Goal: Contribute content: Add original content to the website for others to see

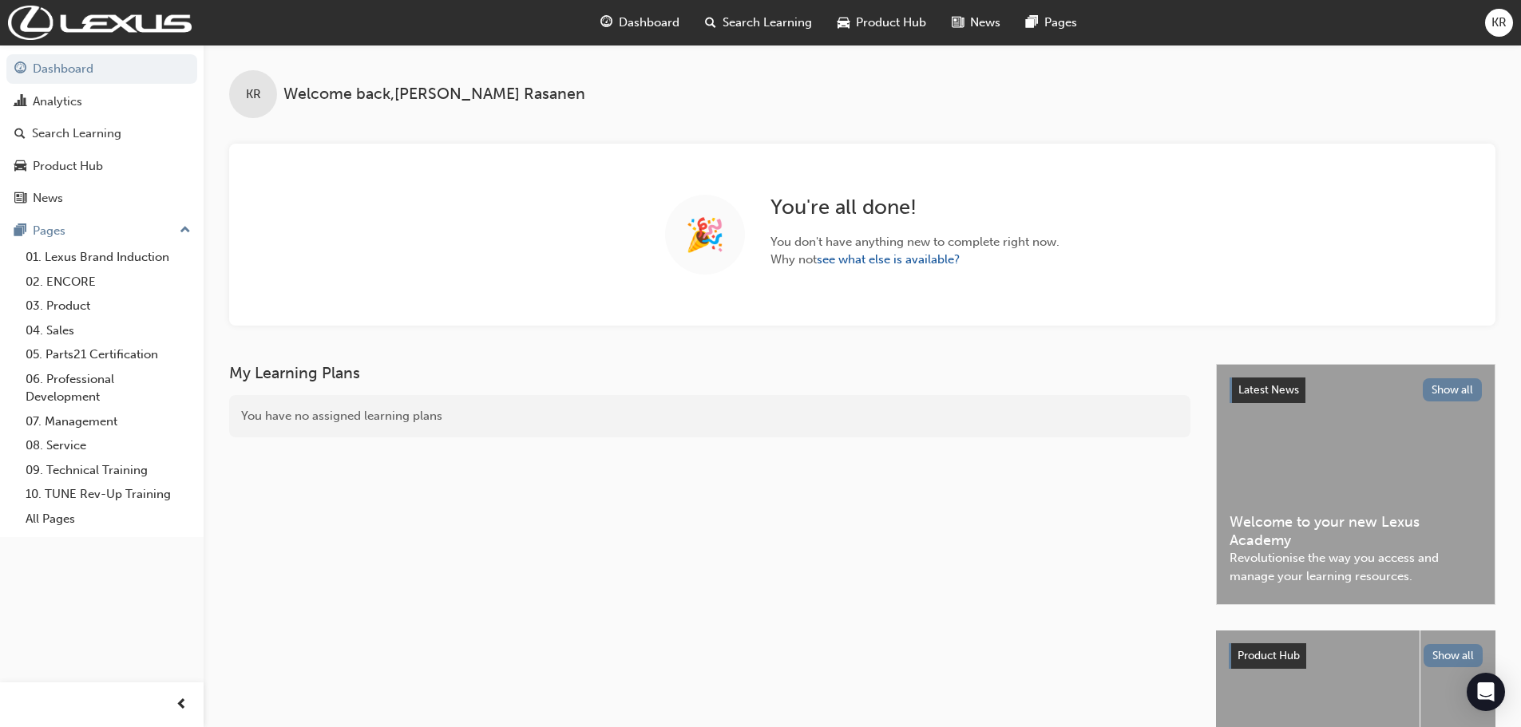
click at [765, 14] on span "Search Learning" at bounding box center [766, 23] width 89 height 18
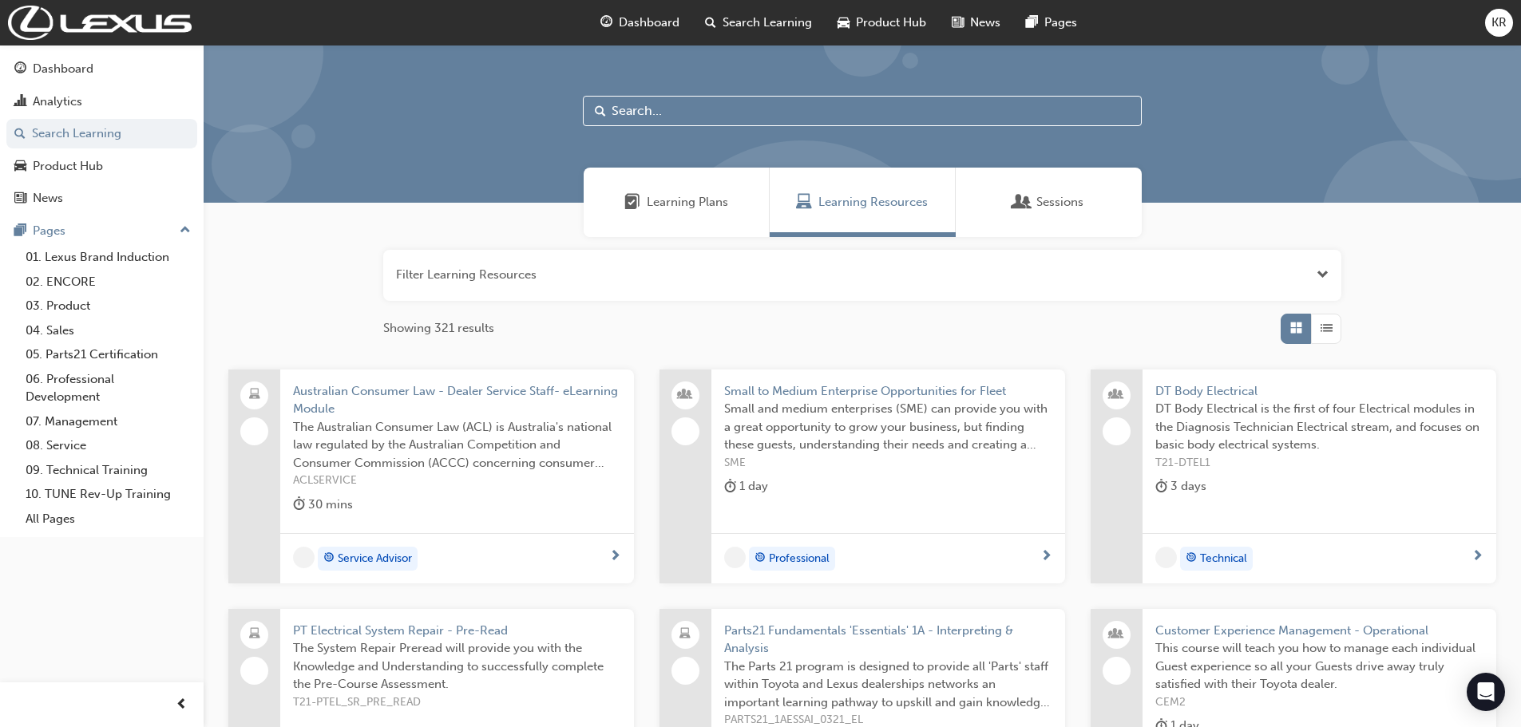
click at [652, 113] on input "text" at bounding box center [862, 111] width 559 height 30
type input "DSMS"
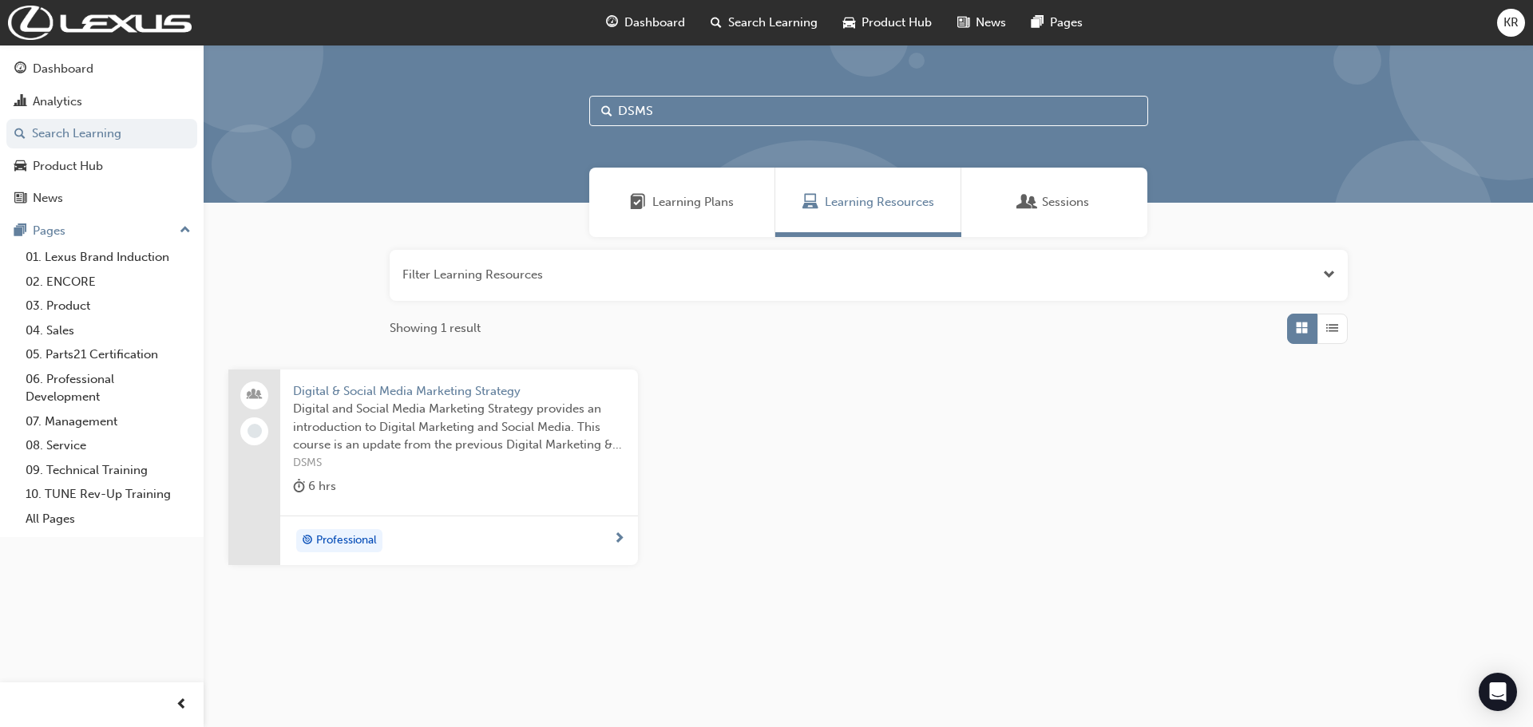
click at [379, 390] on span "Digital & Social Media Marketing Strategy" at bounding box center [459, 391] width 332 height 18
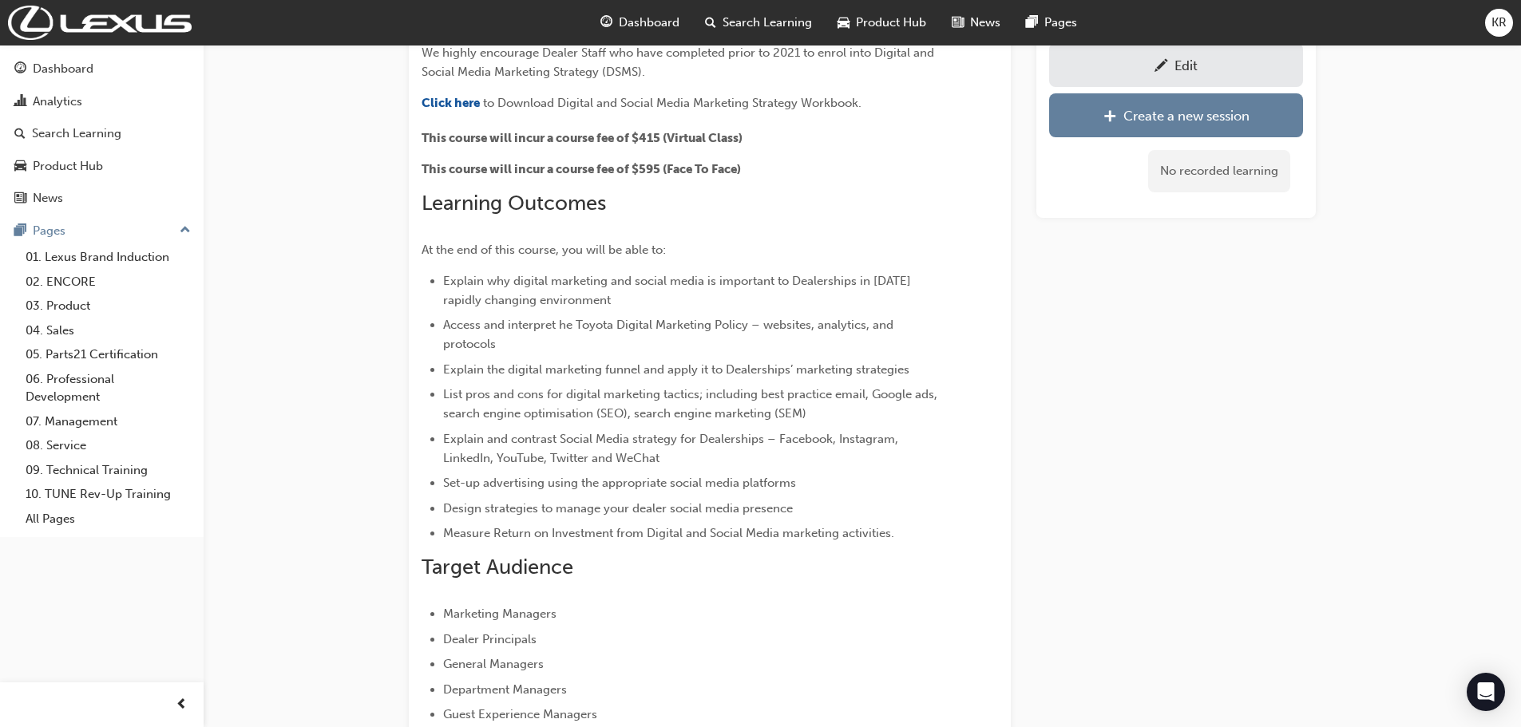
scroll to position [409, 0]
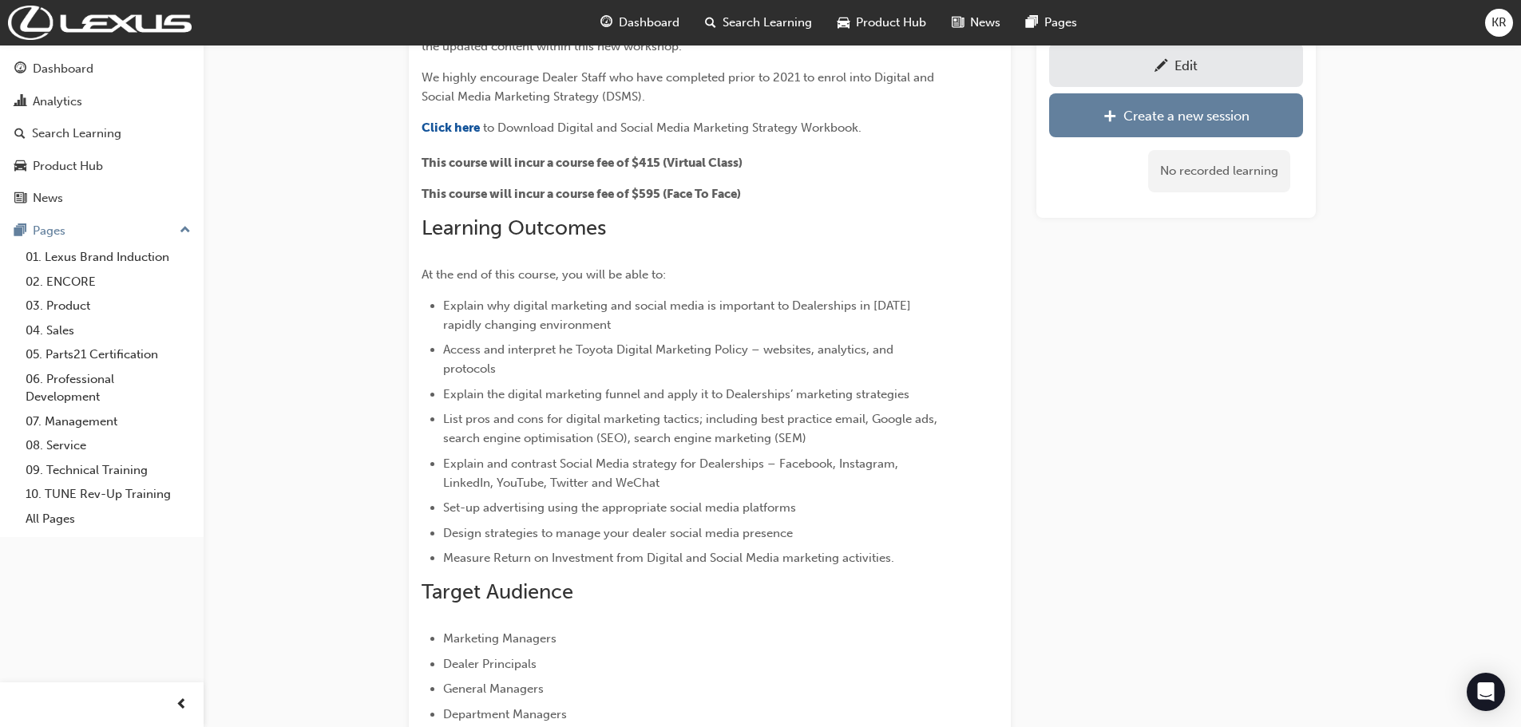
click at [1110, 61] on div "Edit" at bounding box center [1176, 65] width 230 height 20
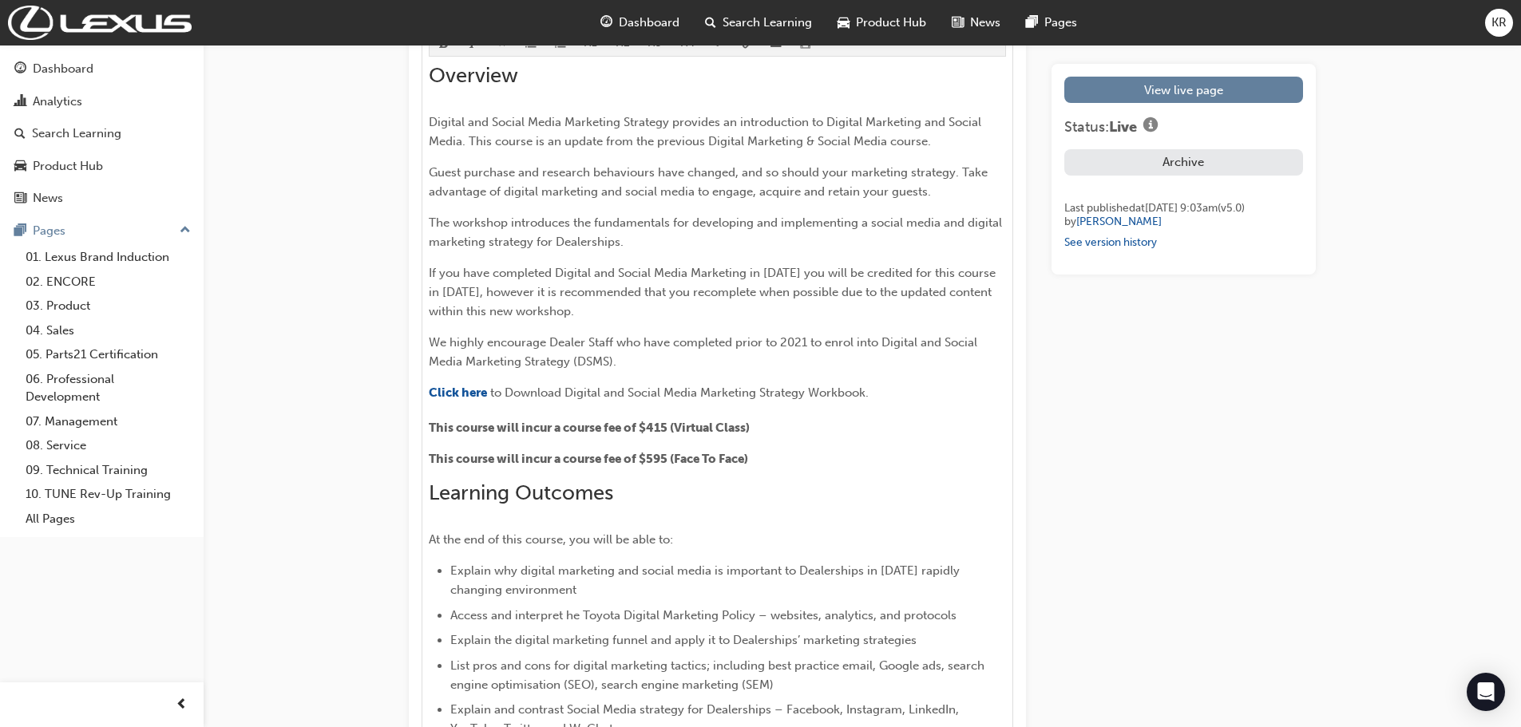
scroll to position [958, 0]
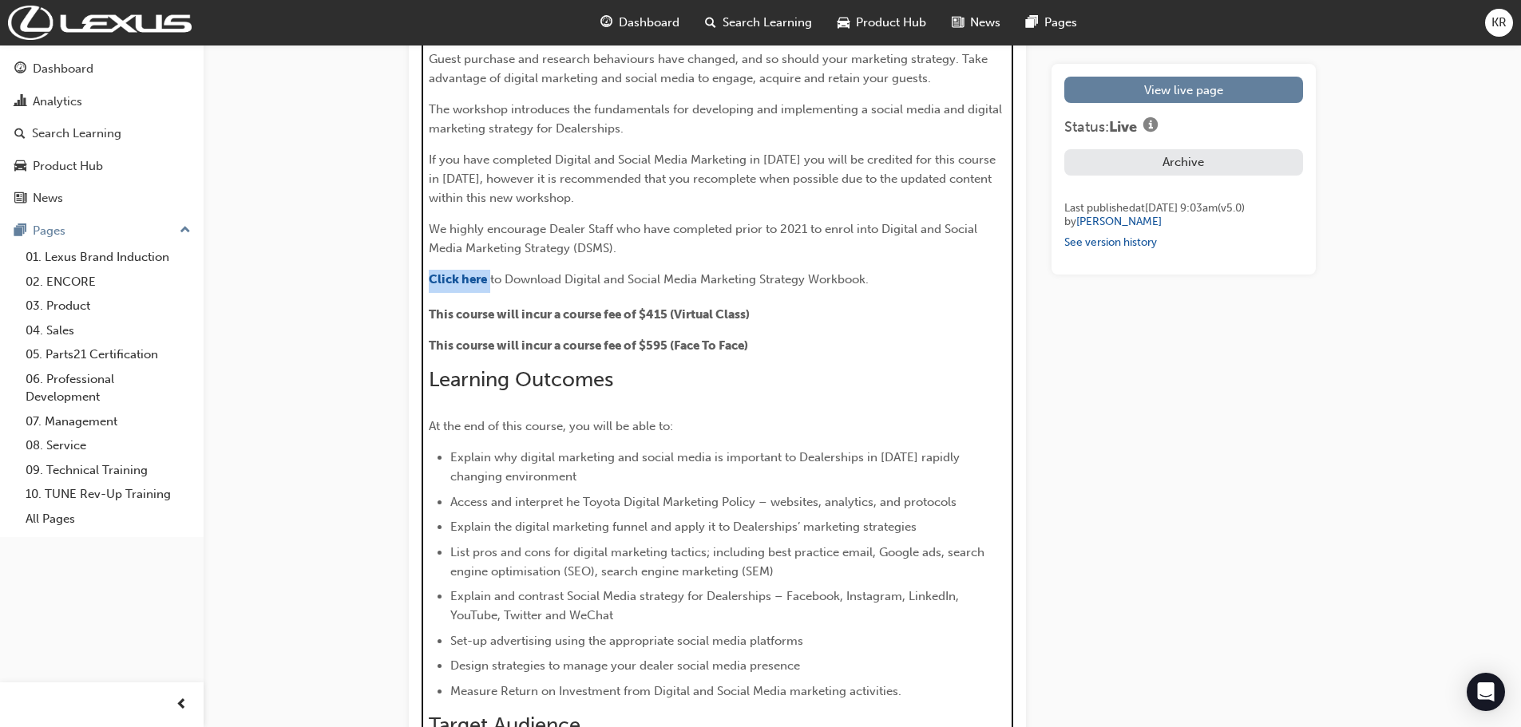
drag, startPoint x: 492, startPoint y: 282, endPoint x: 425, endPoint y: 277, distance: 66.4
click at [425, 277] on div "H1 H2 H3 H4 Overview Digital and Social Media Marketing Strategy provides an in…" at bounding box center [716, 417] width 591 height 1017
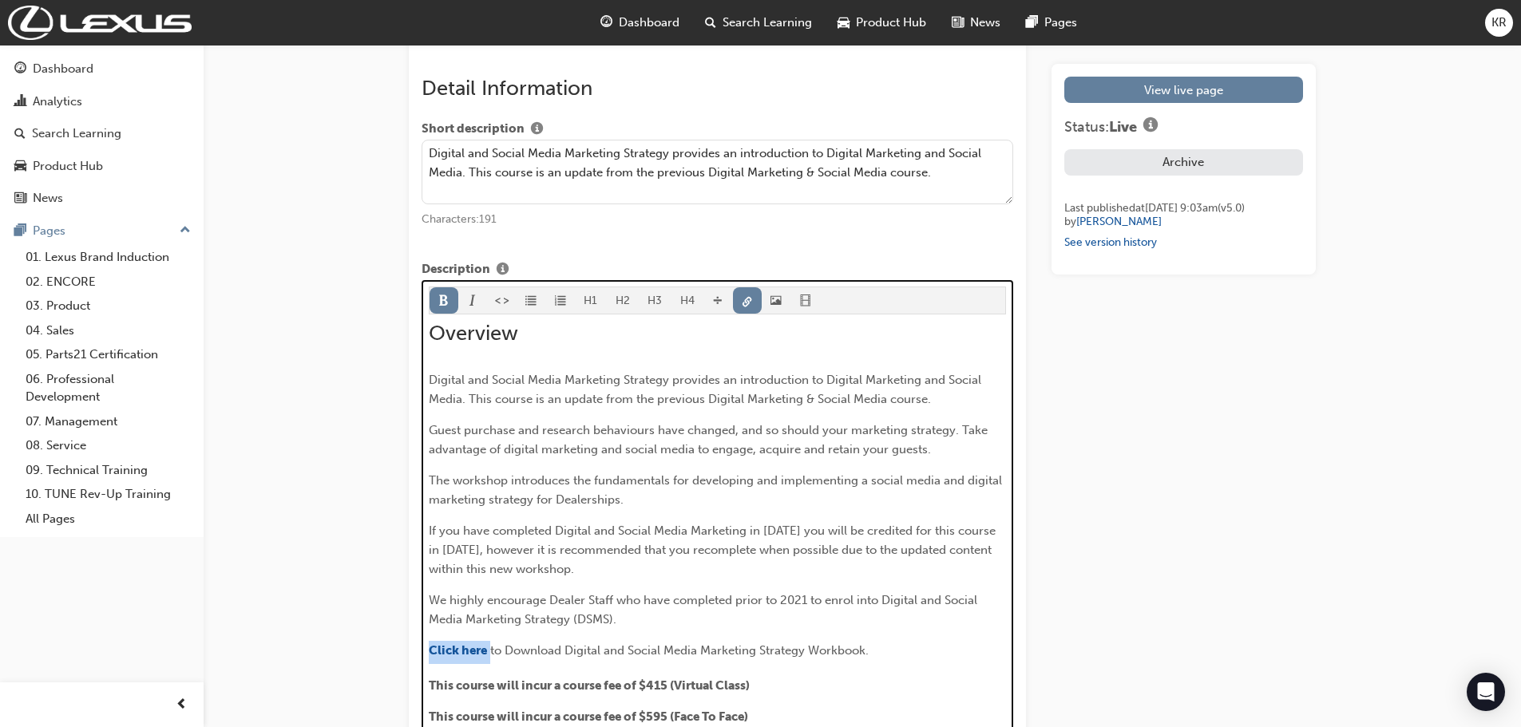
scroll to position [559, 0]
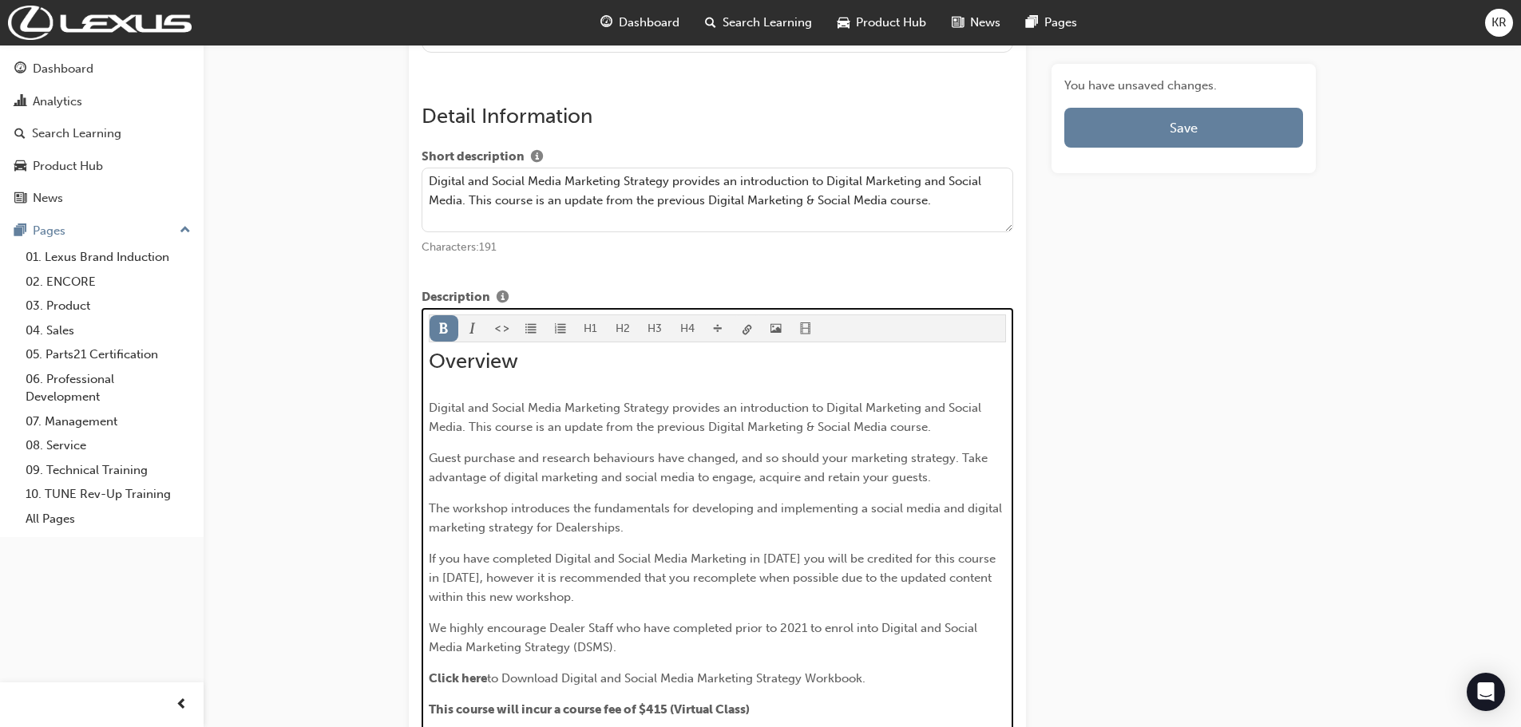
click at [746, 323] on span "link-icon" at bounding box center [747, 330] width 11 height 14
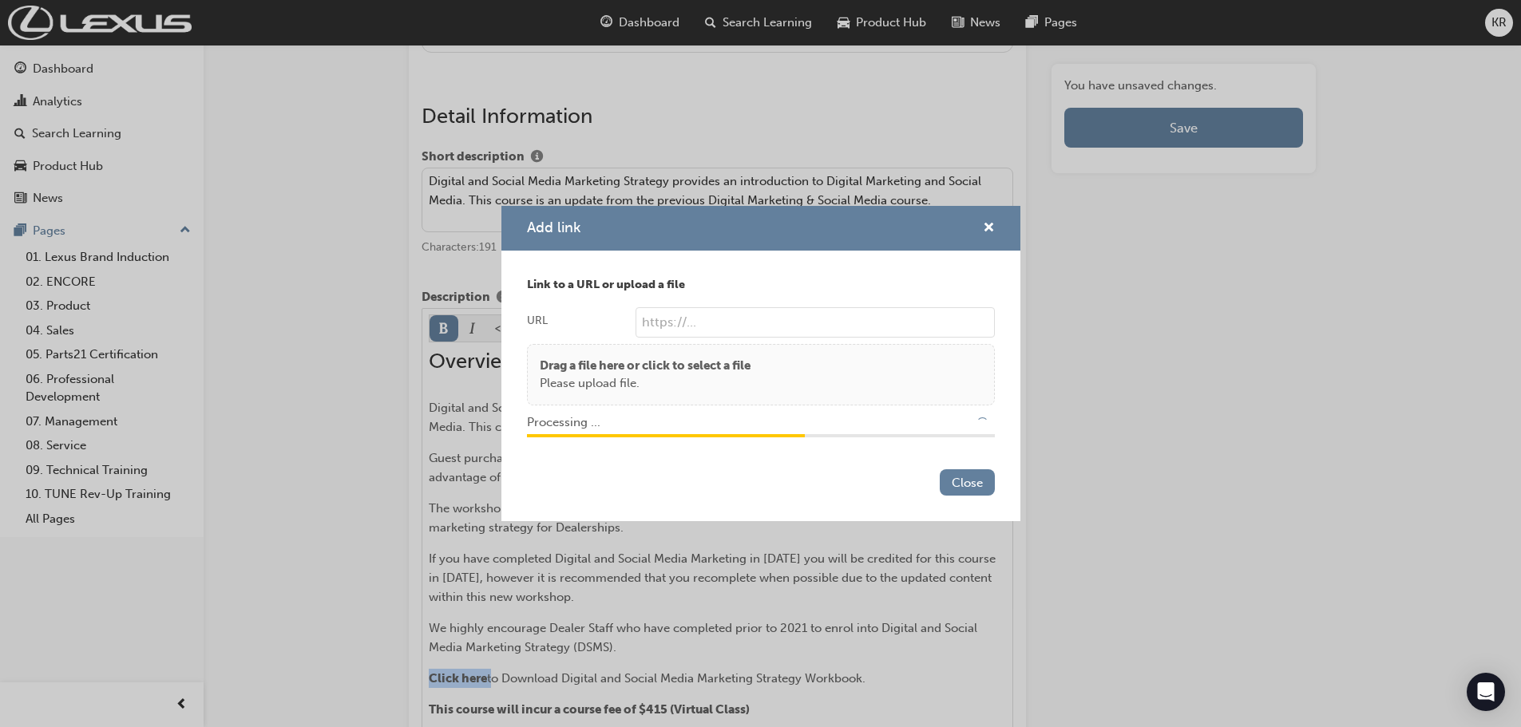
type input "/upload/7424fc97-ed67-4f85-bf54-6b830c8b4fea.pdf"
click at [962, 481] on button "Close" at bounding box center [967, 482] width 55 height 26
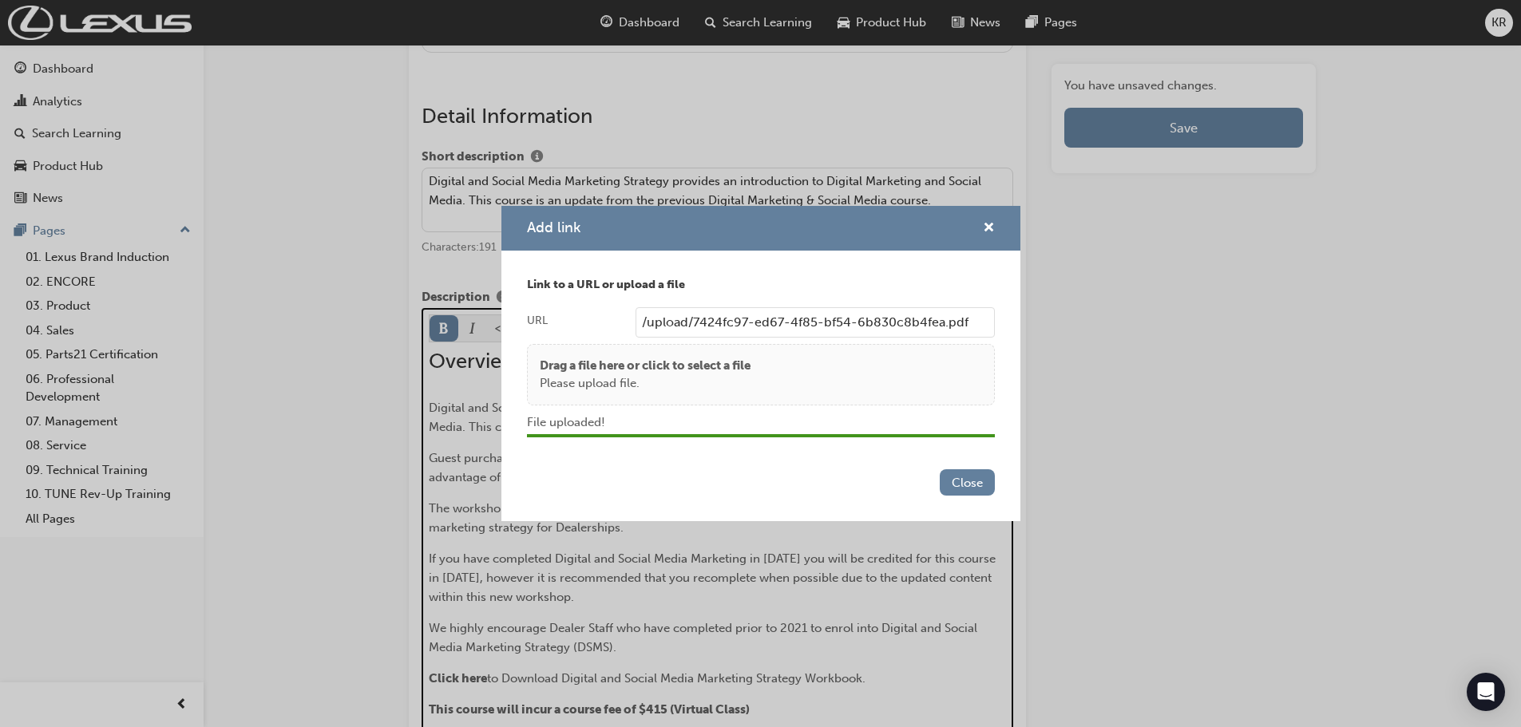
scroll to position [874, 0]
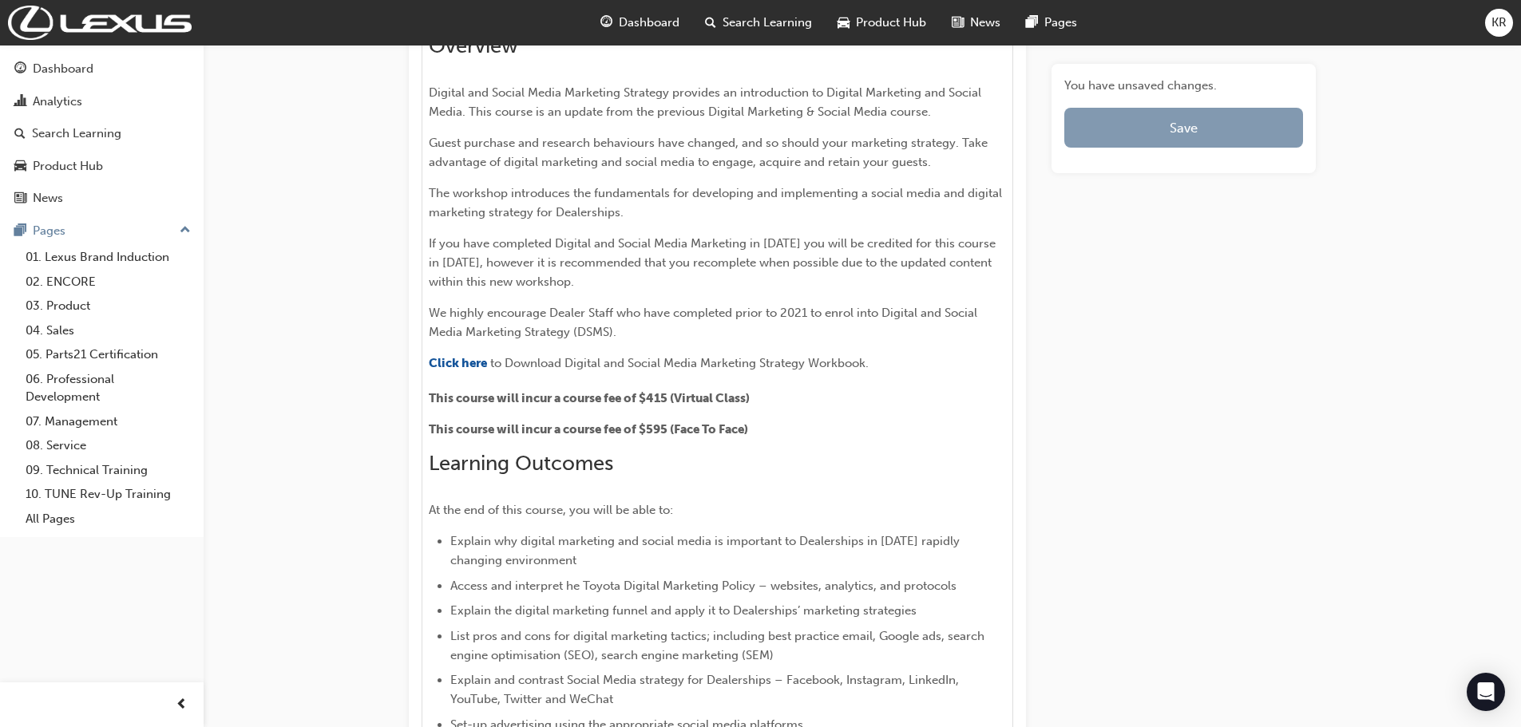
click at [1145, 127] on button "Save" at bounding box center [1183, 128] width 239 height 40
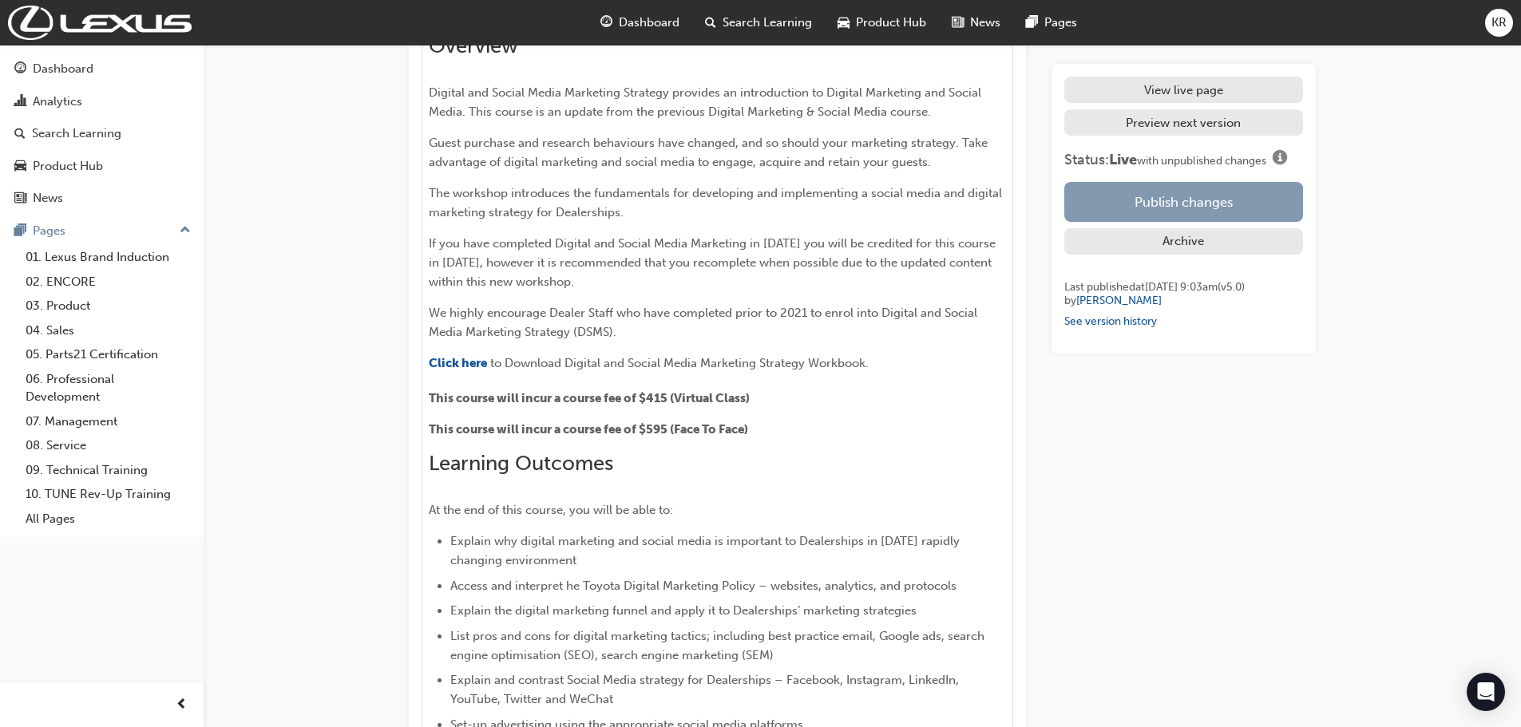
click at [1143, 192] on button "Publish changes" at bounding box center [1183, 202] width 239 height 40
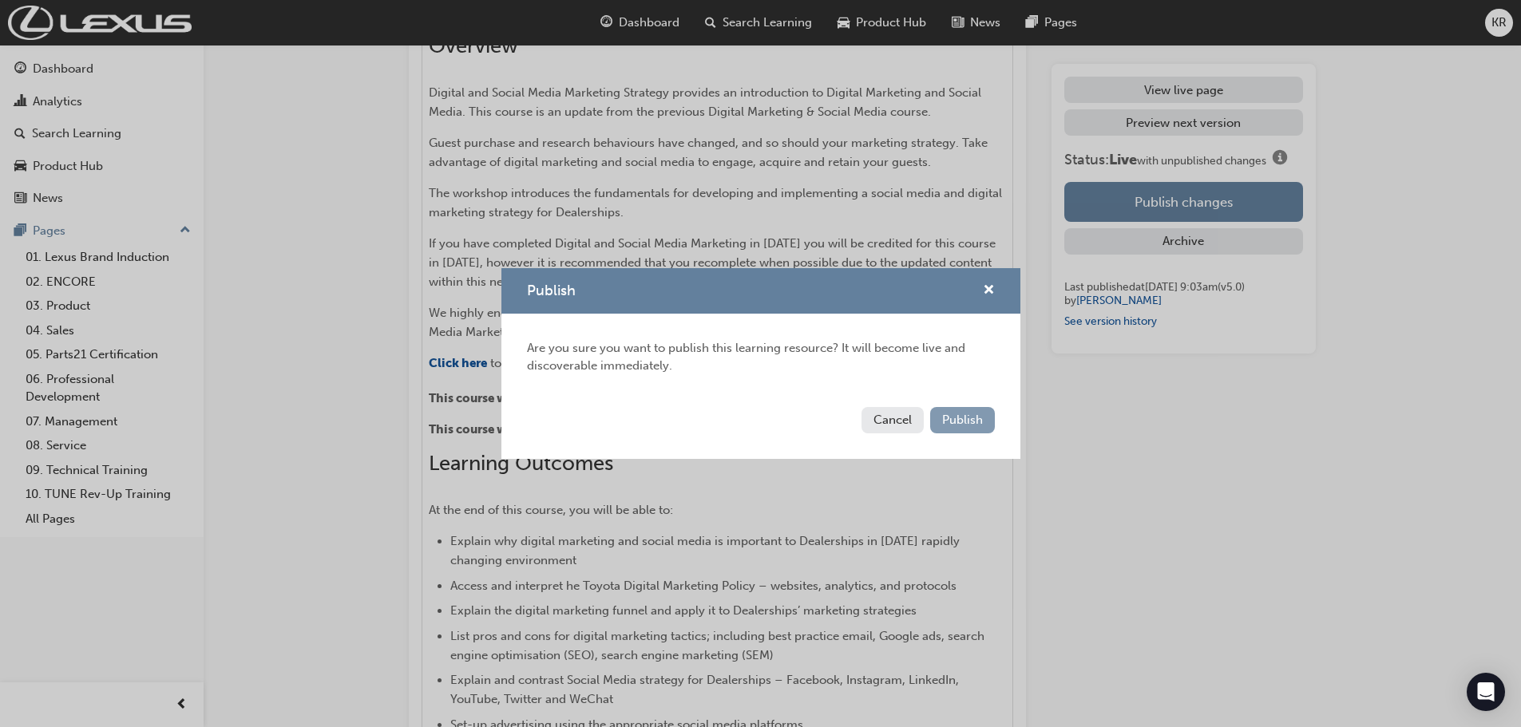
click at [967, 421] on span "Publish" at bounding box center [962, 420] width 41 height 14
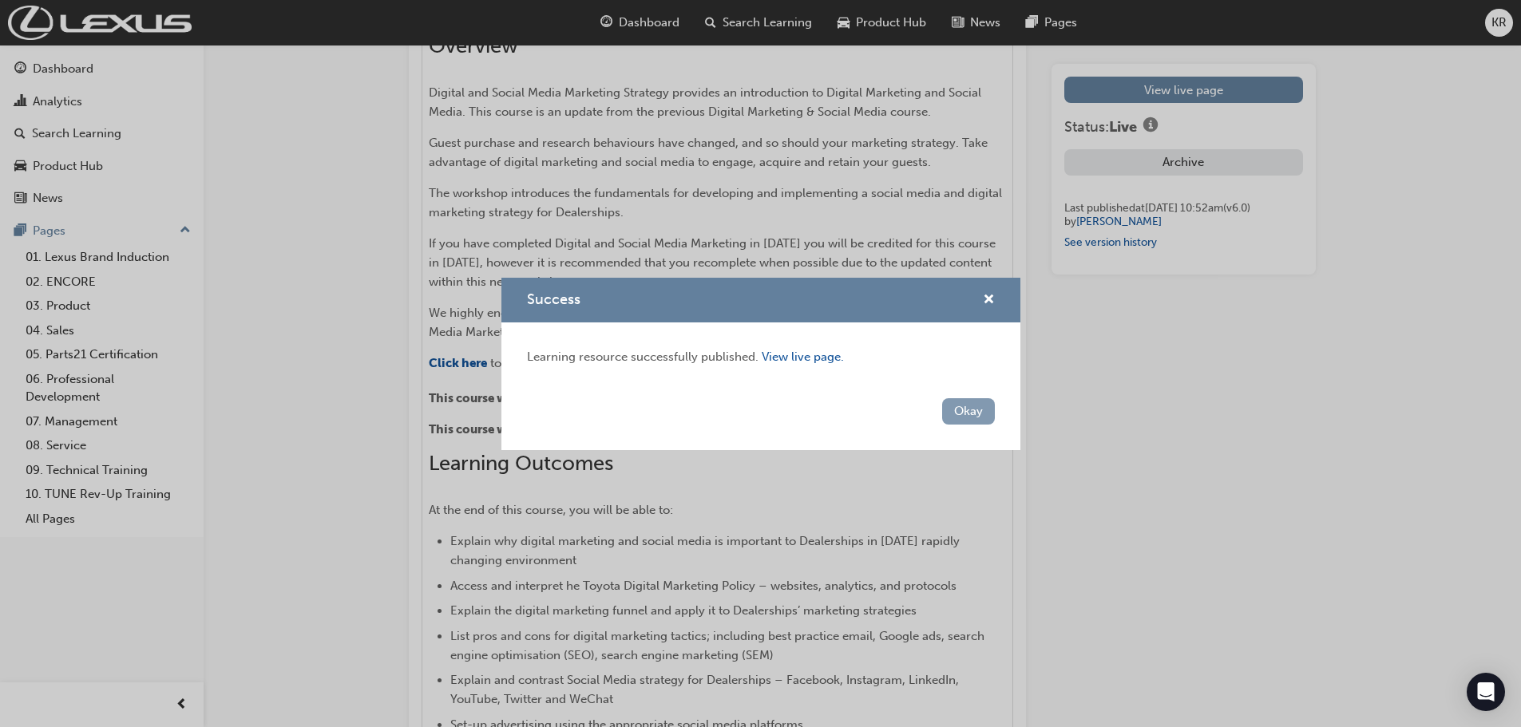
click at [955, 409] on button "Okay" at bounding box center [968, 411] width 53 height 26
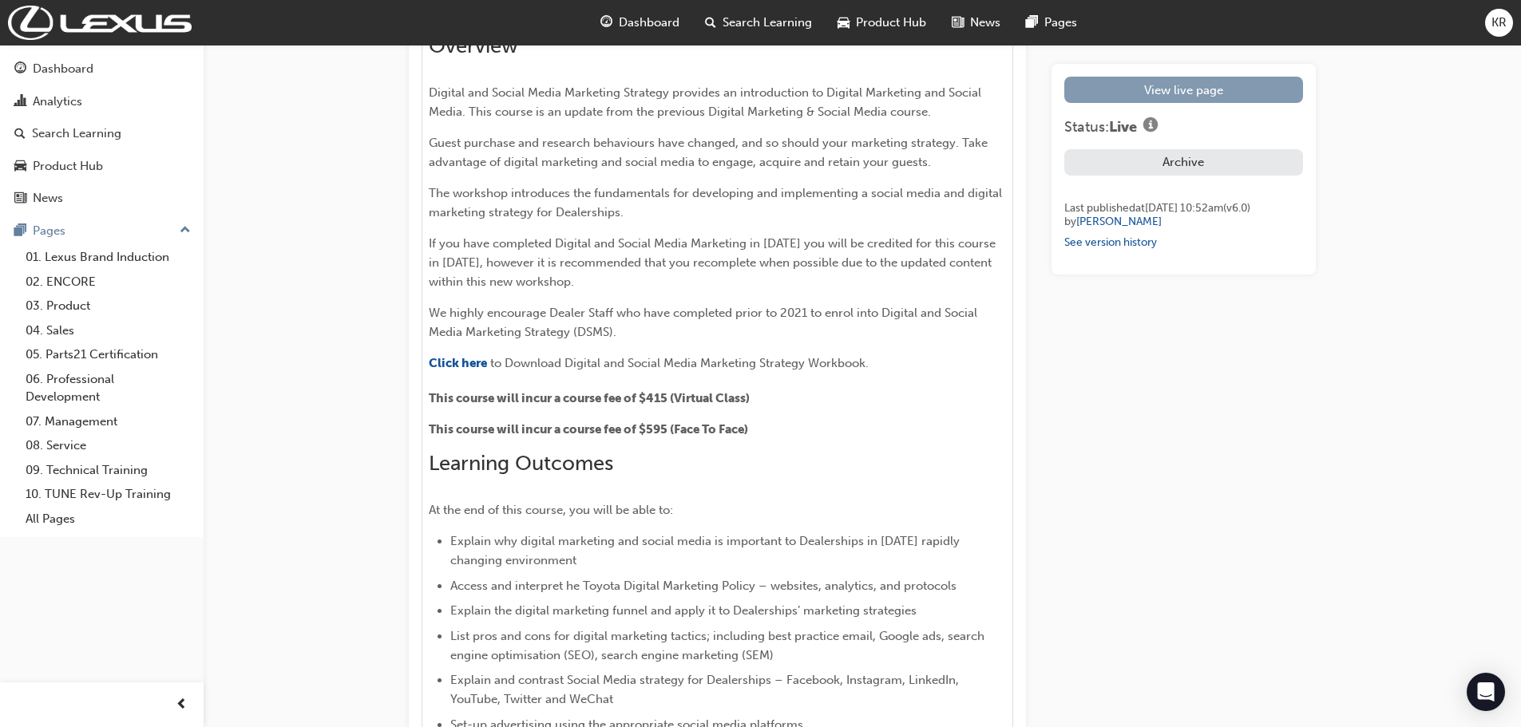
click at [1149, 90] on link "View live page" at bounding box center [1183, 90] width 239 height 26
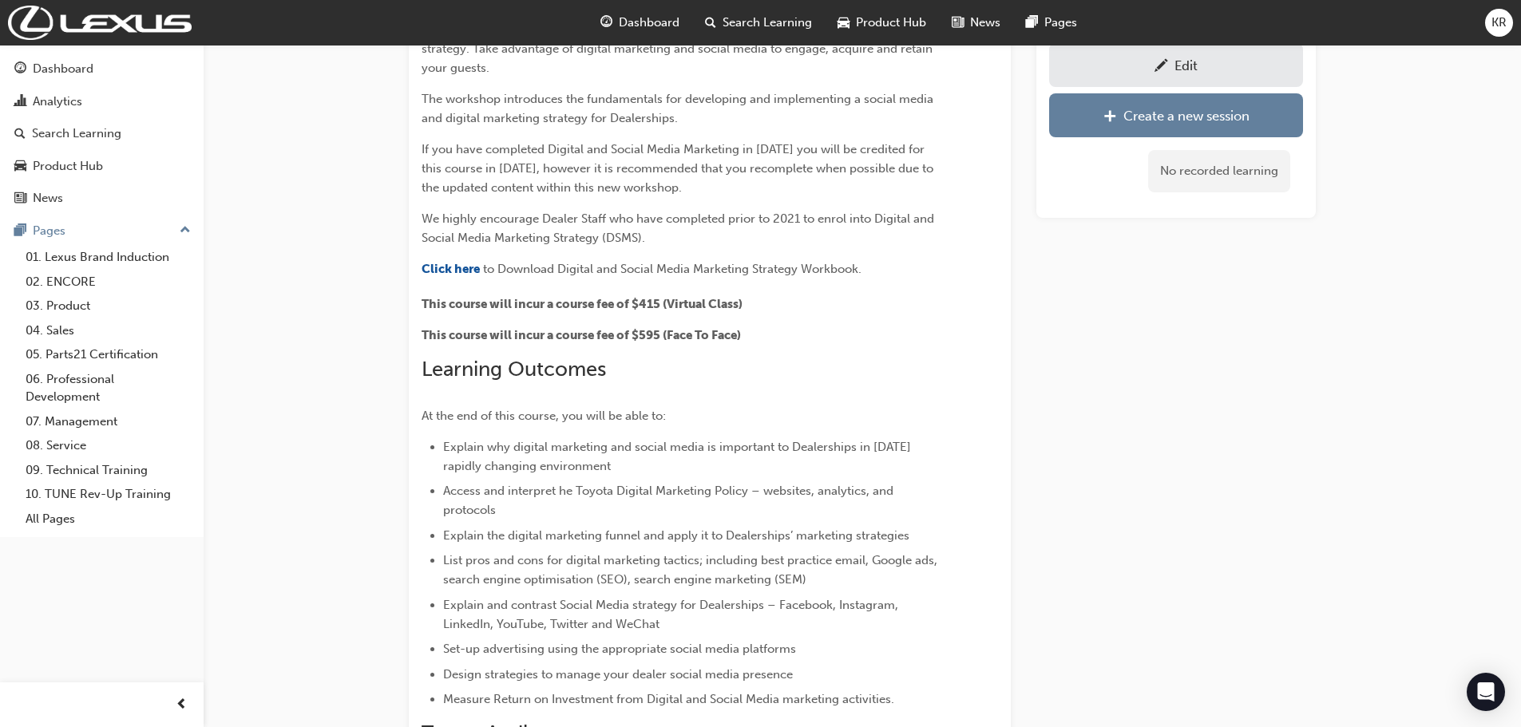
scroll to position [240, 0]
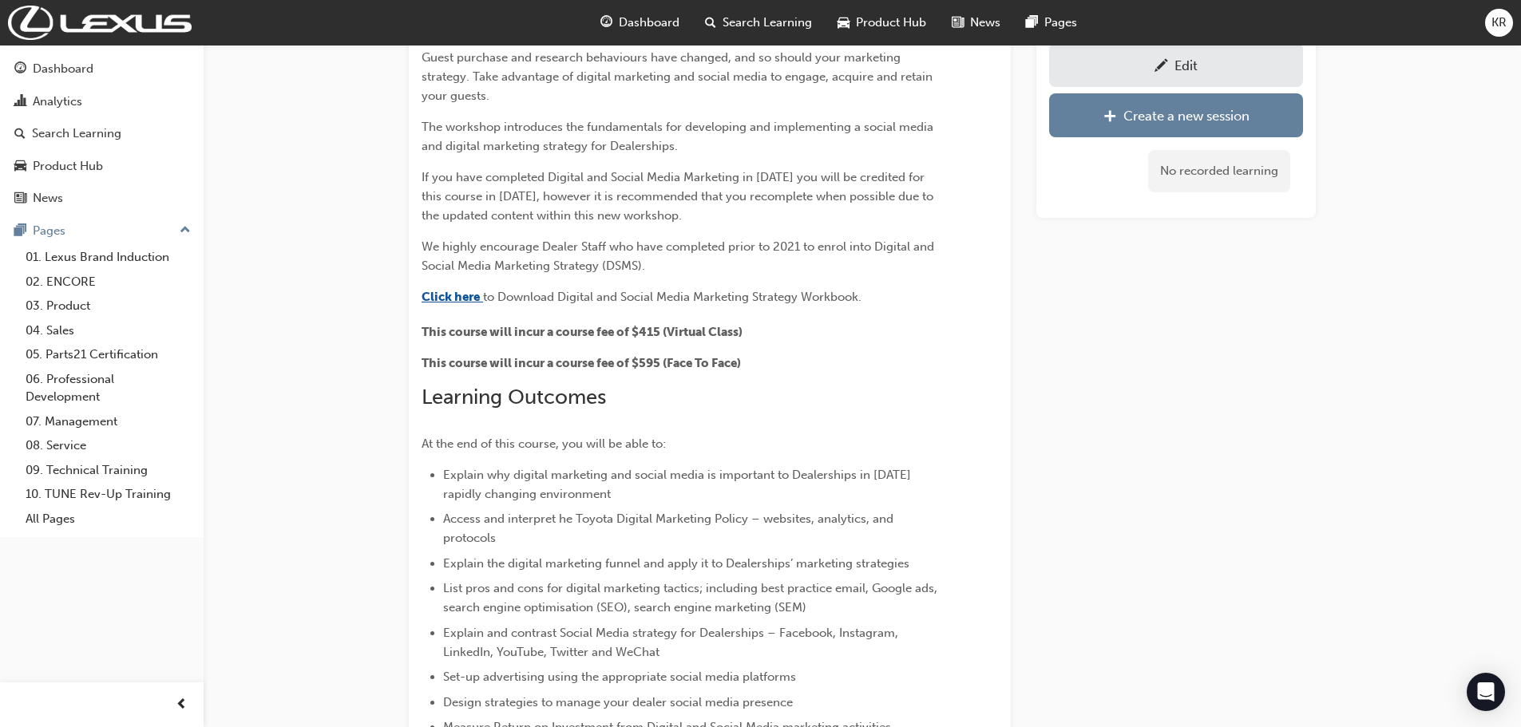
click at [444, 295] on span "Click here" at bounding box center [450, 297] width 58 height 14
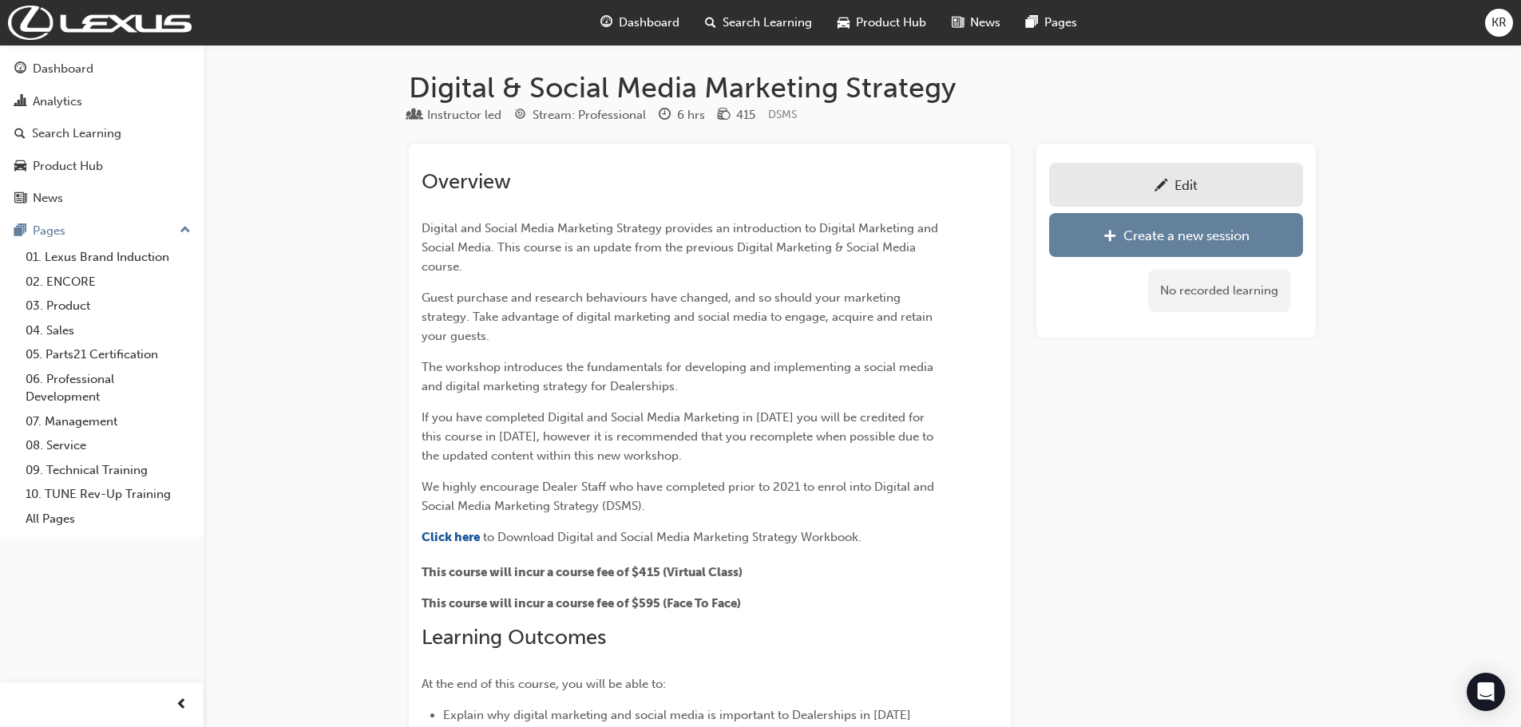
click at [730, 14] on span "Search Learning" at bounding box center [766, 23] width 89 height 18
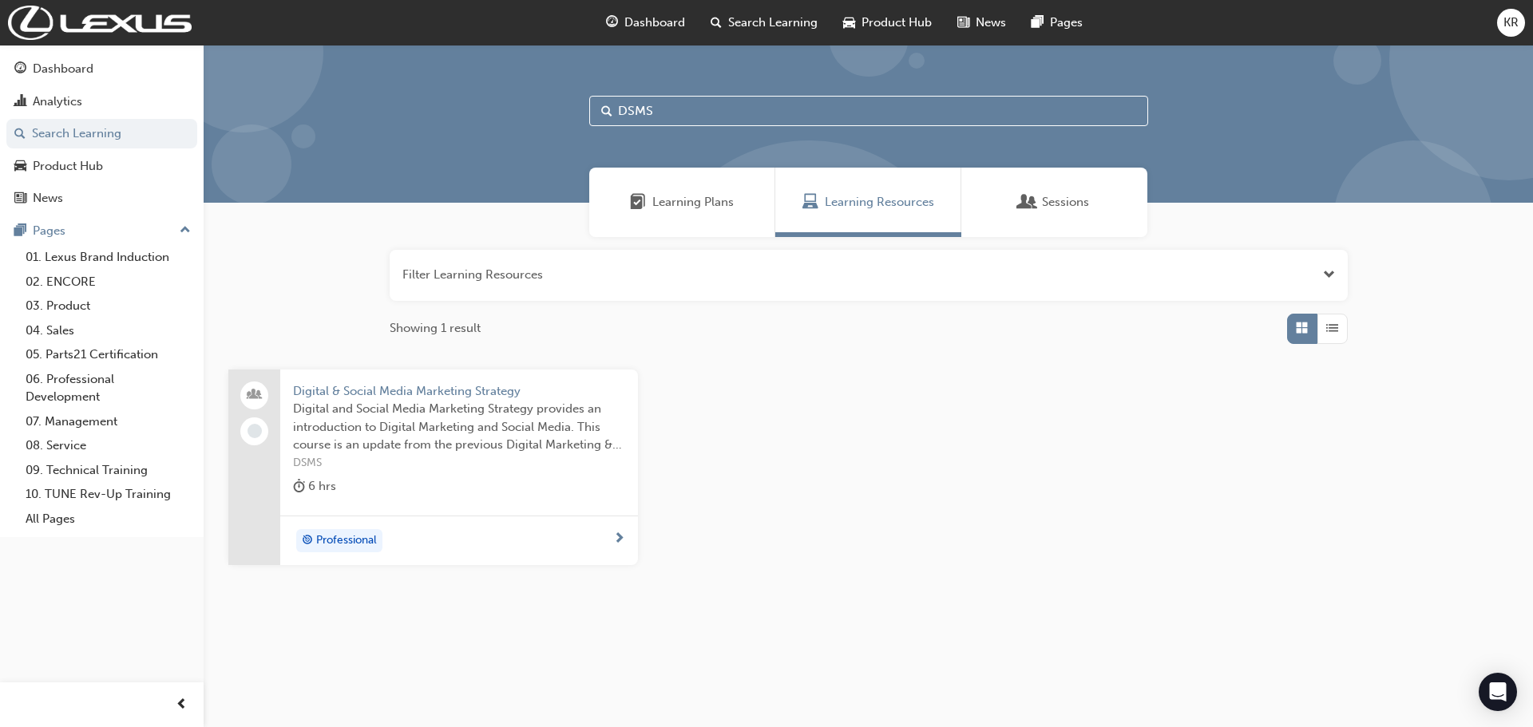
click at [639, 111] on input "DSMS" at bounding box center [868, 111] width 559 height 30
drag, startPoint x: 679, startPoint y: 119, endPoint x: 449, endPoint y: 95, distance: 231.9
click at [462, 92] on div "DSMS" at bounding box center [868, 124] width 1329 height 158
type input "IDM"
click at [429, 390] on span "Digital and Social Media Marketing Implementation" at bounding box center [459, 391] width 332 height 18
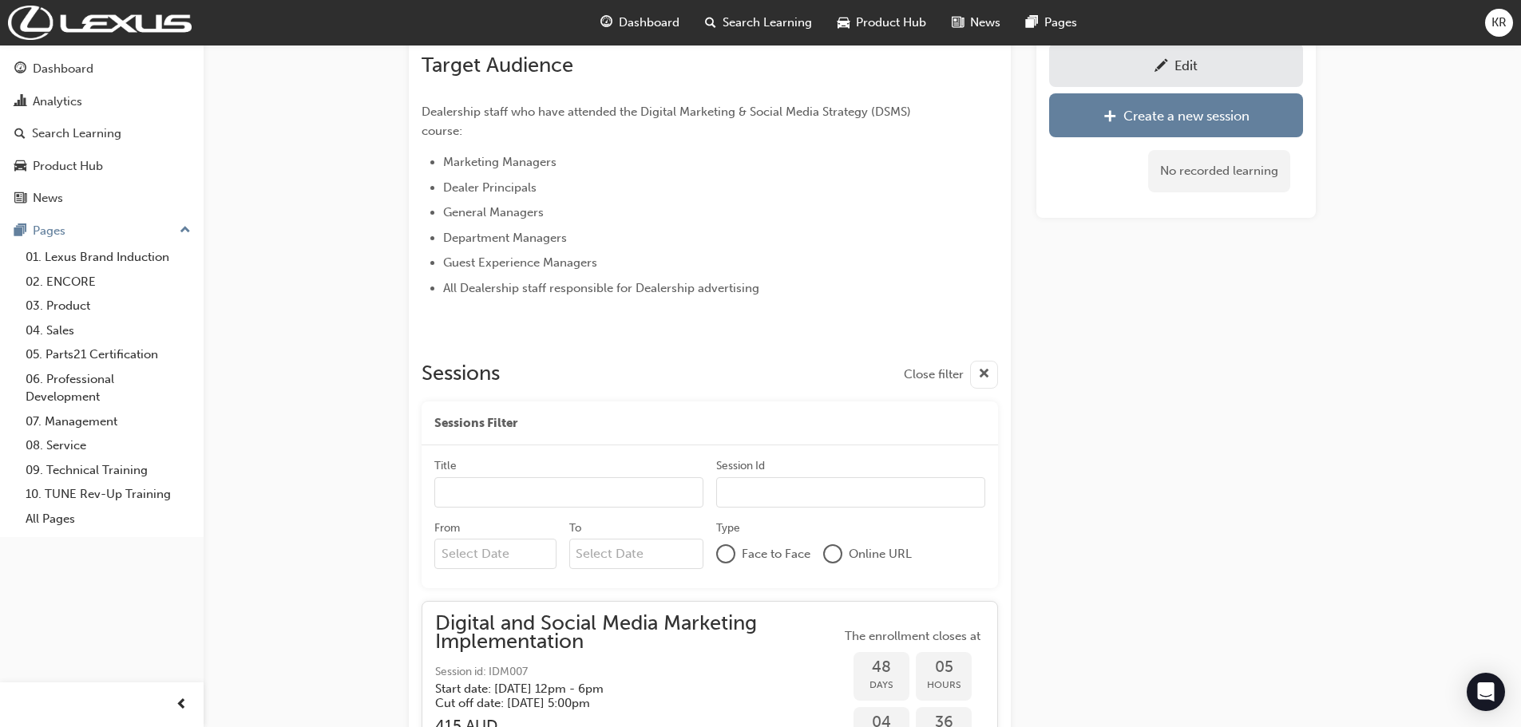
scroll to position [989, 0]
click at [1147, 61] on div "Edit" at bounding box center [1176, 65] width 230 height 20
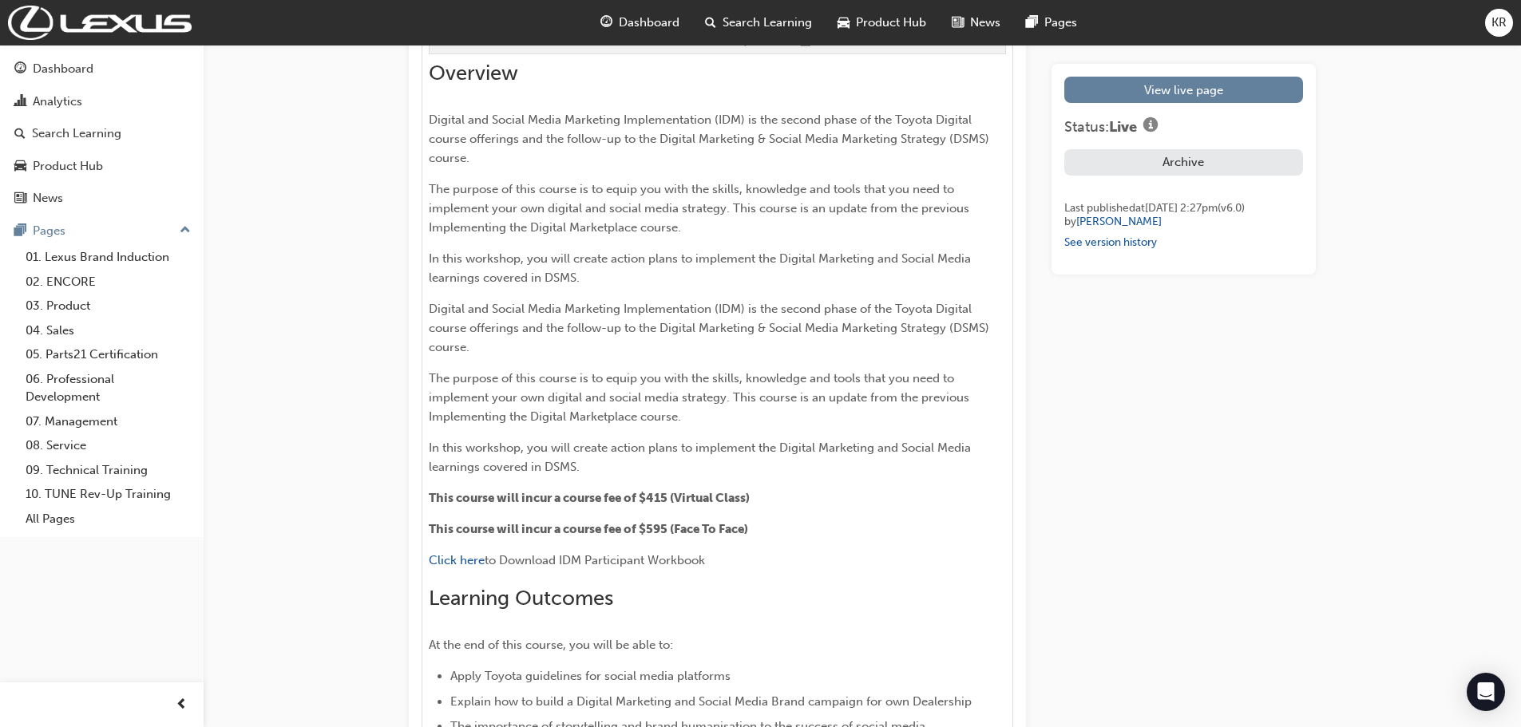
scroll to position [958, 0]
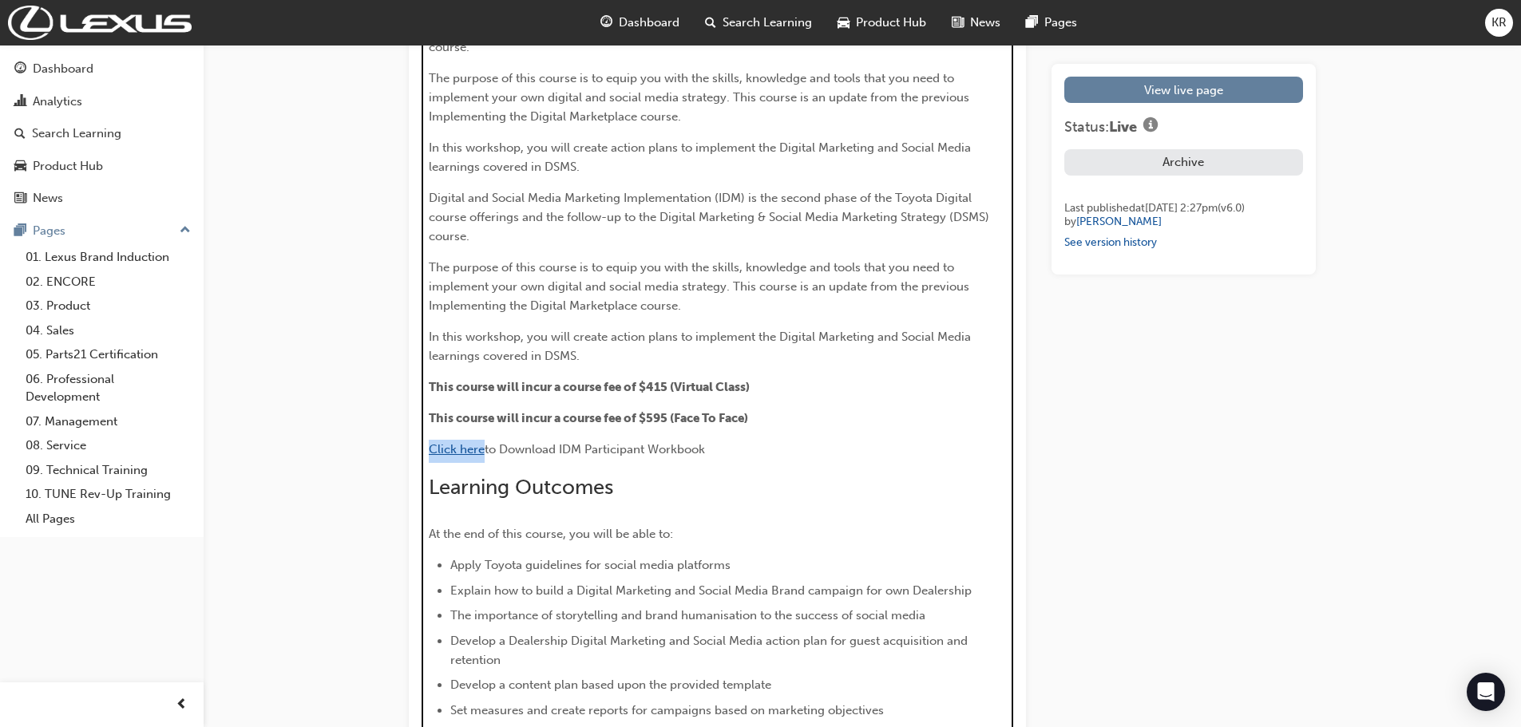
drag, startPoint x: 483, startPoint y: 449, endPoint x: 431, endPoint y: 445, distance: 52.0
click at [431, 445] on span "Click here" at bounding box center [457, 449] width 56 height 14
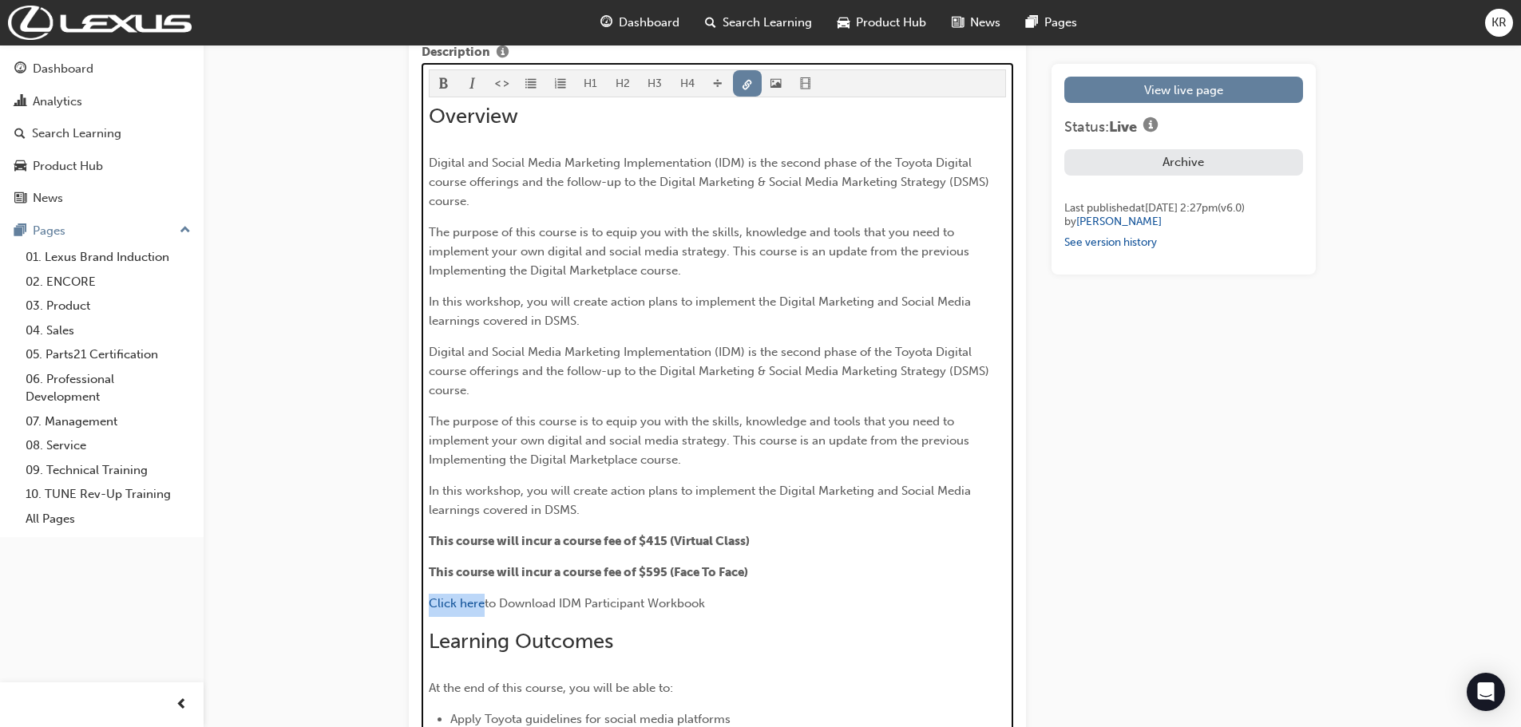
scroll to position [798, 0]
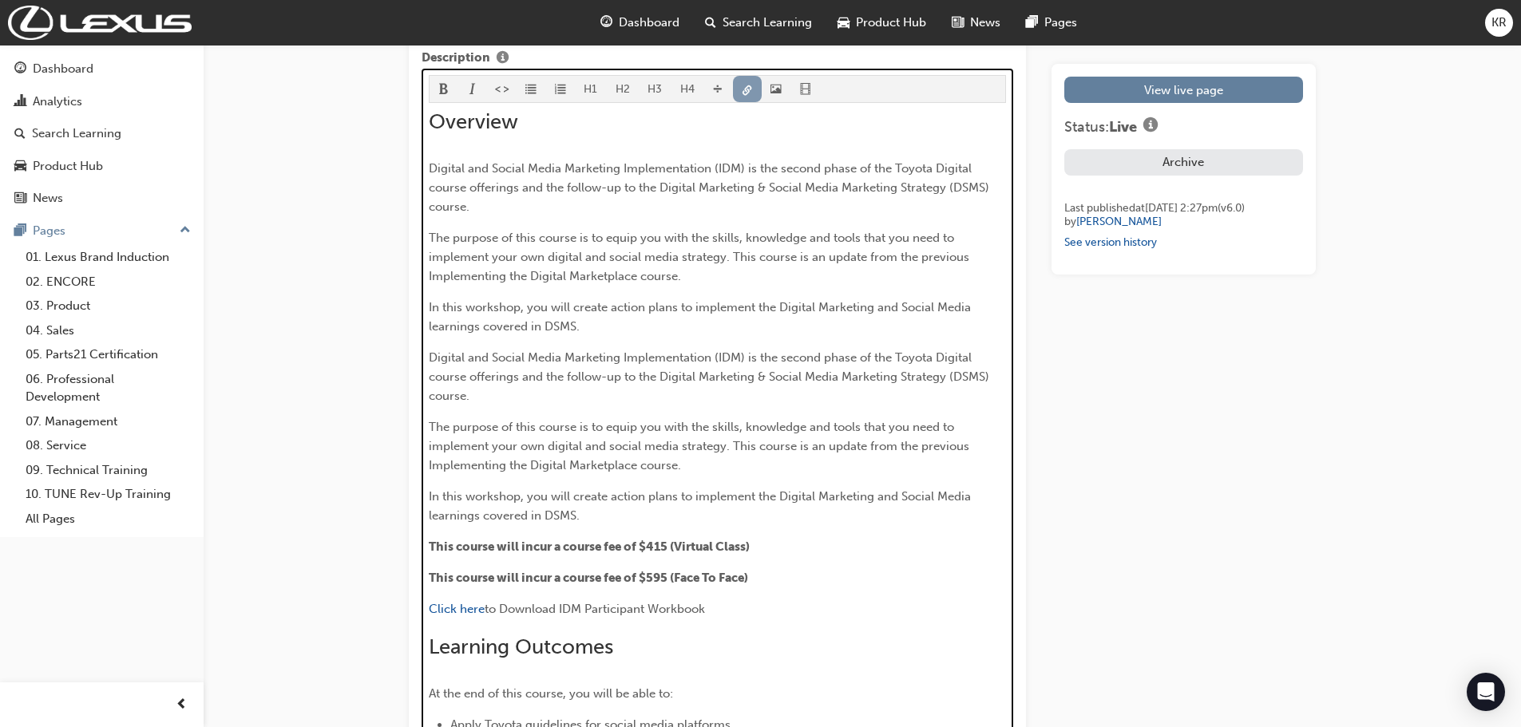
click at [750, 84] on button "button" at bounding box center [748, 89] width 30 height 26
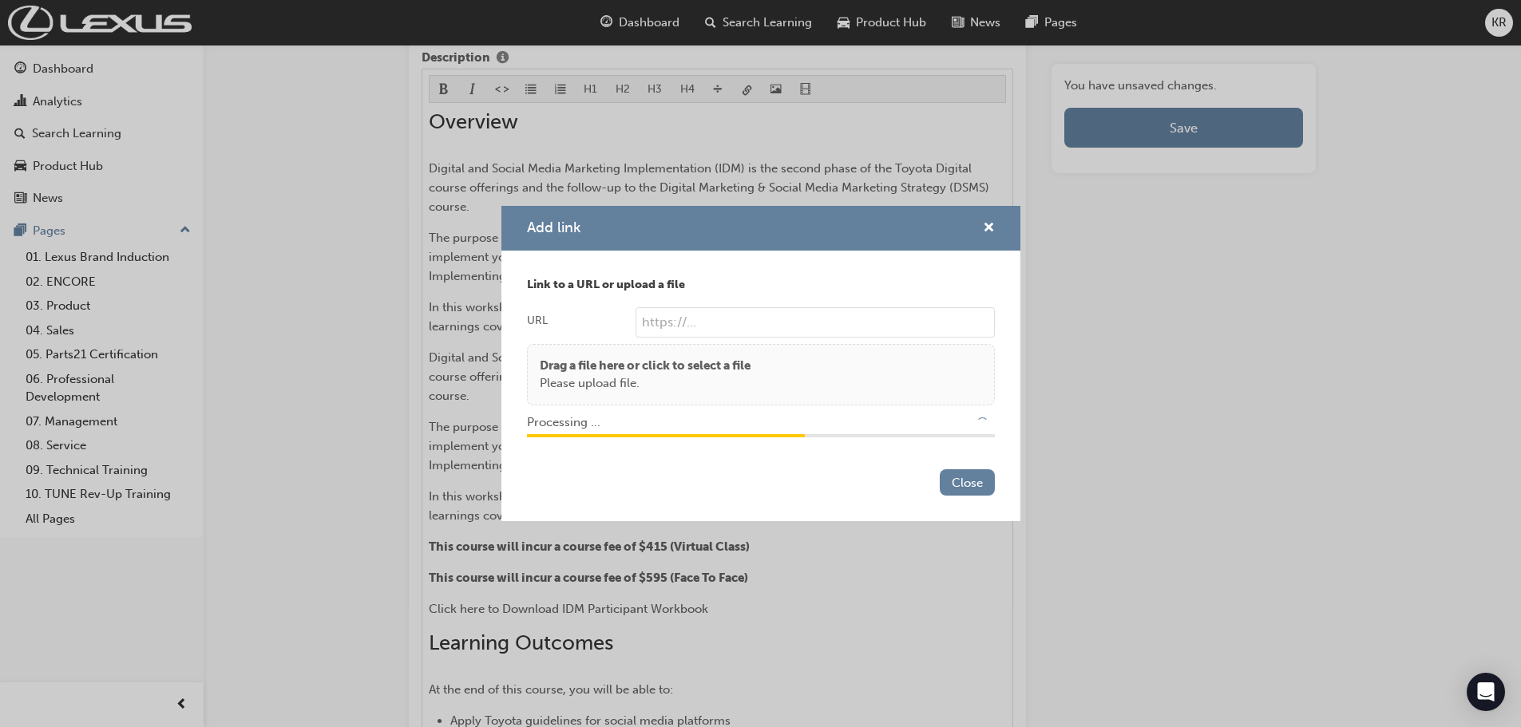
type input "/upload/4c80db0b-1db4-4f77-b957-a38732cdc967.pdf"
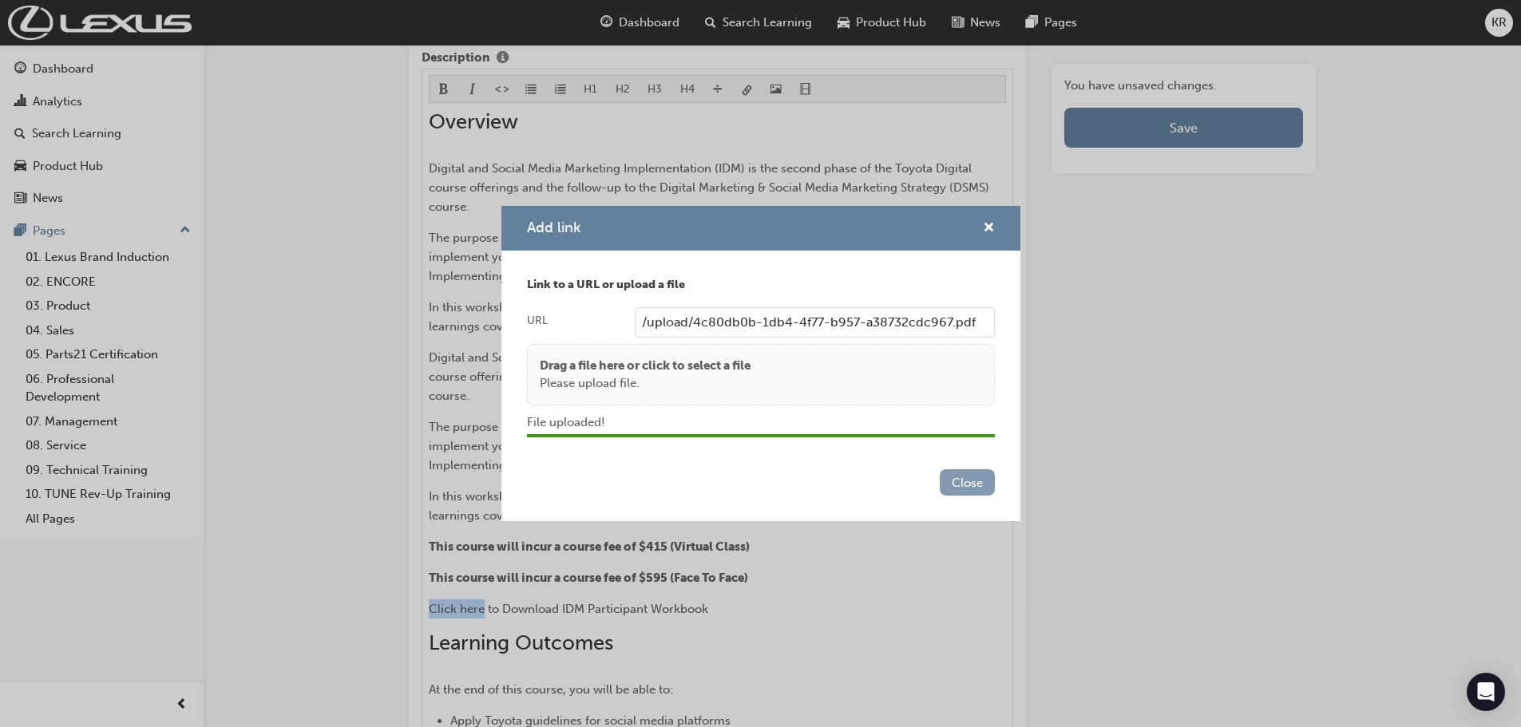
click at [964, 481] on button "Close" at bounding box center [967, 482] width 55 height 26
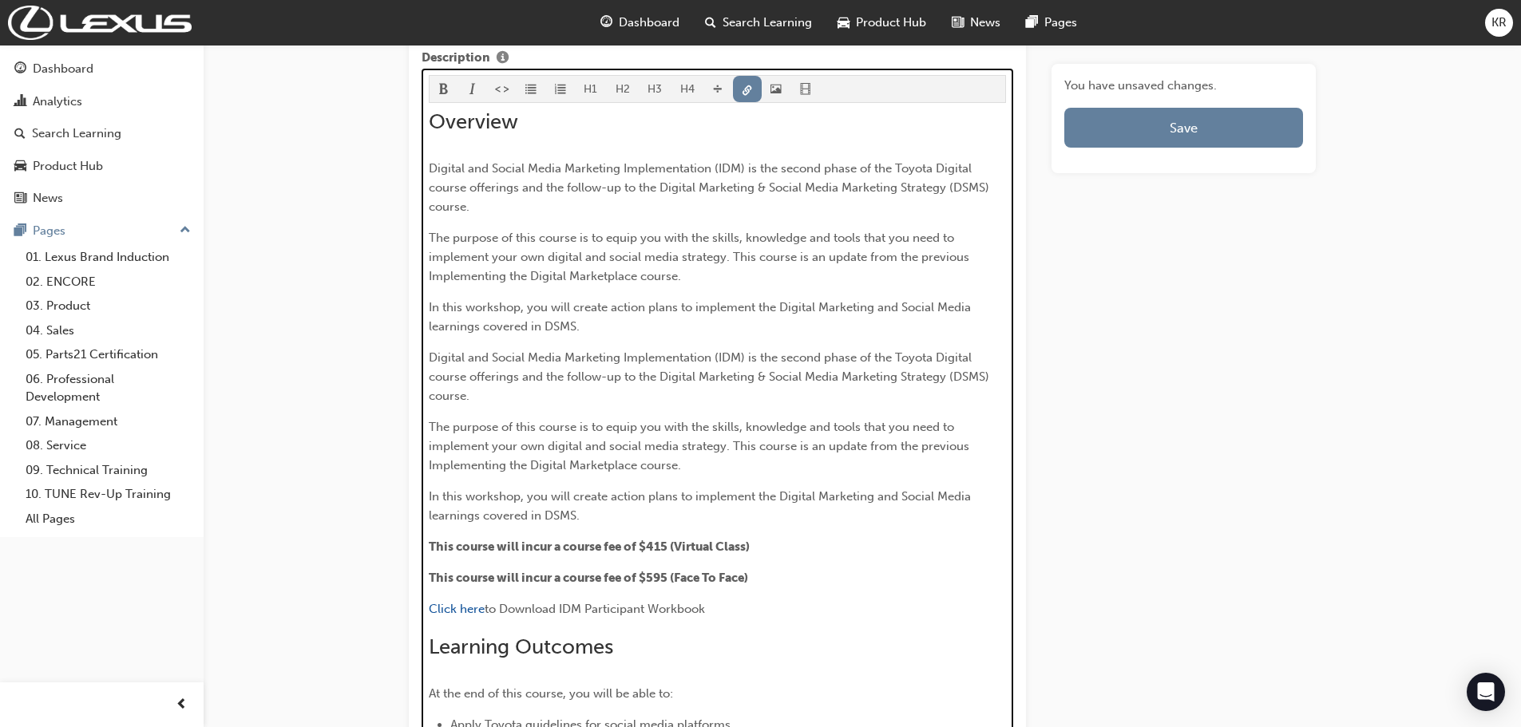
scroll to position [1044, 0]
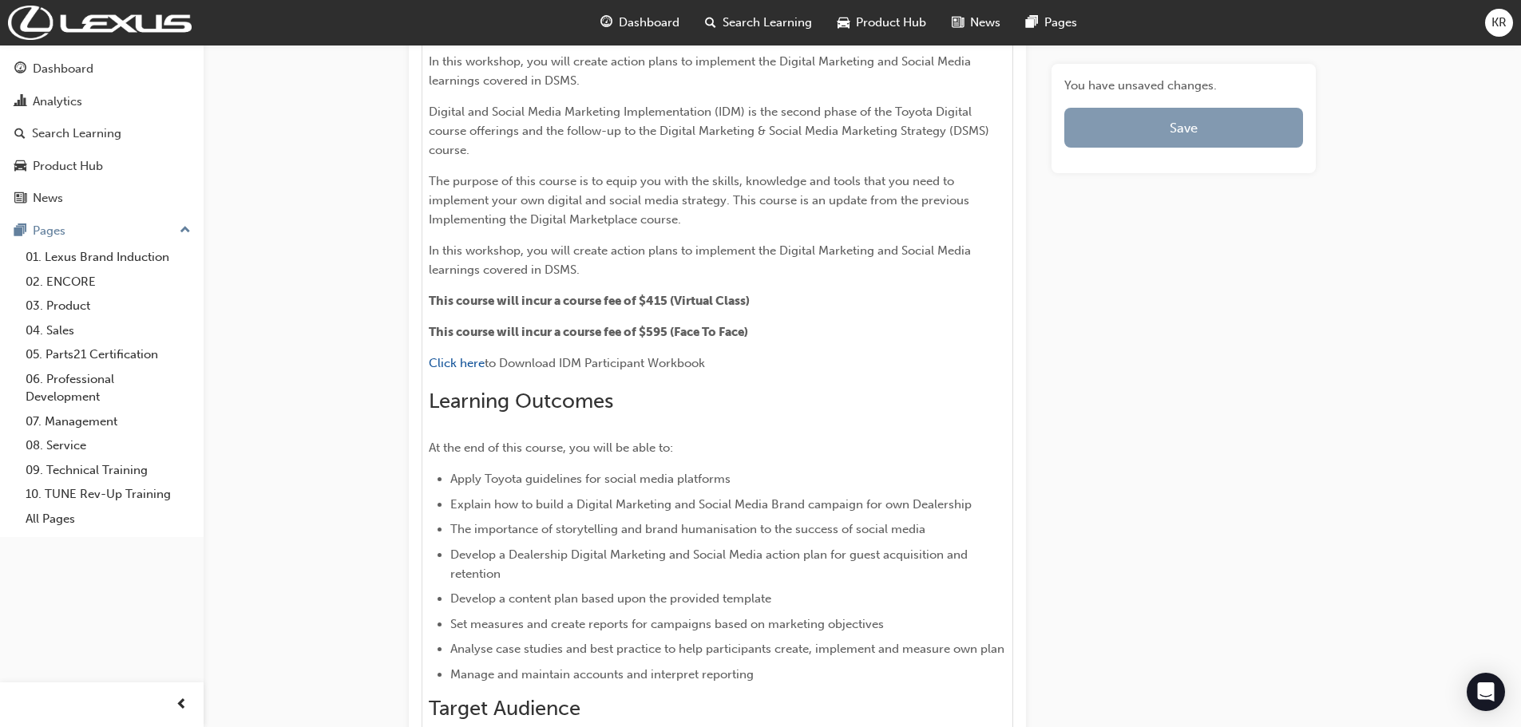
click at [1140, 128] on button "Save" at bounding box center [1183, 128] width 239 height 40
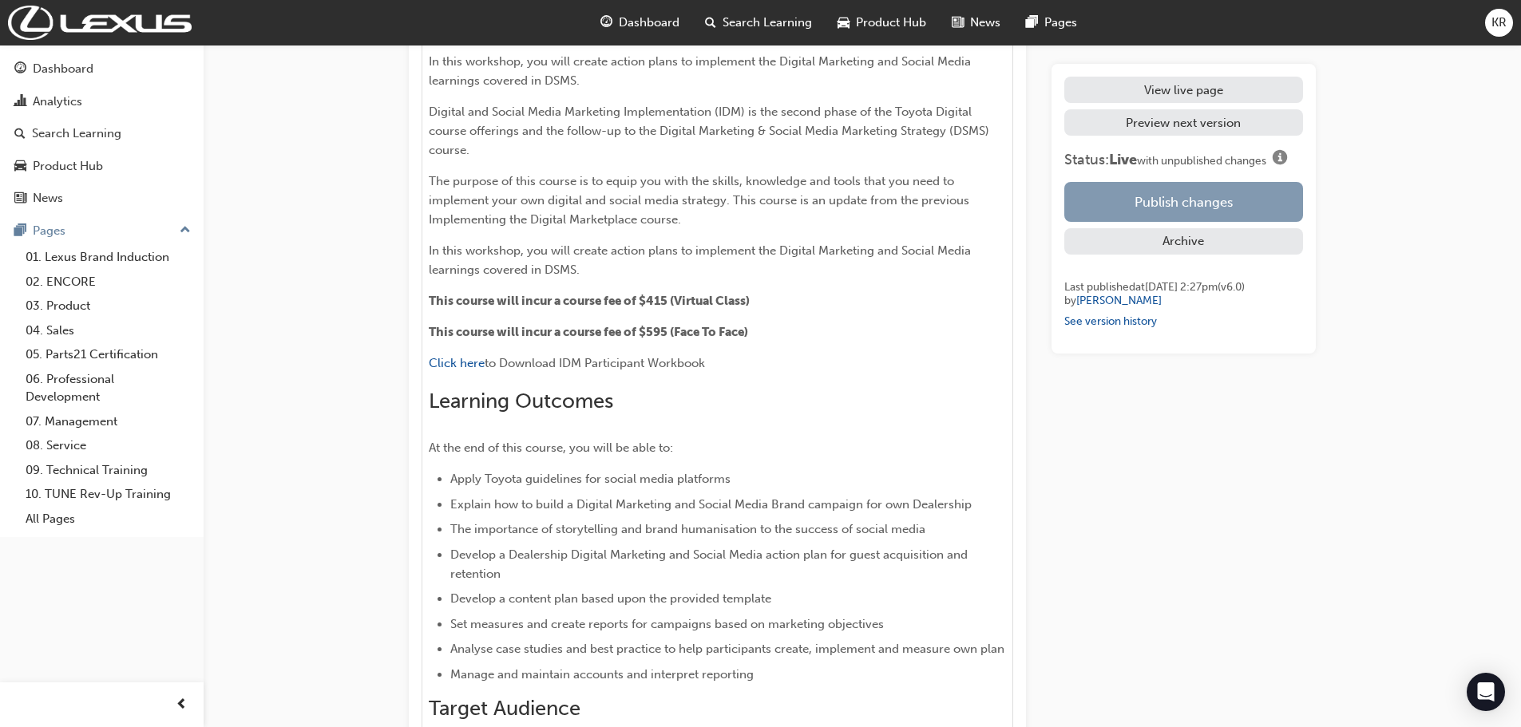
click at [1141, 195] on button "Publish changes" at bounding box center [1183, 202] width 239 height 40
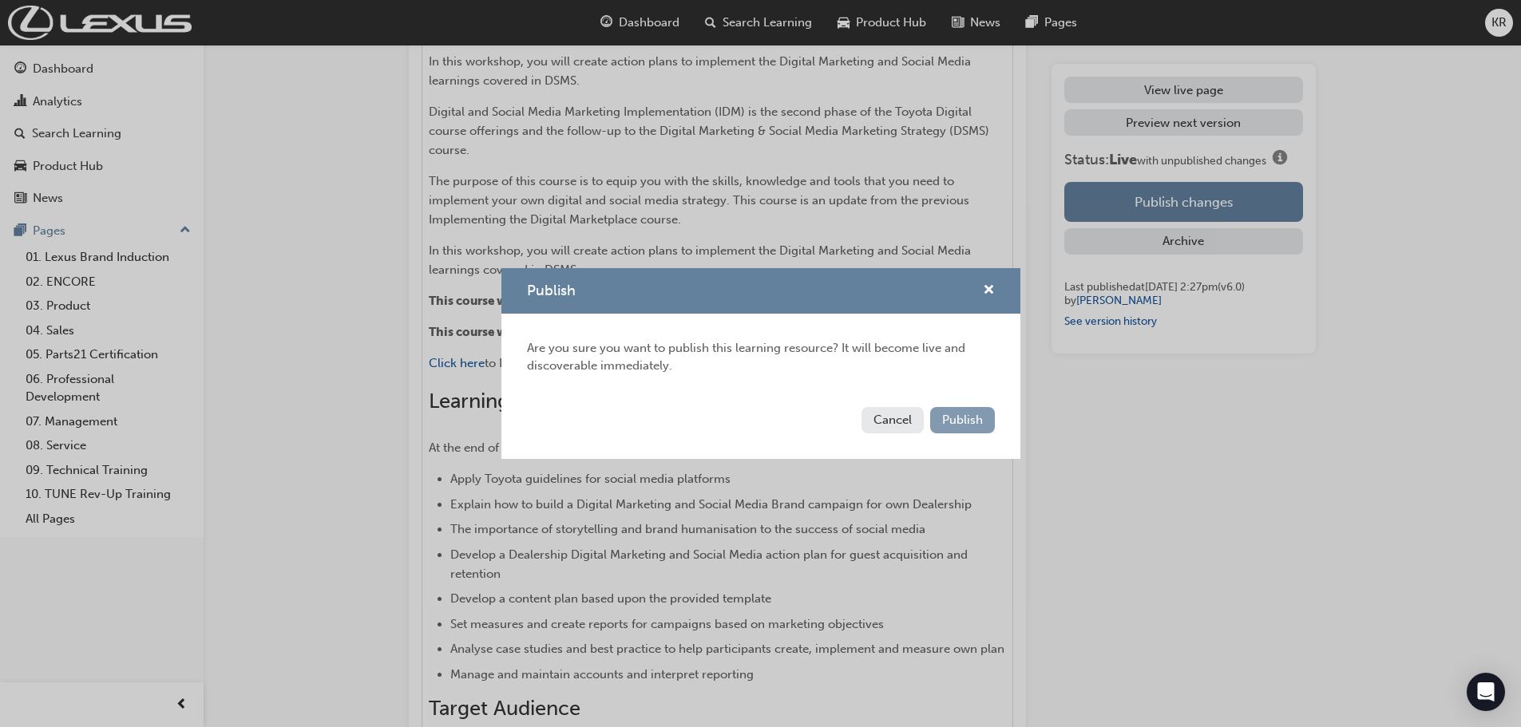
click at [970, 419] on span "Publish" at bounding box center [962, 420] width 41 height 14
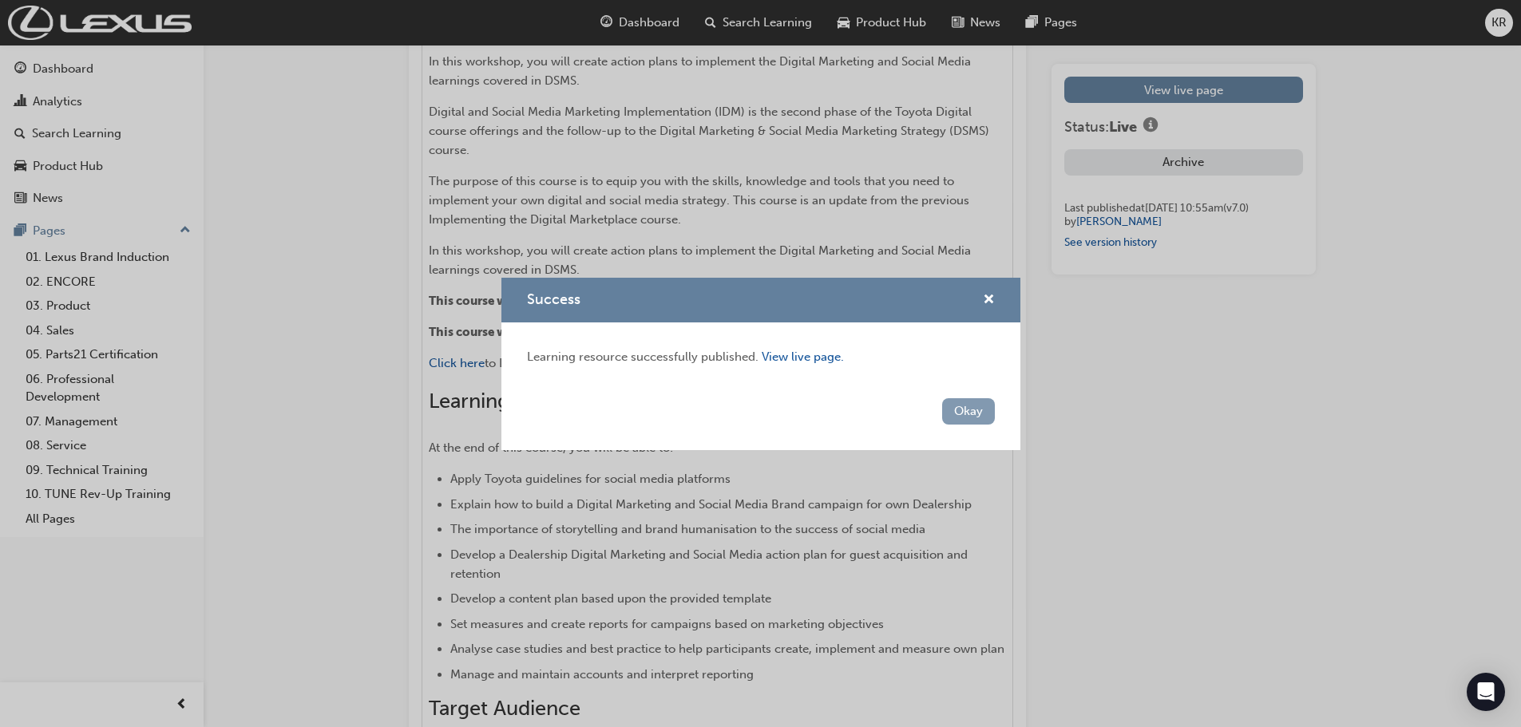
click at [971, 409] on button "Okay" at bounding box center [968, 411] width 53 height 26
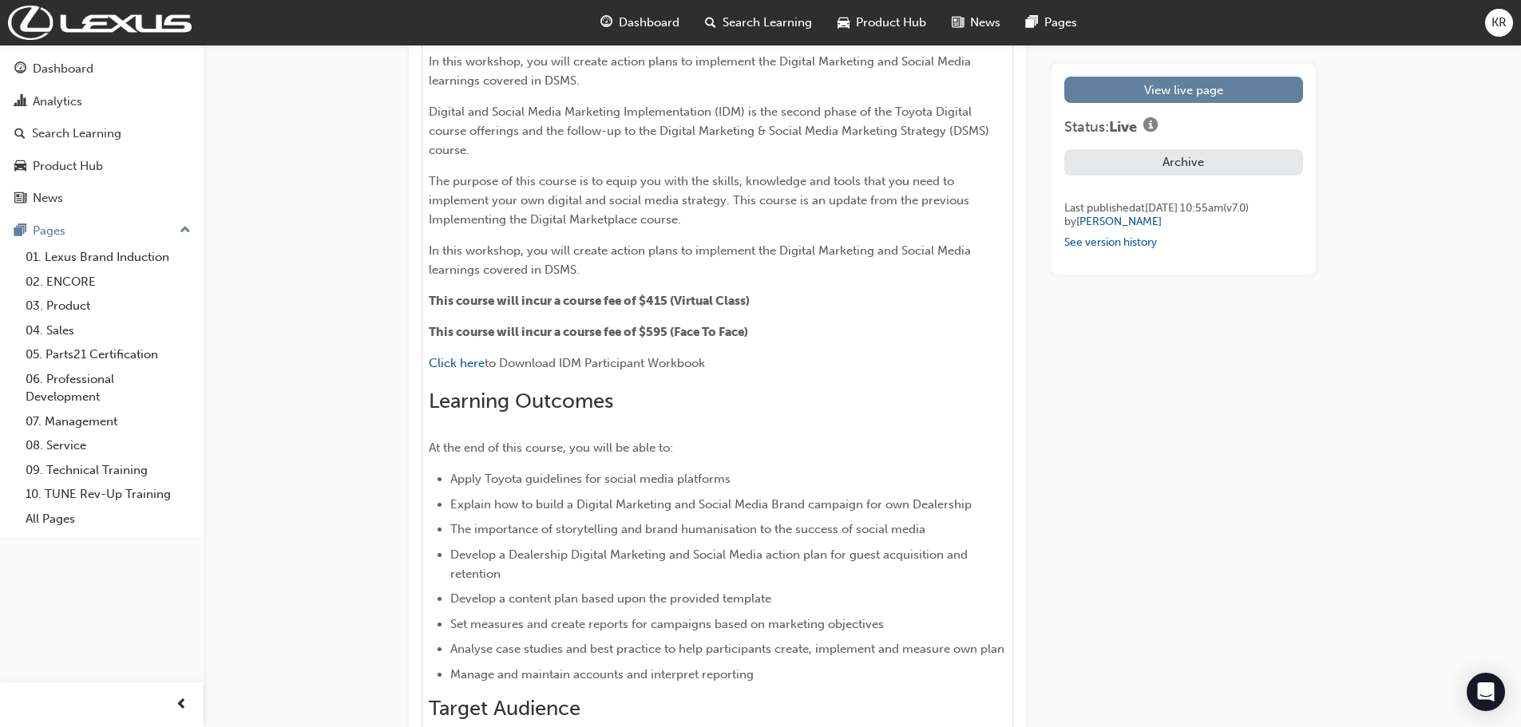
scroll to position [1124, 0]
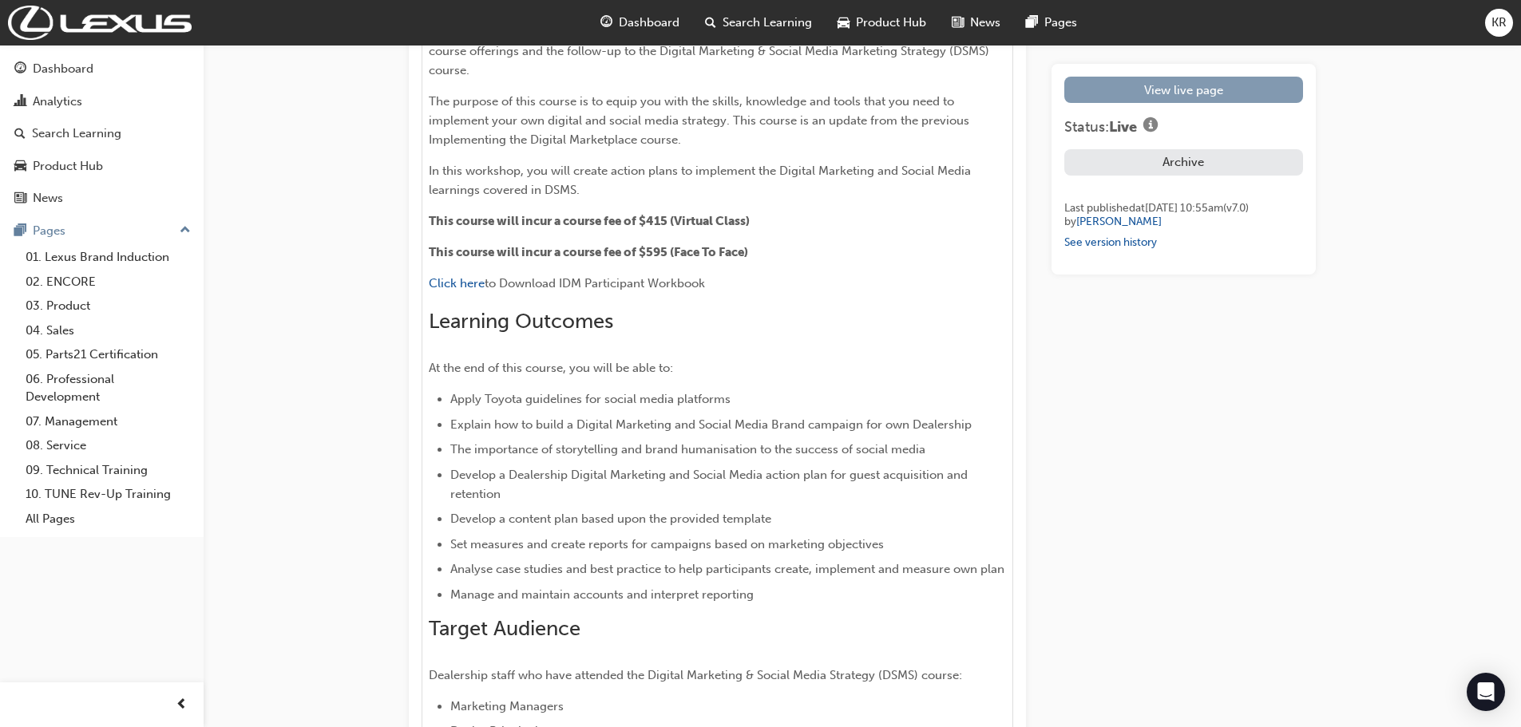
click at [1147, 90] on link "View live page" at bounding box center [1183, 90] width 239 height 26
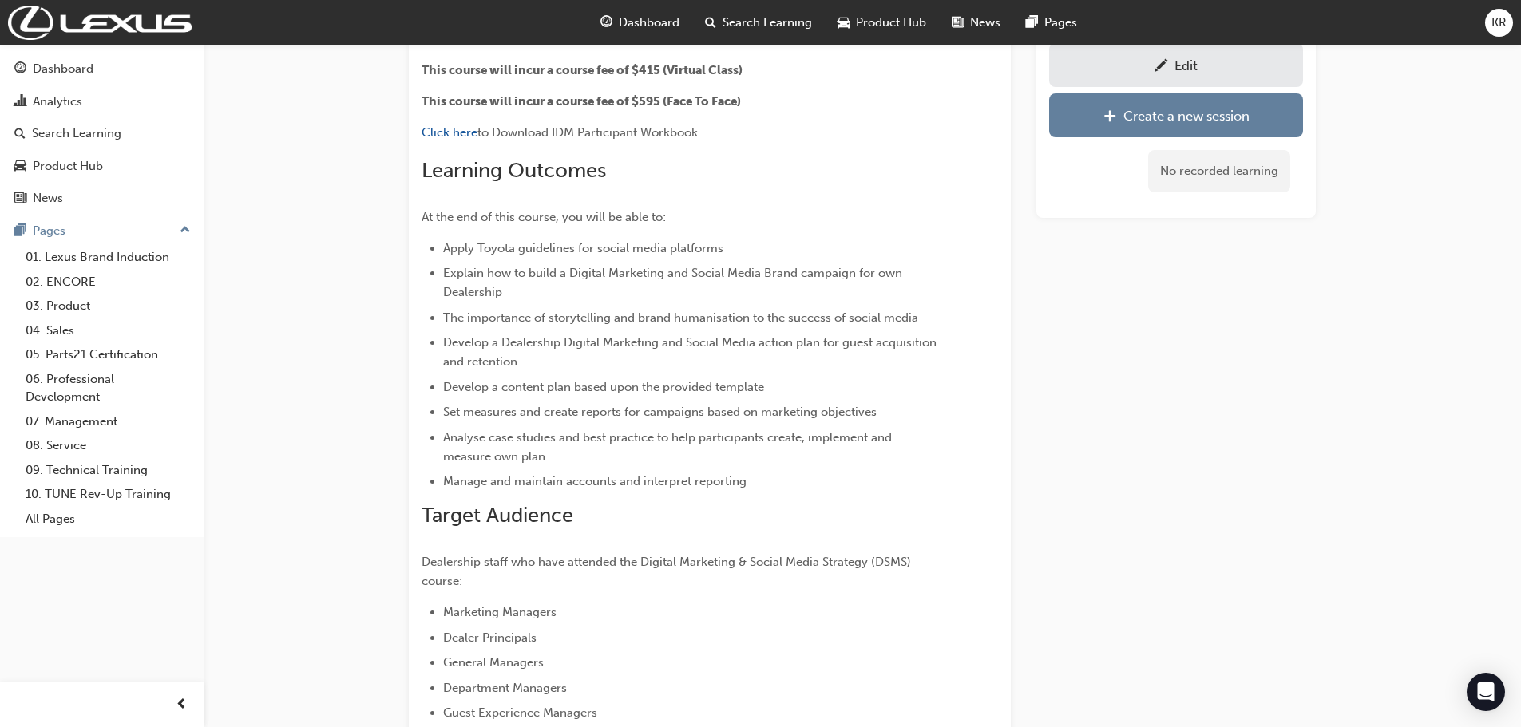
scroll to position [519, 0]
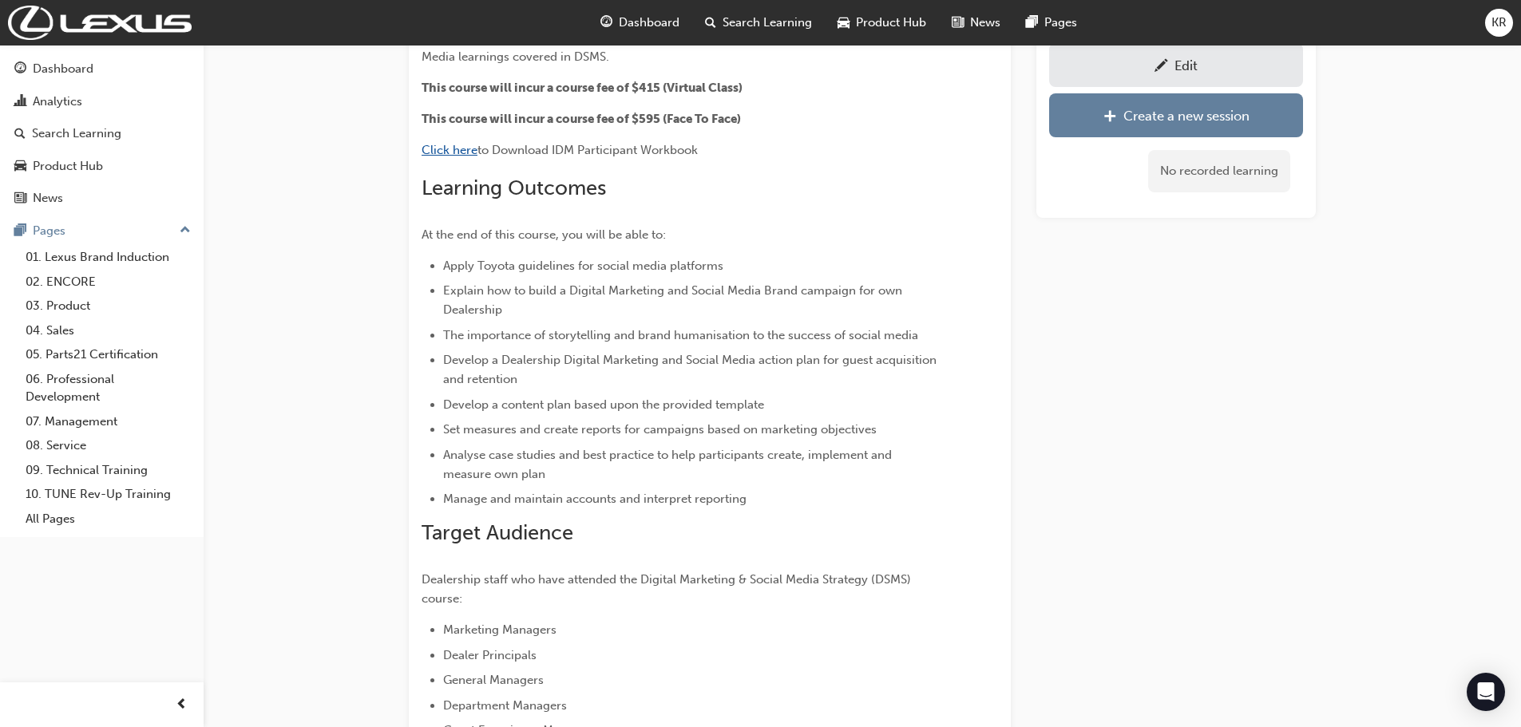
click at [443, 151] on span "Click here" at bounding box center [449, 150] width 56 height 14
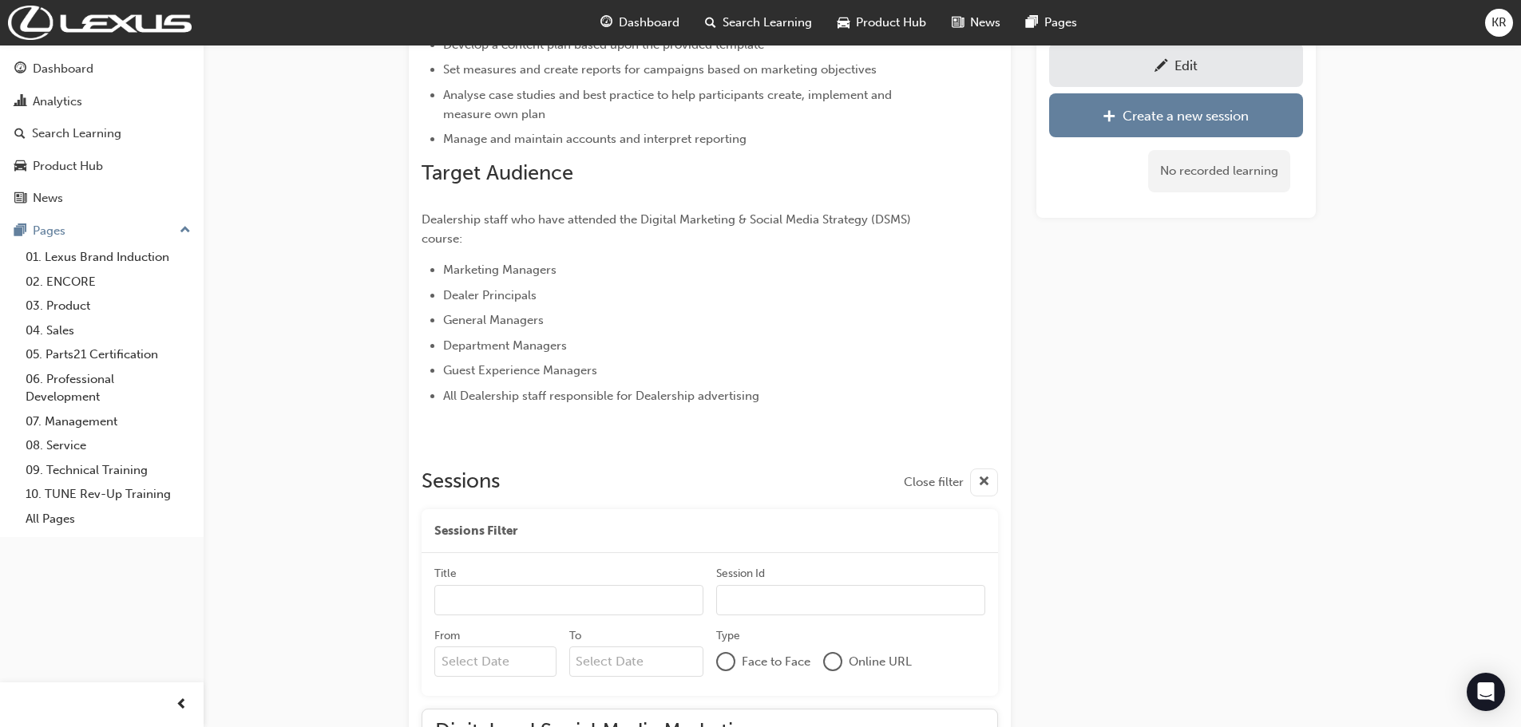
scroll to position [989, 0]
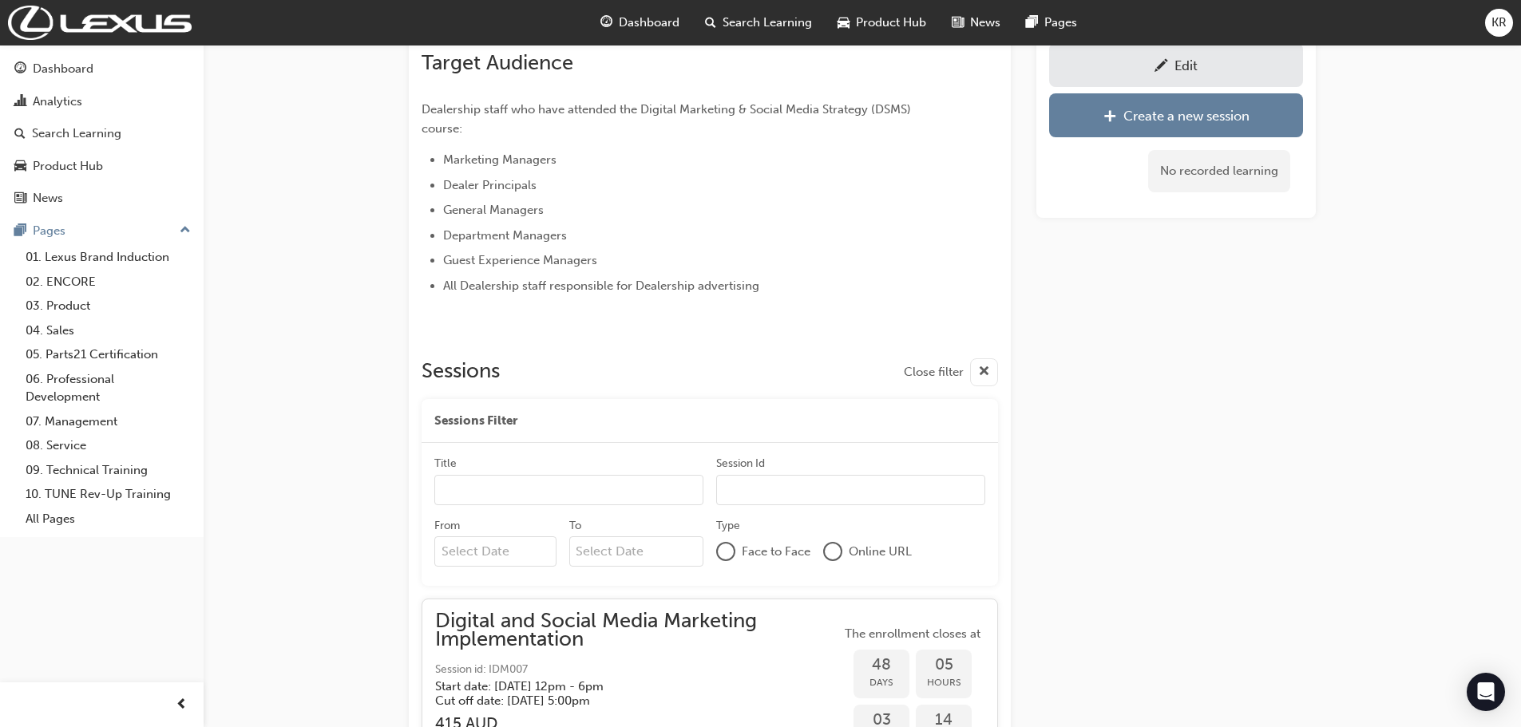
click at [756, 12] on div "Search Learning" at bounding box center [758, 22] width 133 height 33
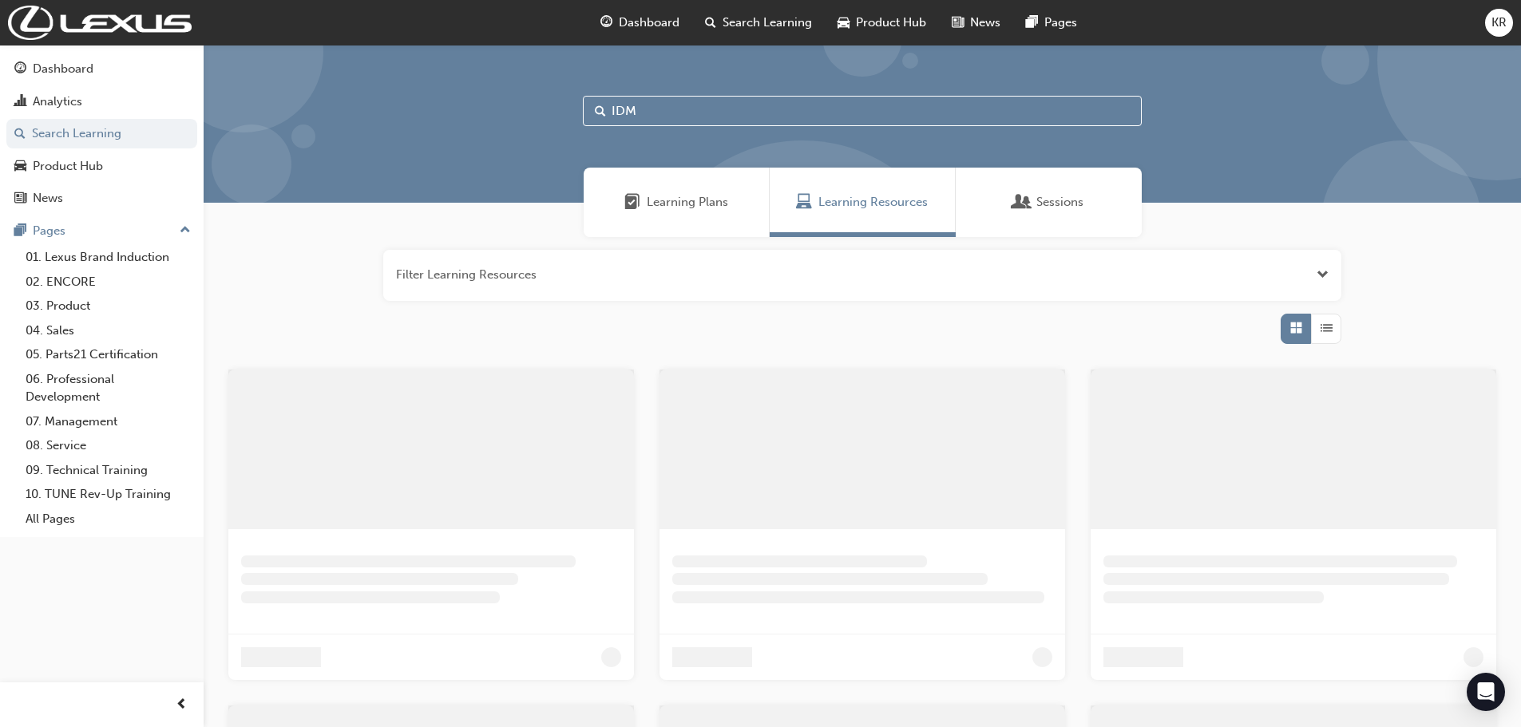
drag, startPoint x: 637, startPoint y: 105, endPoint x: 512, endPoint y: 103, distance: 125.3
click at [512, 103] on div "IDM" at bounding box center [862, 124] width 1317 height 158
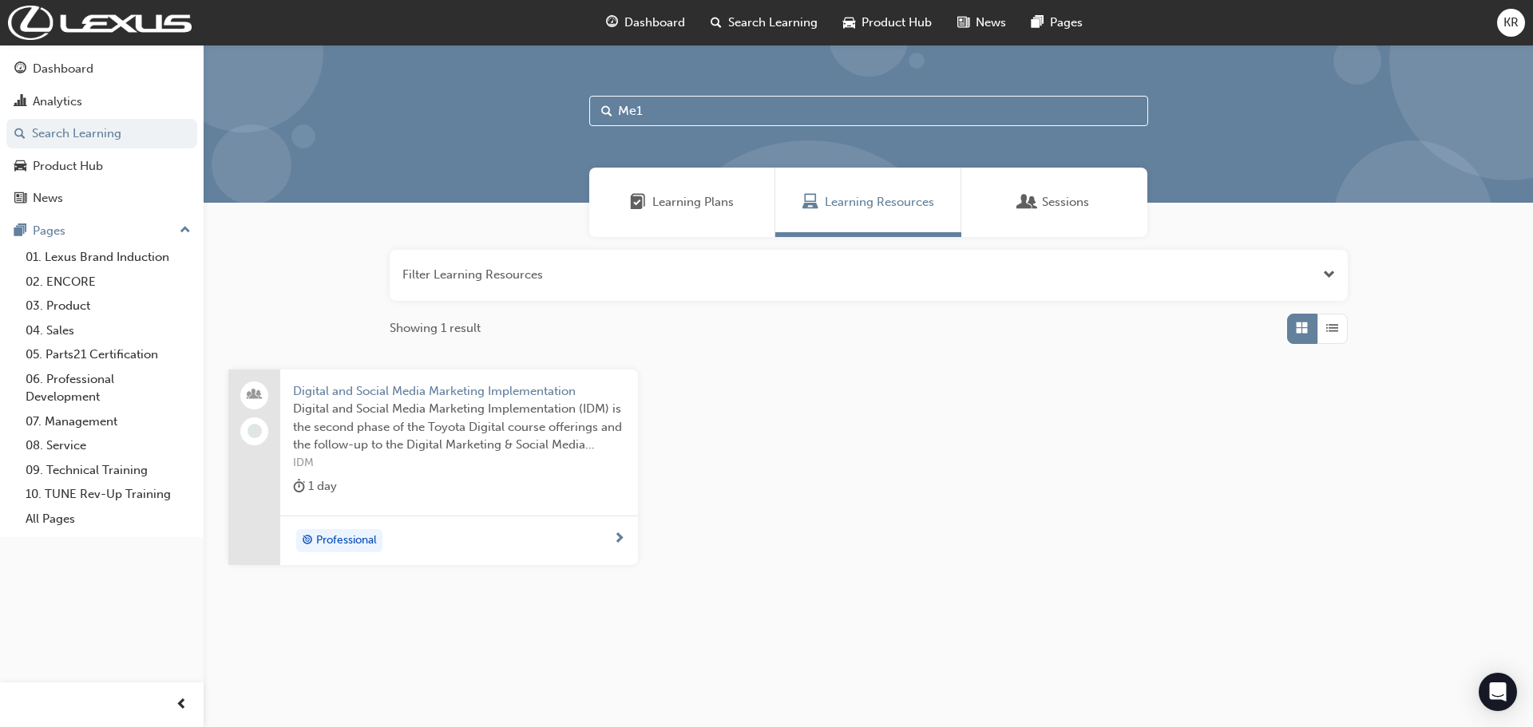
type input "Me1"
drag, startPoint x: 353, startPoint y: 389, endPoint x: 370, endPoint y: 389, distance: 17.6
click at [354, 389] on span "Marketing Essentials" at bounding box center [459, 391] width 332 height 18
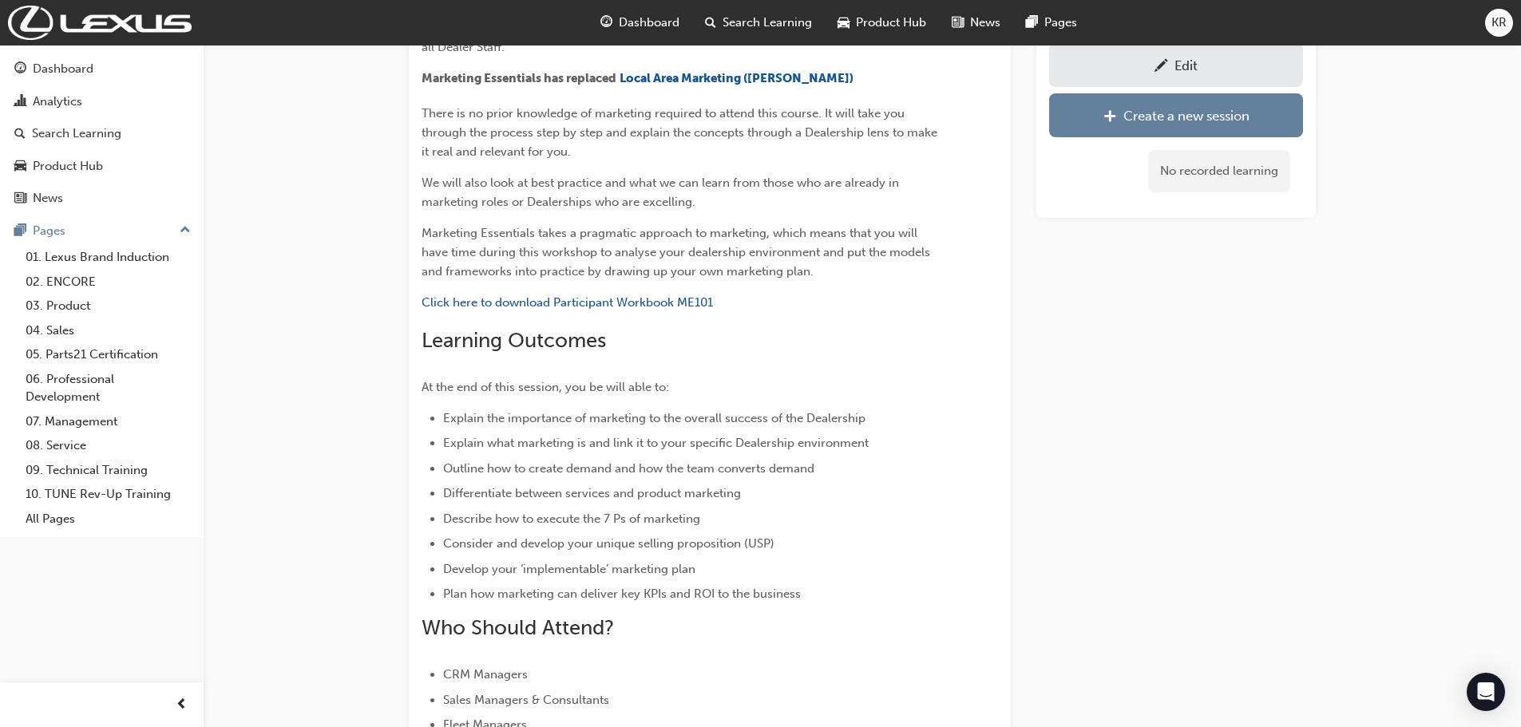
scroll to position [128, 0]
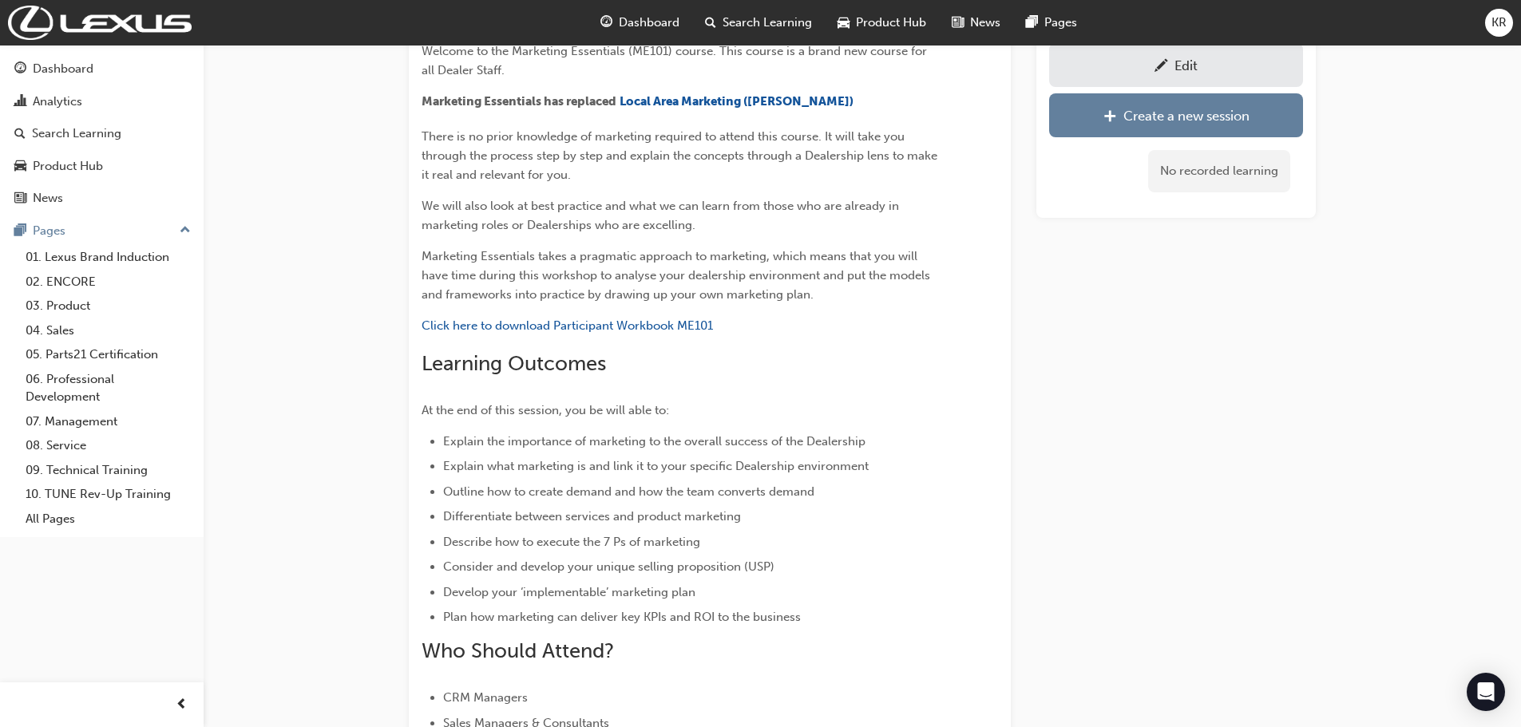
click at [1149, 58] on div "Edit" at bounding box center [1176, 65] width 230 height 20
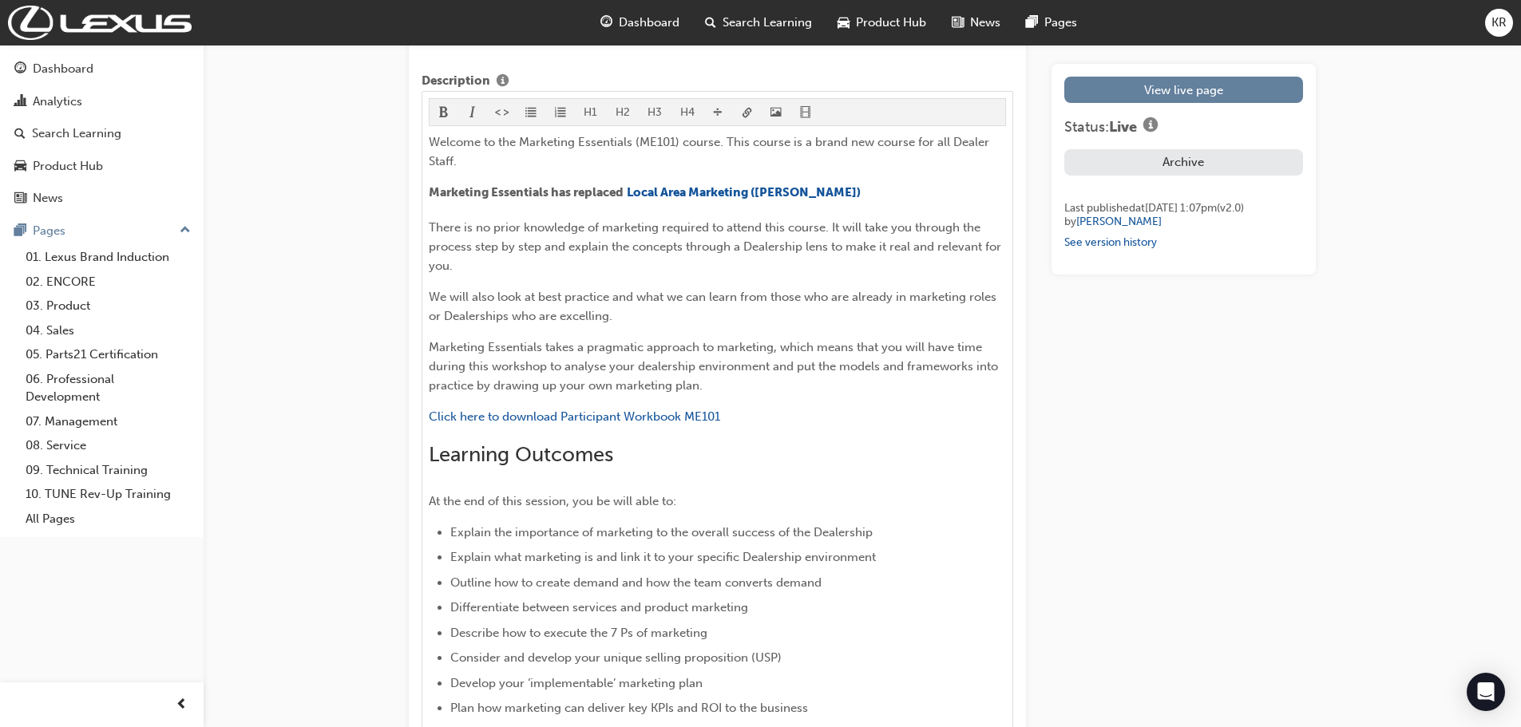
scroll to position [798, 0]
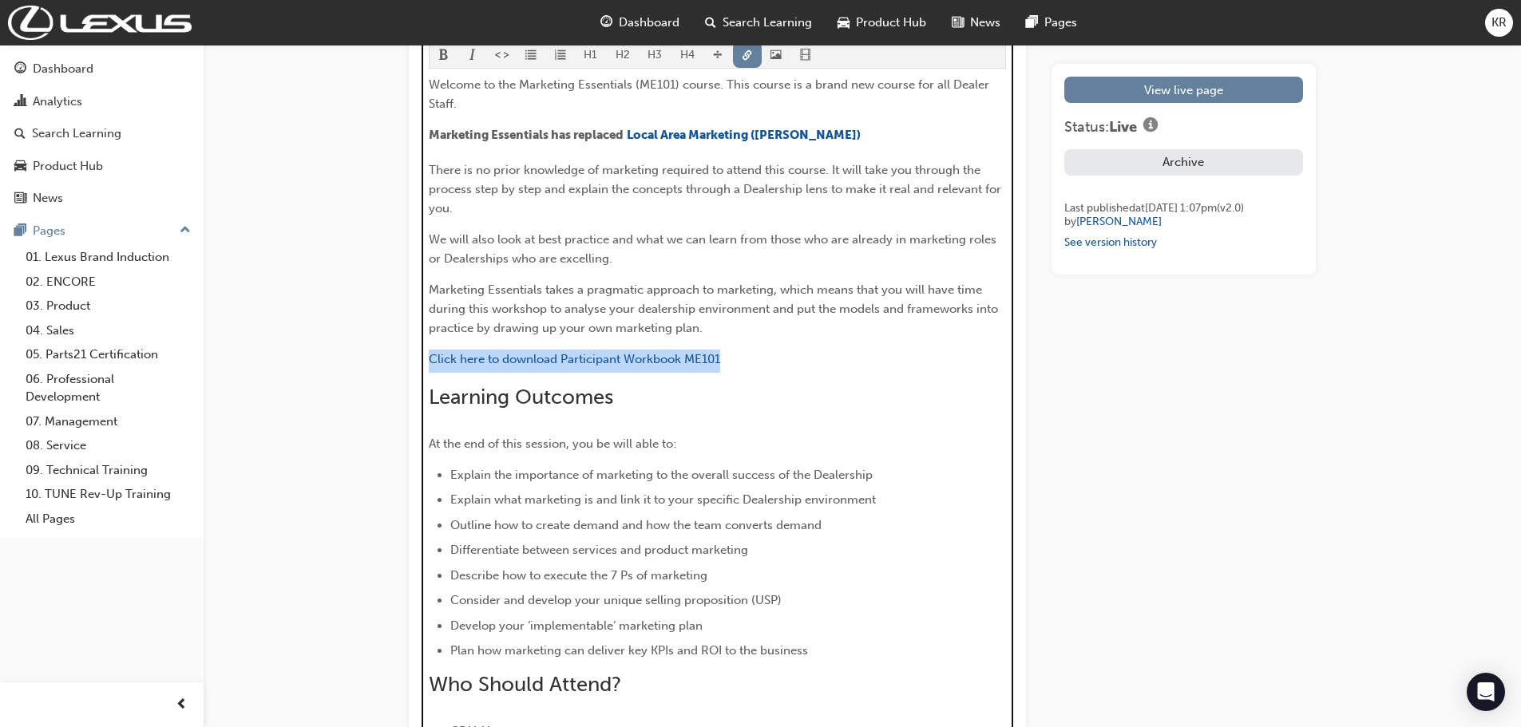
drag, startPoint x: 706, startPoint y: 355, endPoint x: 508, endPoint y: 345, distance: 199.0
click at [426, 354] on div "H1 H2 H3 H4 Welcome to the Marketing Essentials (ME101) course. This course is …" at bounding box center [716, 510] width 591 height 952
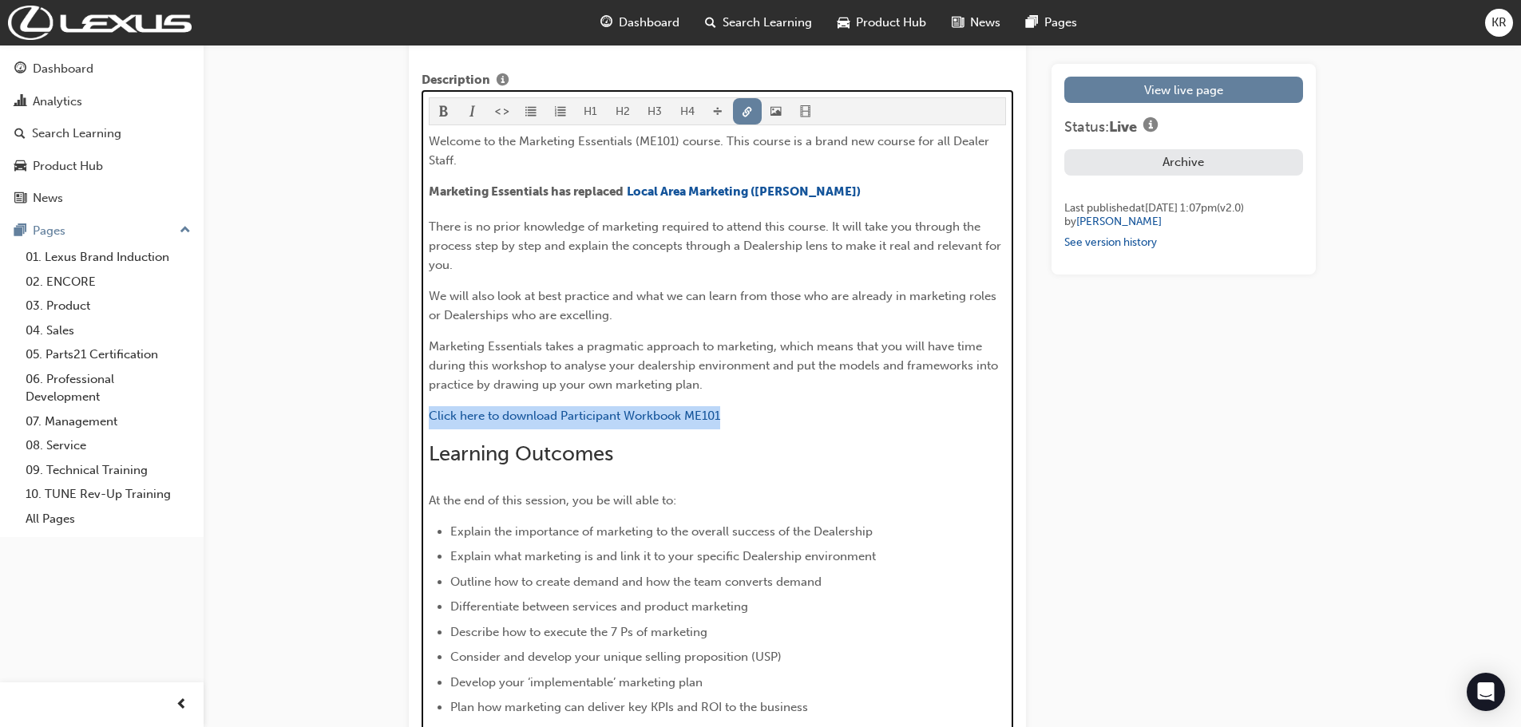
scroll to position [639, 0]
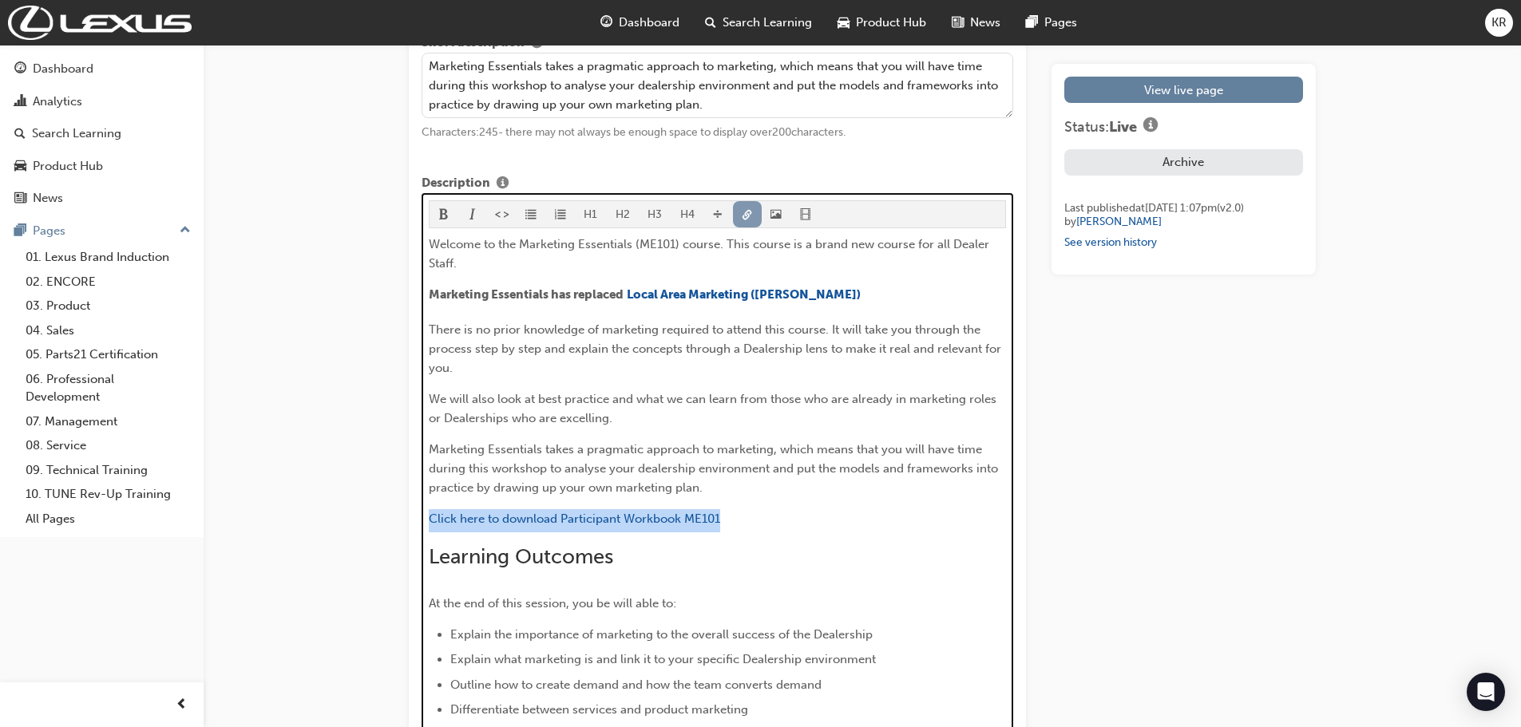
click at [750, 210] on button "button" at bounding box center [748, 214] width 30 height 26
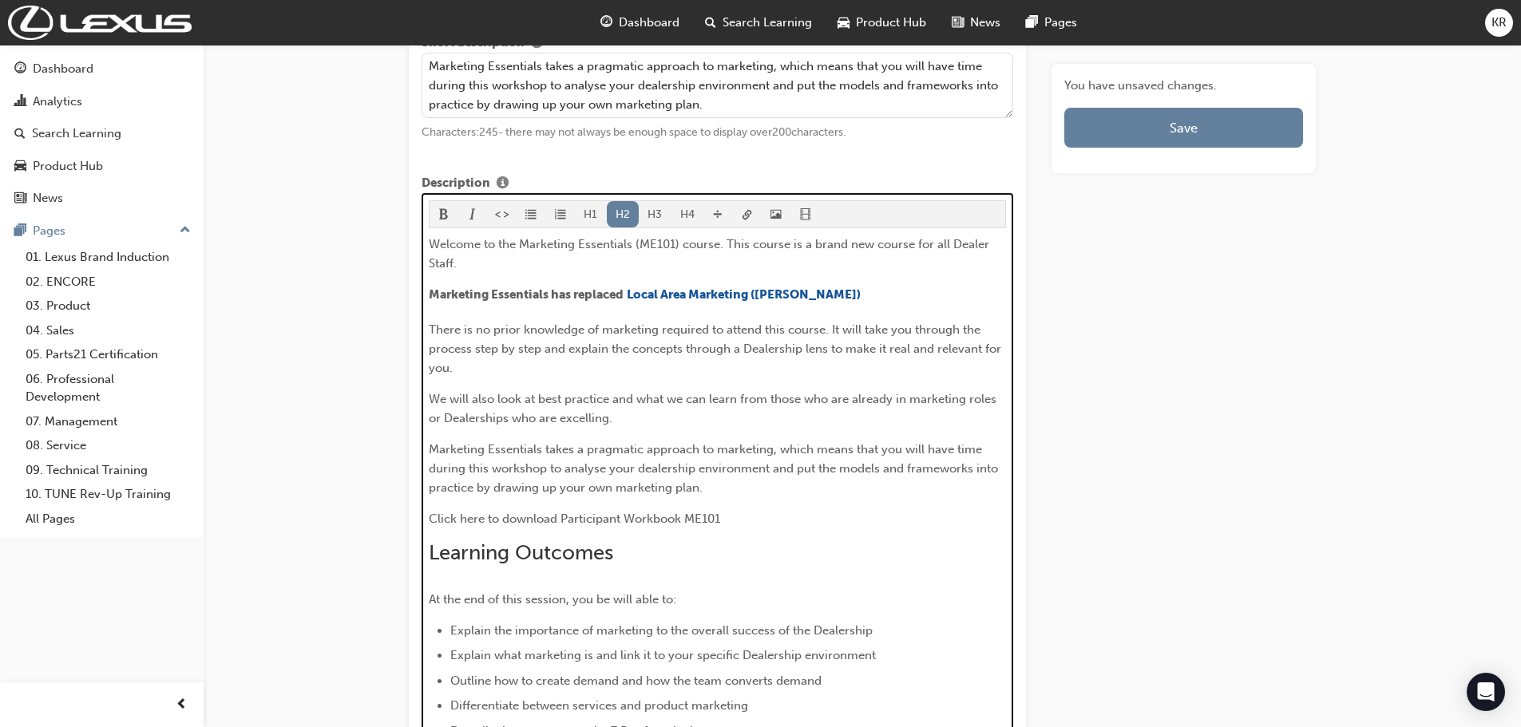
click at [487, 532] on div "Welcome to the Marketing Essentials (ME101) course. This course is a brand new …" at bounding box center [718, 679] width 578 height 888
drag, startPoint x: 484, startPoint y: 519, endPoint x: 430, endPoint y: 520, distance: 53.5
click at [430, 520] on span "Click here to download Participant Workbook ME101" at bounding box center [574, 519] width 291 height 14
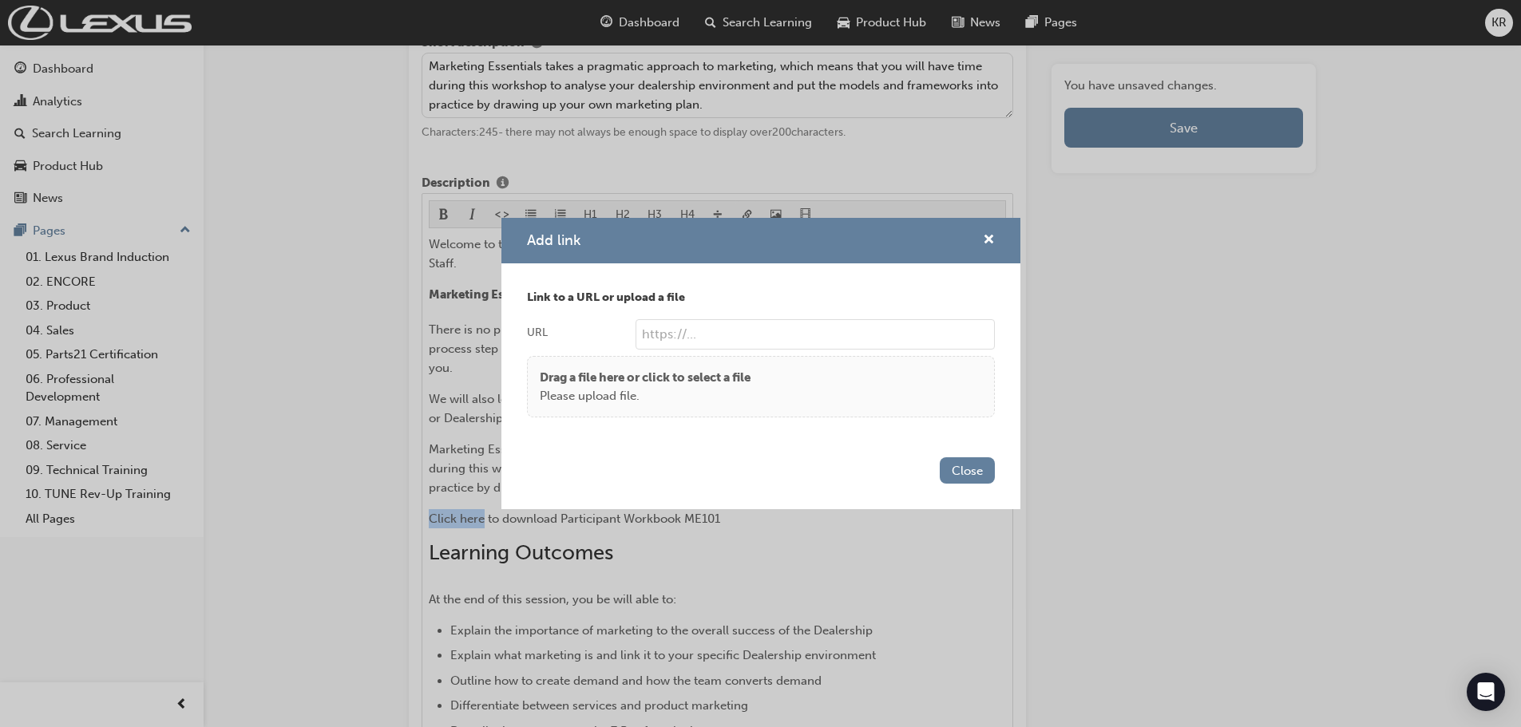
click at [965, 471] on button "Close" at bounding box center [967, 470] width 55 height 26
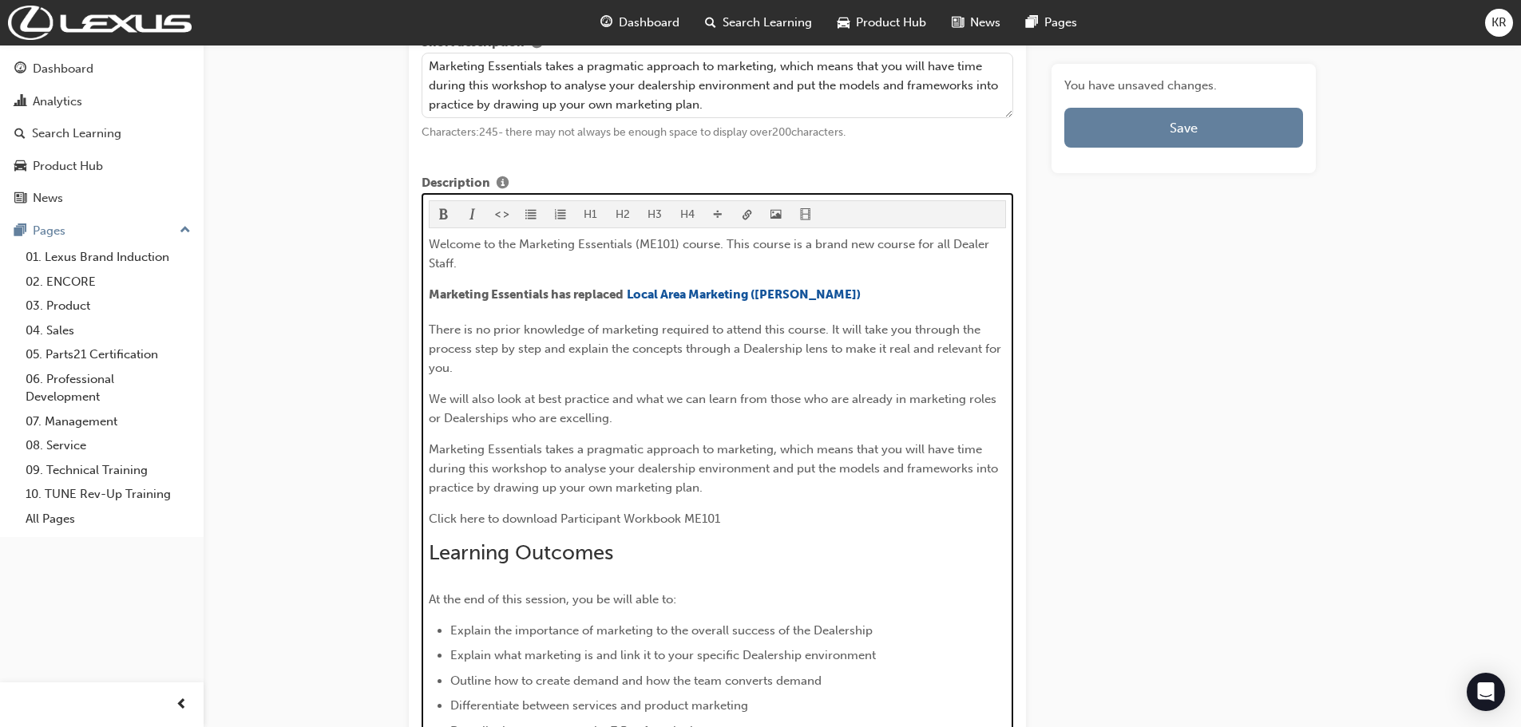
click at [477, 546] on span "Learning Outcomes" at bounding box center [521, 552] width 184 height 25
drag, startPoint x: 482, startPoint y: 517, endPoint x: 418, endPoint y: 516, distance: 63.9
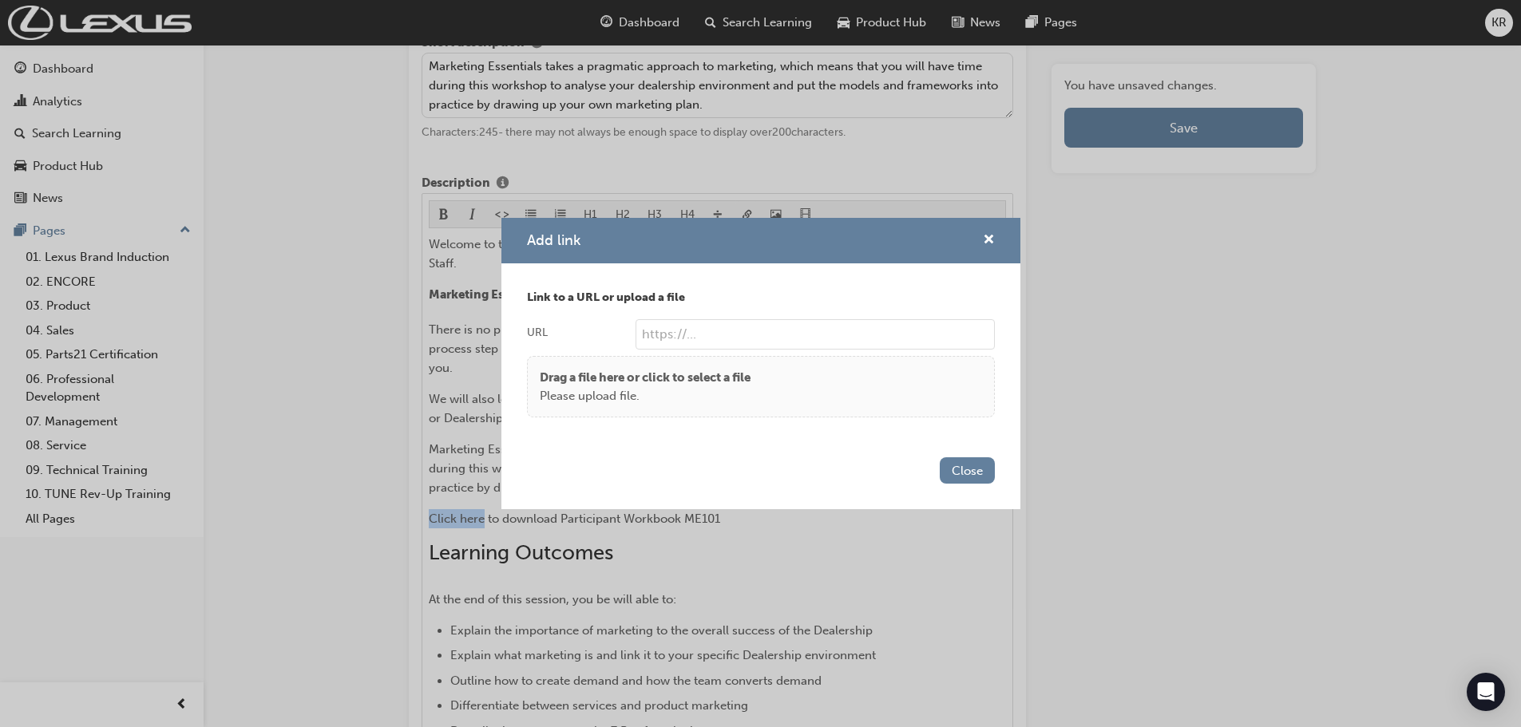
click at [644, 378] on p "Drag a file here or click to select a file" at bounding box center [645, 378] width 211 height 18
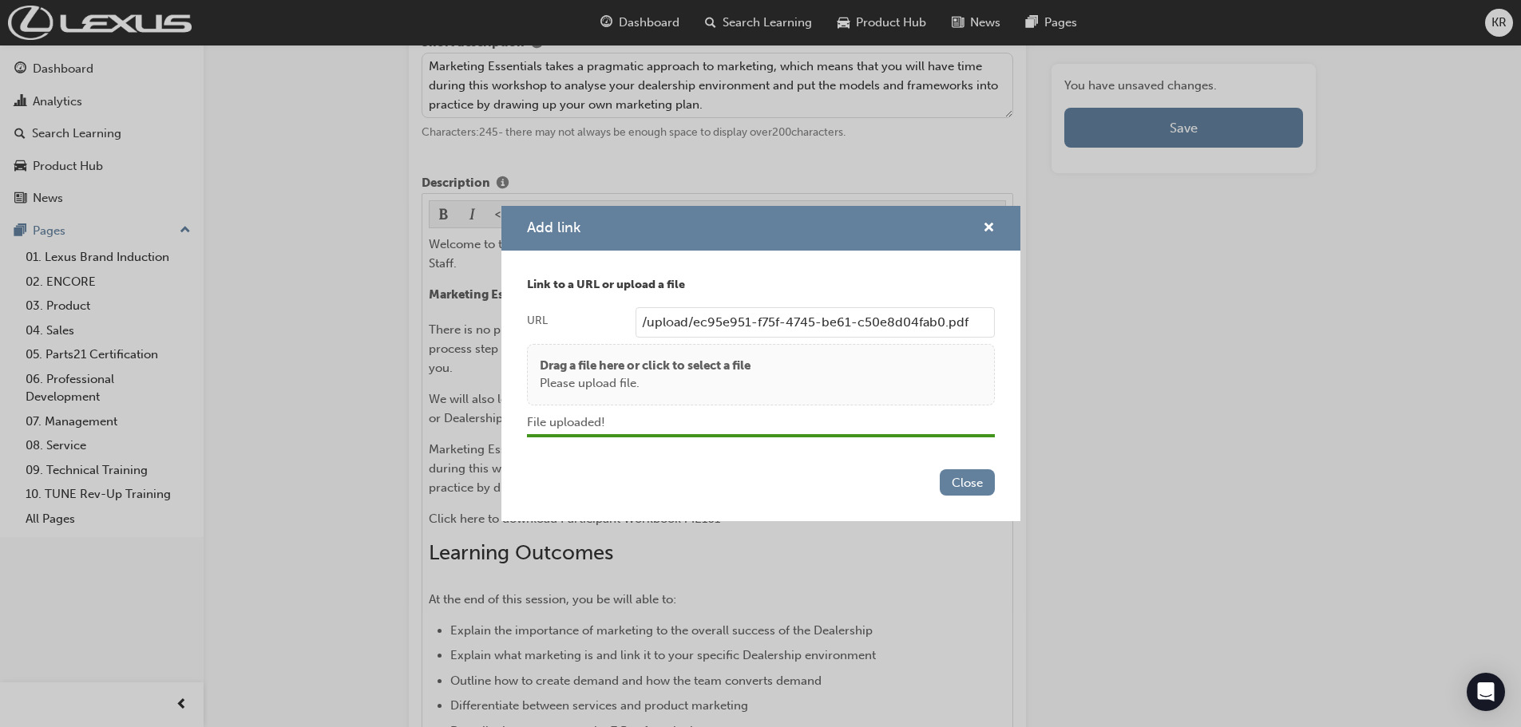
type input "/upload/ec95e951-f75f-4745-be61-c50e8d04fab0.pdf"
click at [964, 478] on button "Close" at bounding box center [967, 482] width 55 height 26
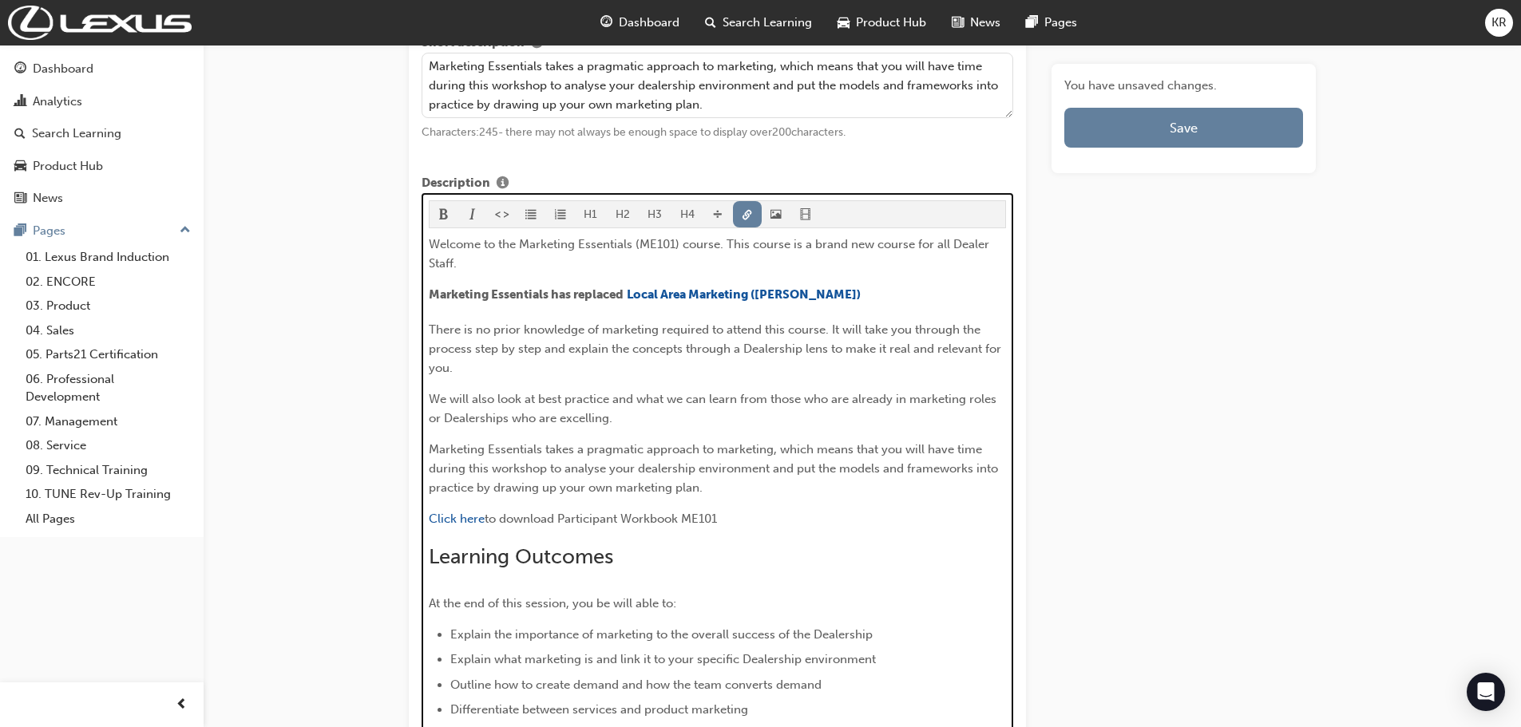
scroll to position [793, 0]
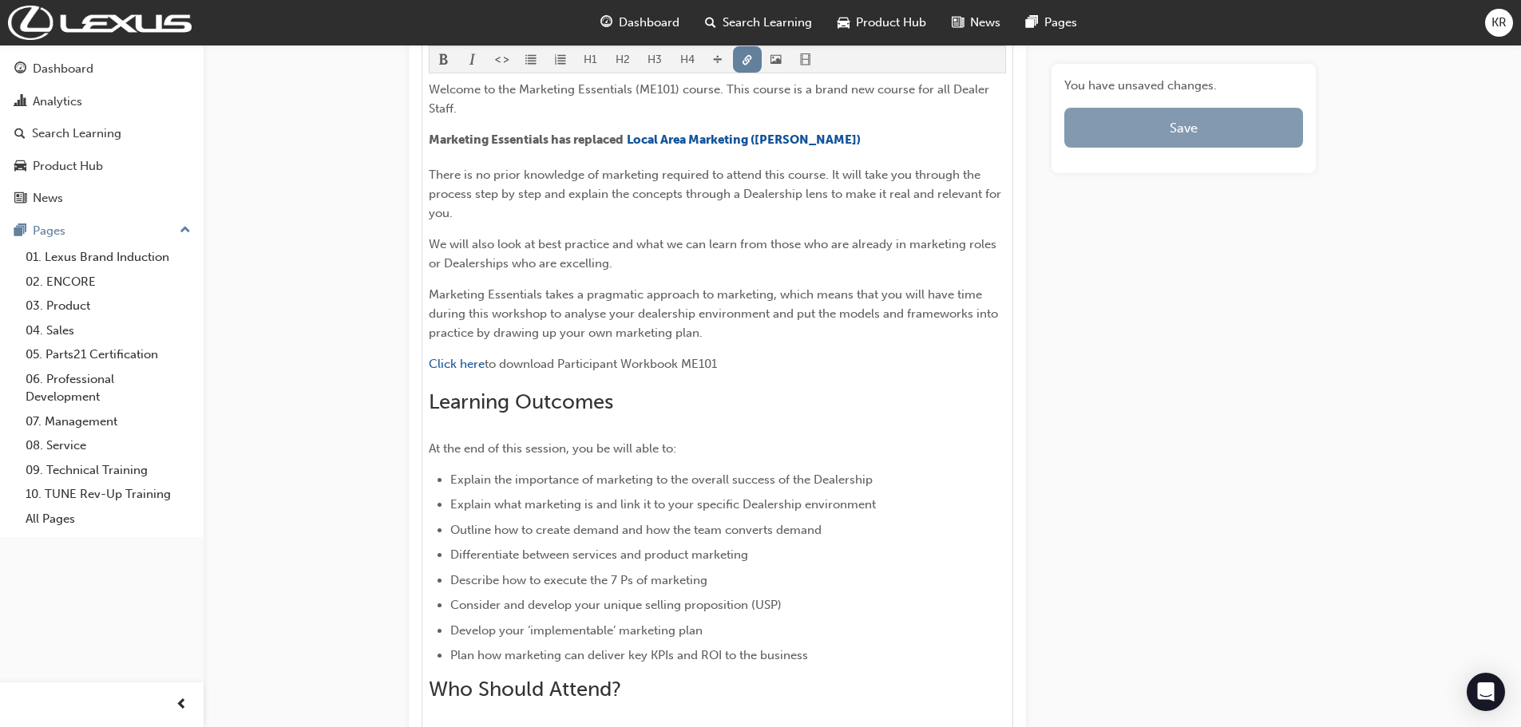
click at [1154, 126] on button "Save" at bounding box center [1183, 128] width 239 height 40
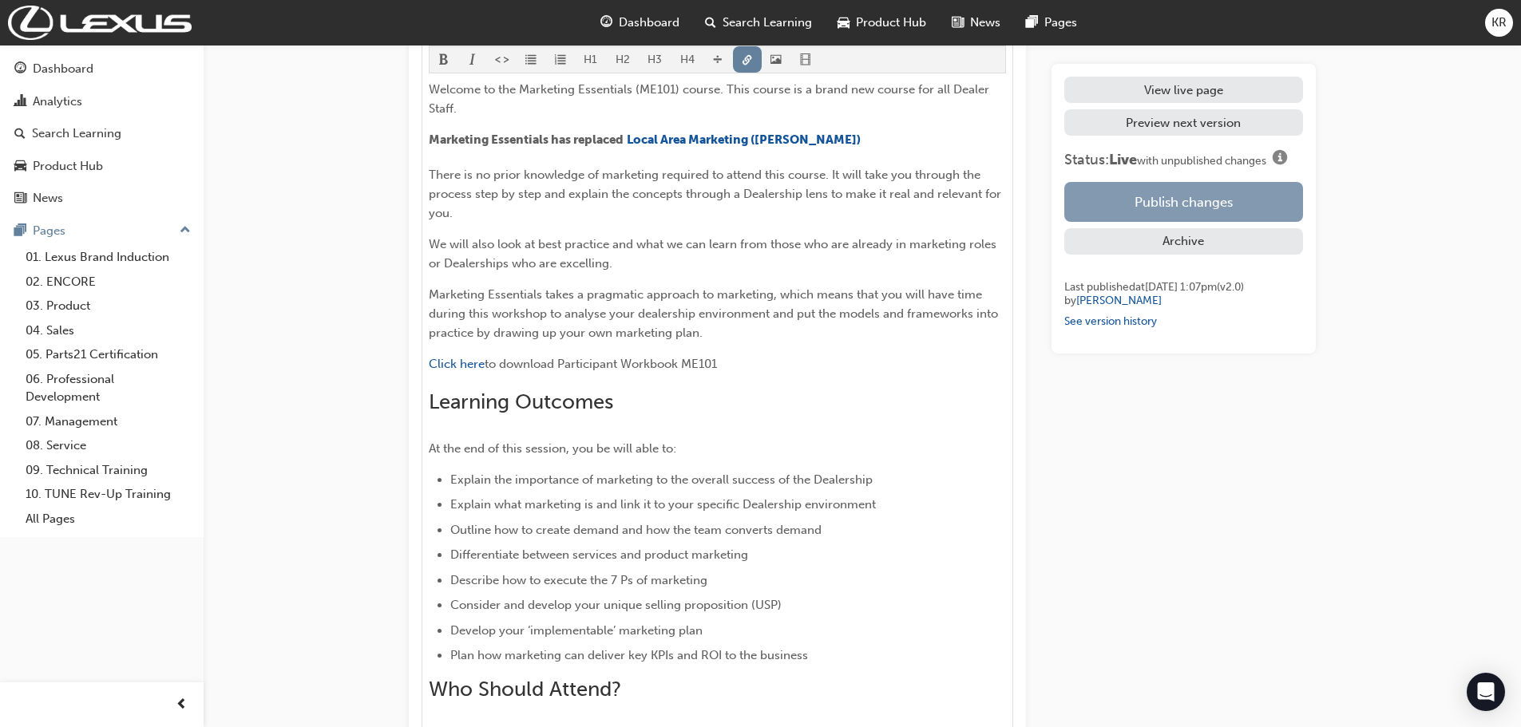
click at [1145, 191] on button "Publish changes" at bounding box center [1183, 202] width 239 height 40
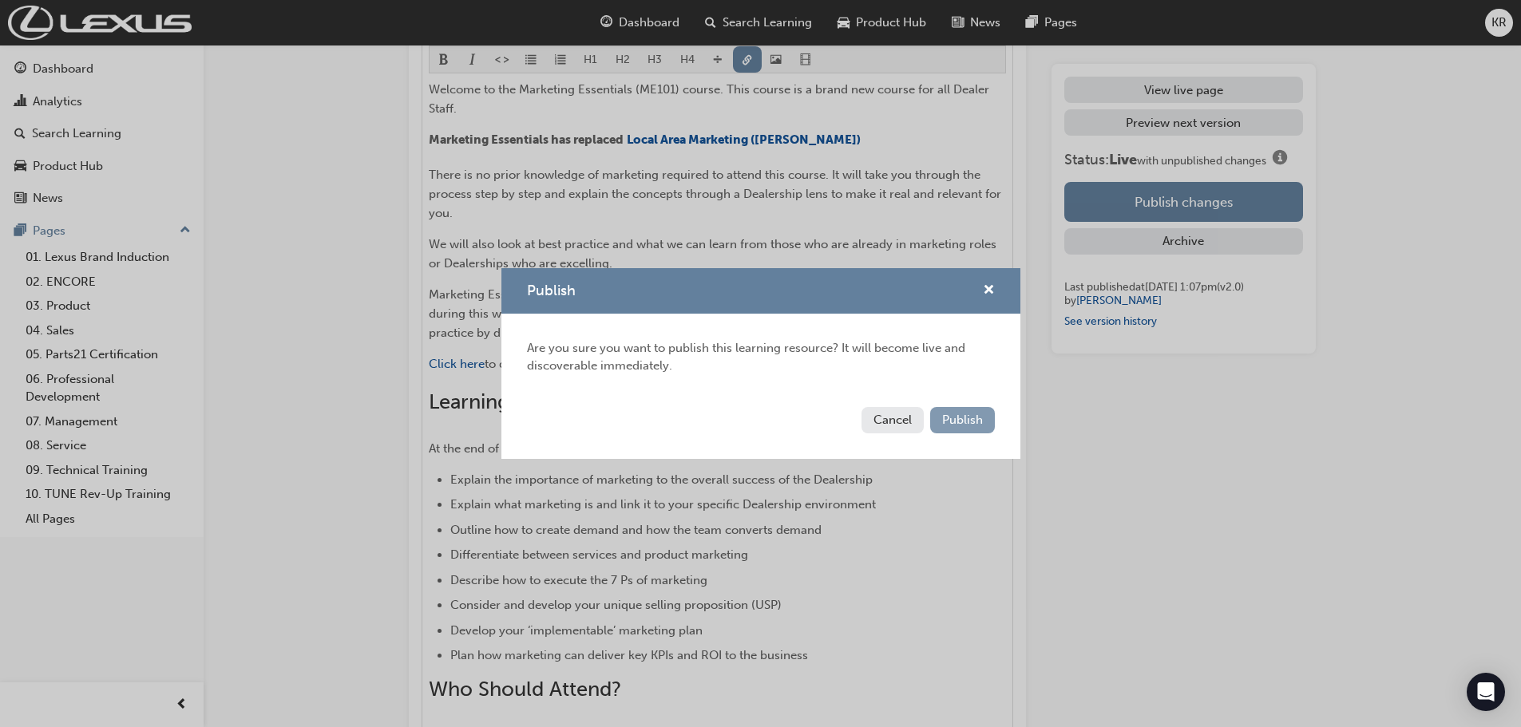
click at [963, 421] on span "Publish" at bounding box center [962, 420] width 41 height 14
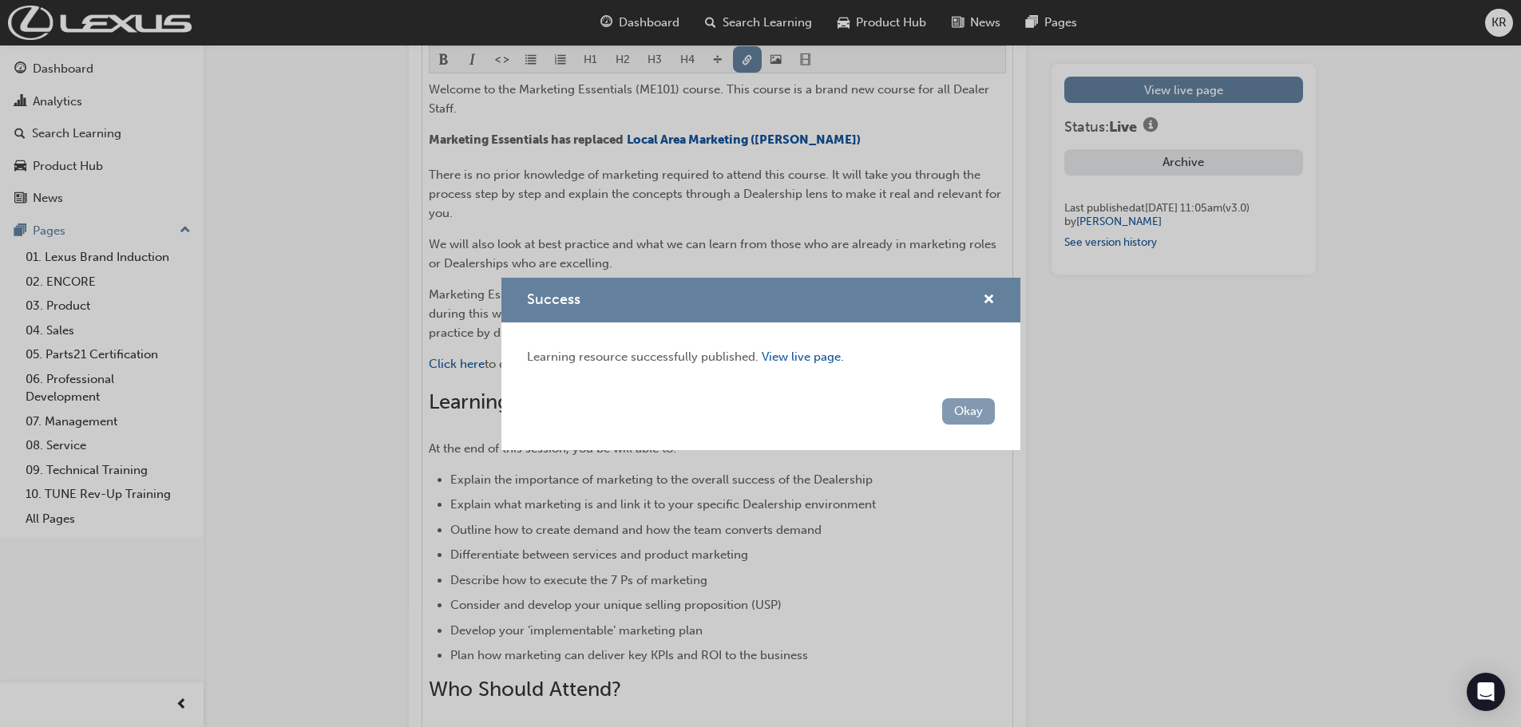
click at [979, 416] on button "Okay" at bounding box center [968, 411] width 53 height 26
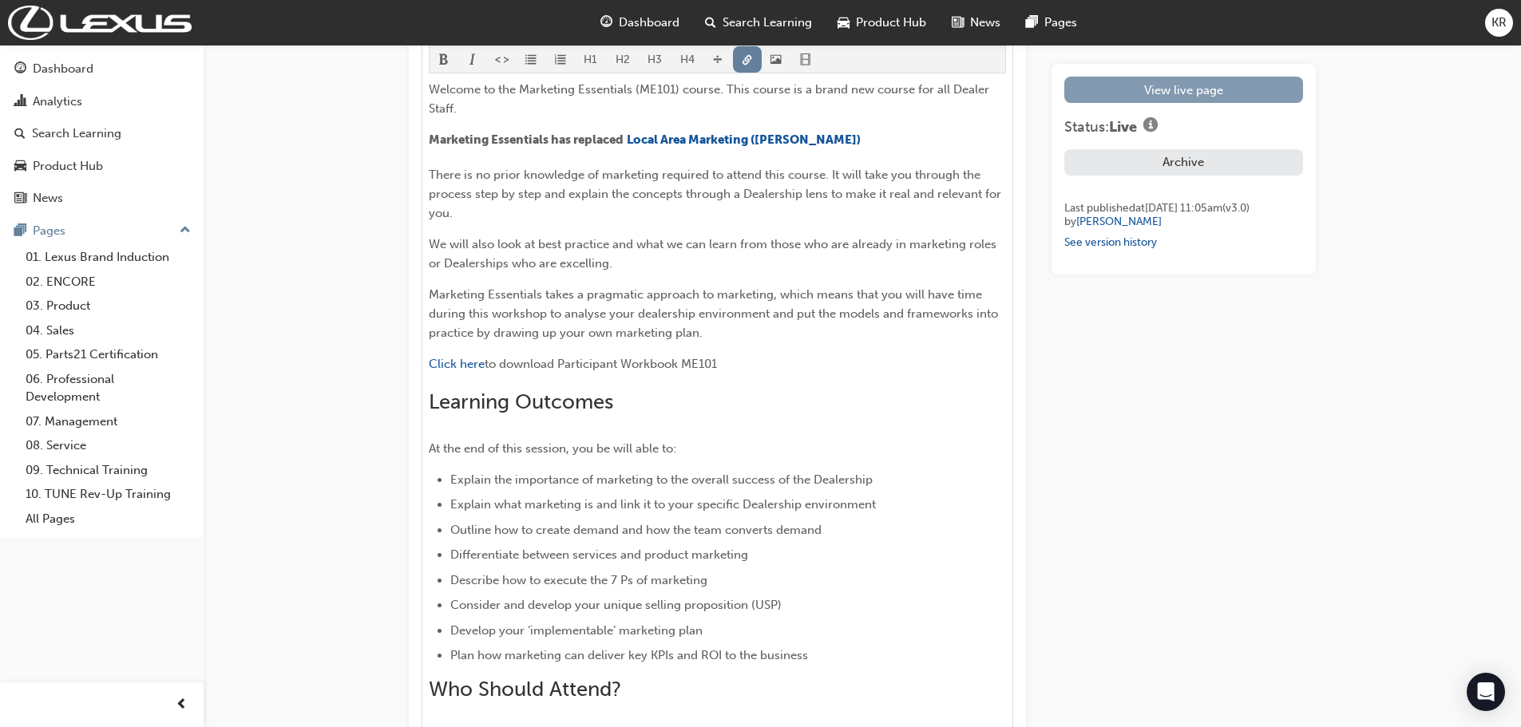
click at [1160, 88] on link "View live page" at bounding box center [1183, 90] width 239 height 26
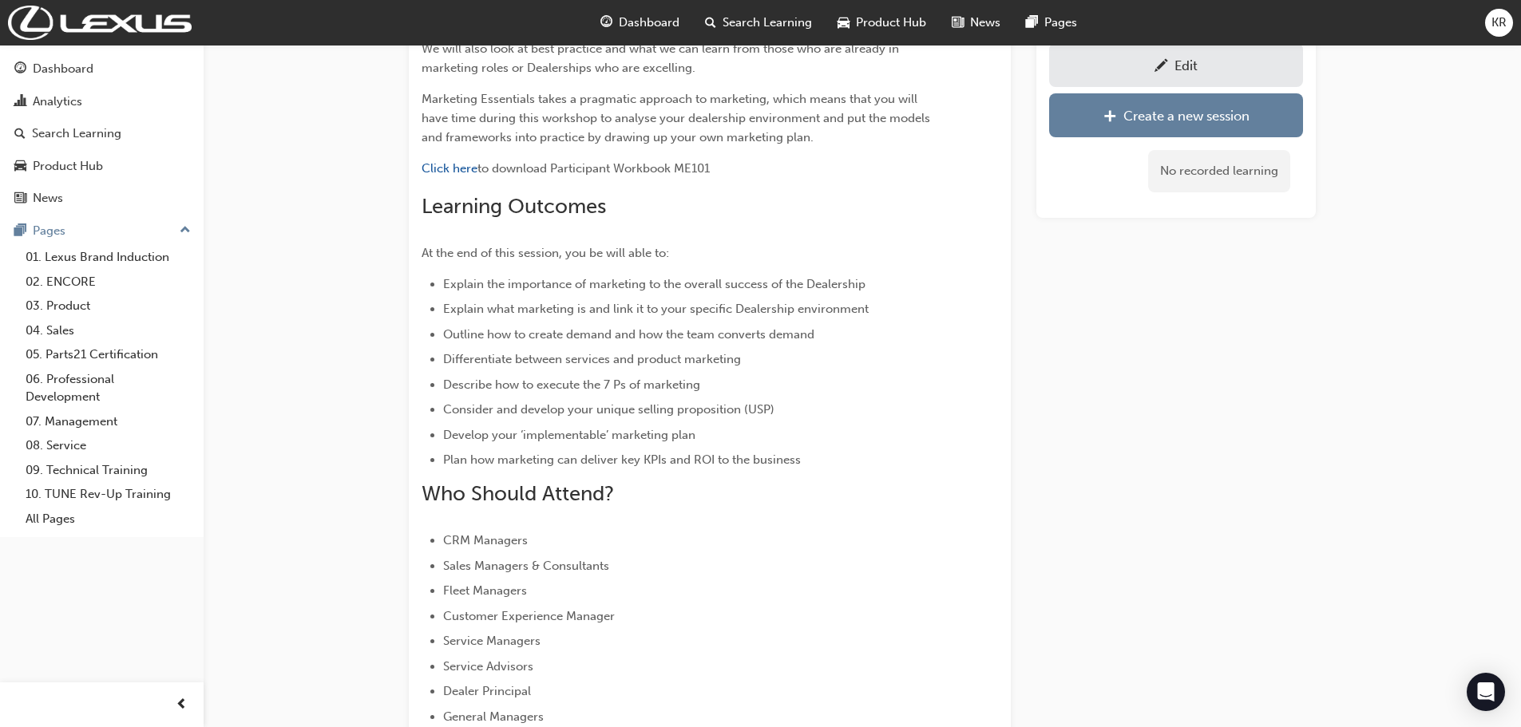
scroll to position [198, 0]
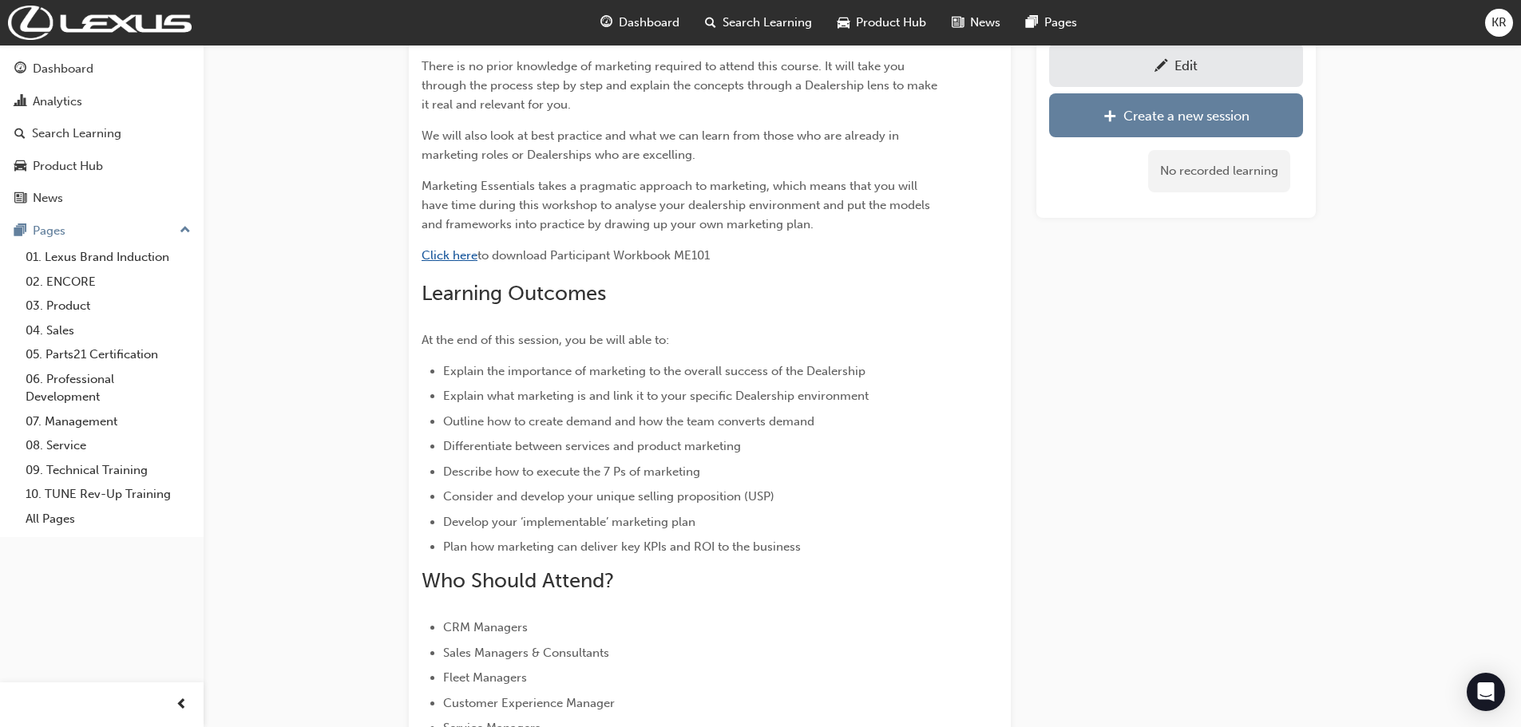
click at [464, 255] on span "Click here" at bounding box center [449, 255] width 56 height 14
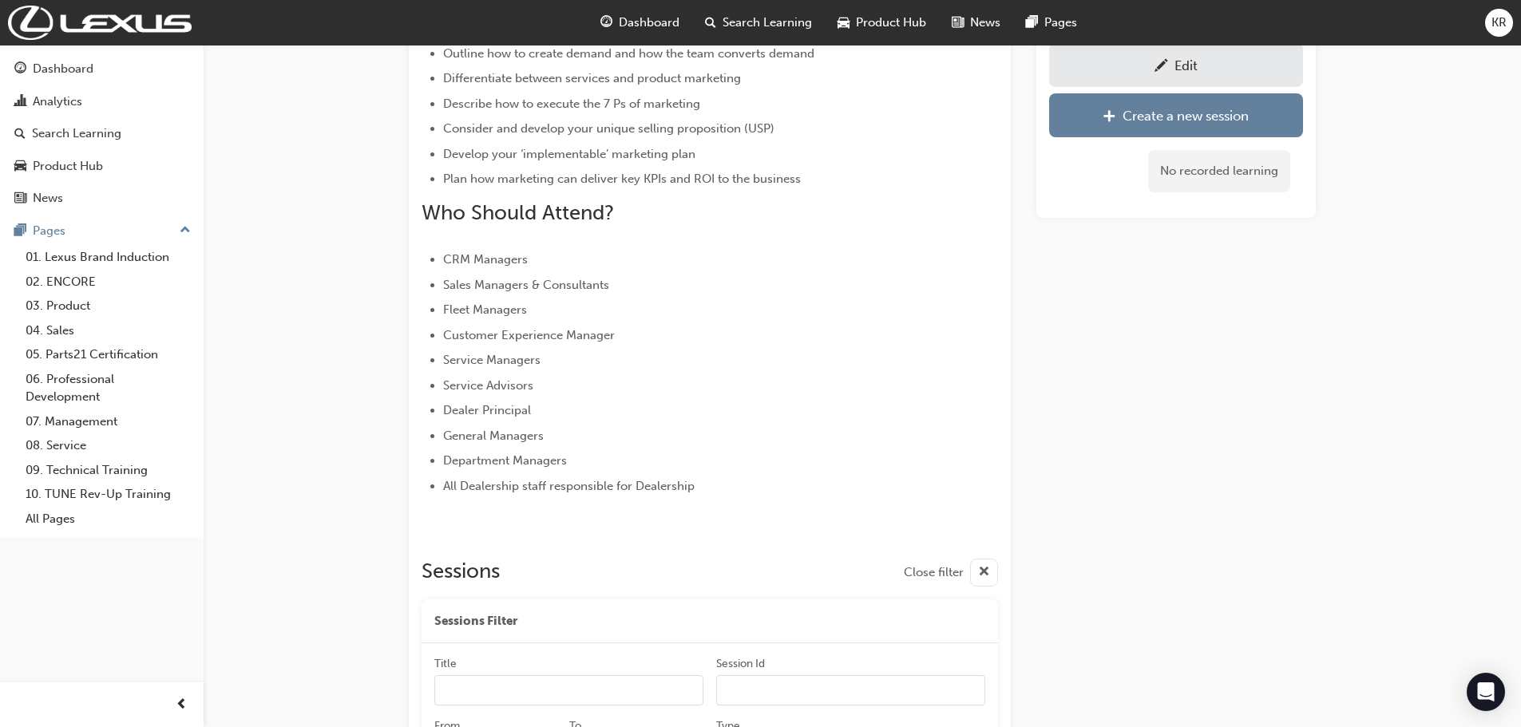
scroll to position [766, 0]
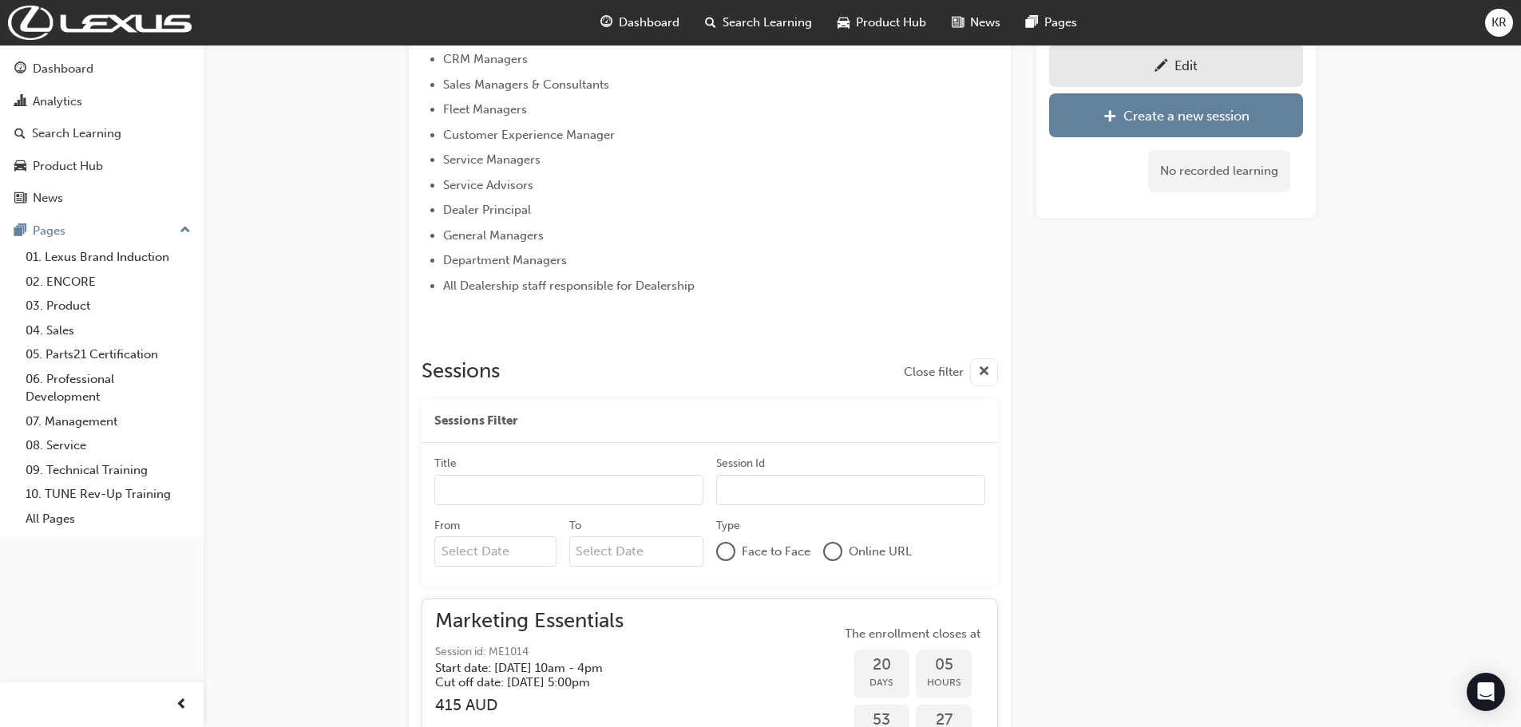
click at [755, 20] on span "Search Learning" at bounding box center [766, 23] width 89 height 18
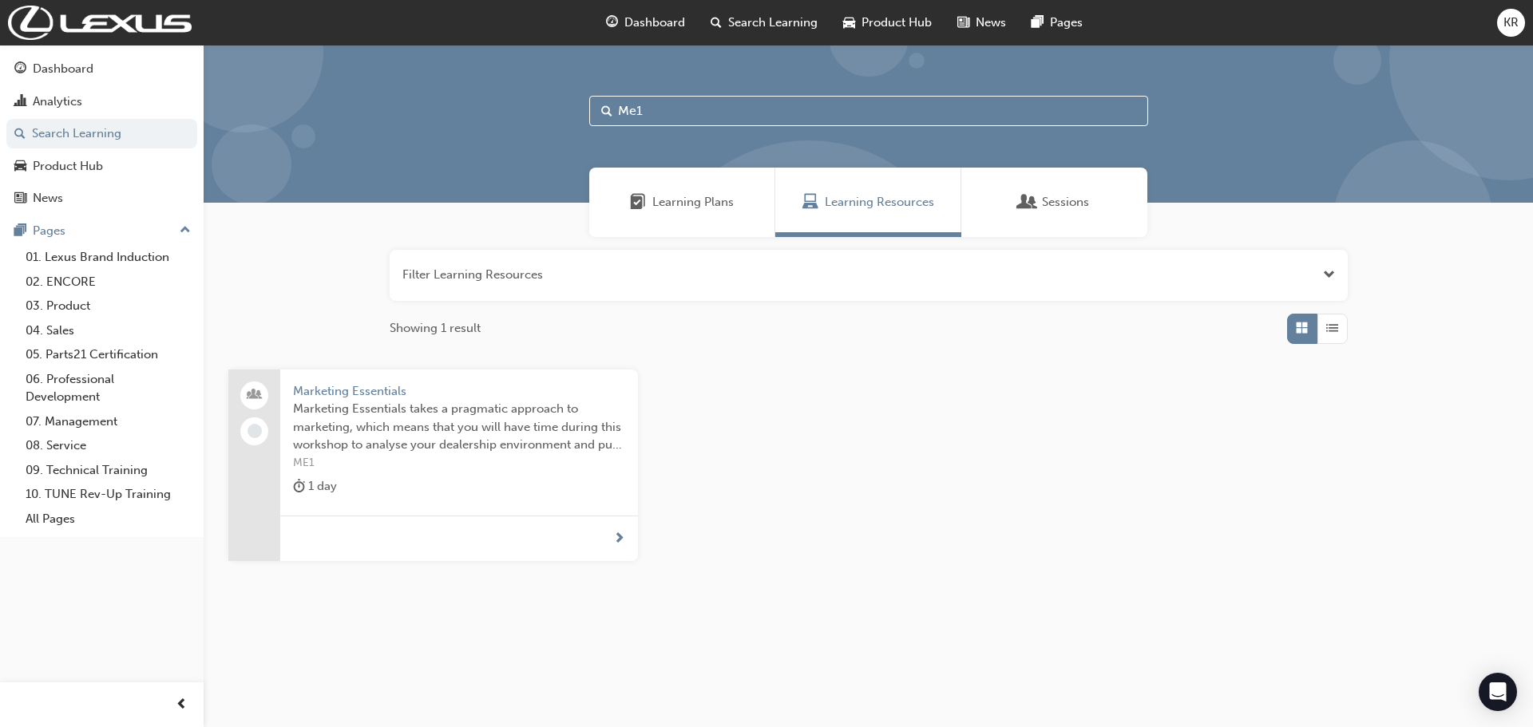
drag, startPoint x: 603, startPoint y: 106, endPoint x: 572, endPoint y: 104, distance: 32.0
click at [572, 104] on div "Me1" at bounding box center [868, 124] width 1329 height 158
drag, startPoint x: 652, startPoint y: 111, endPoint x: 581, endPoint y: 111, distance: 71.0
click at [584, 111] on div "Me1" at bounding box center [868, 124] width 1329 height 158
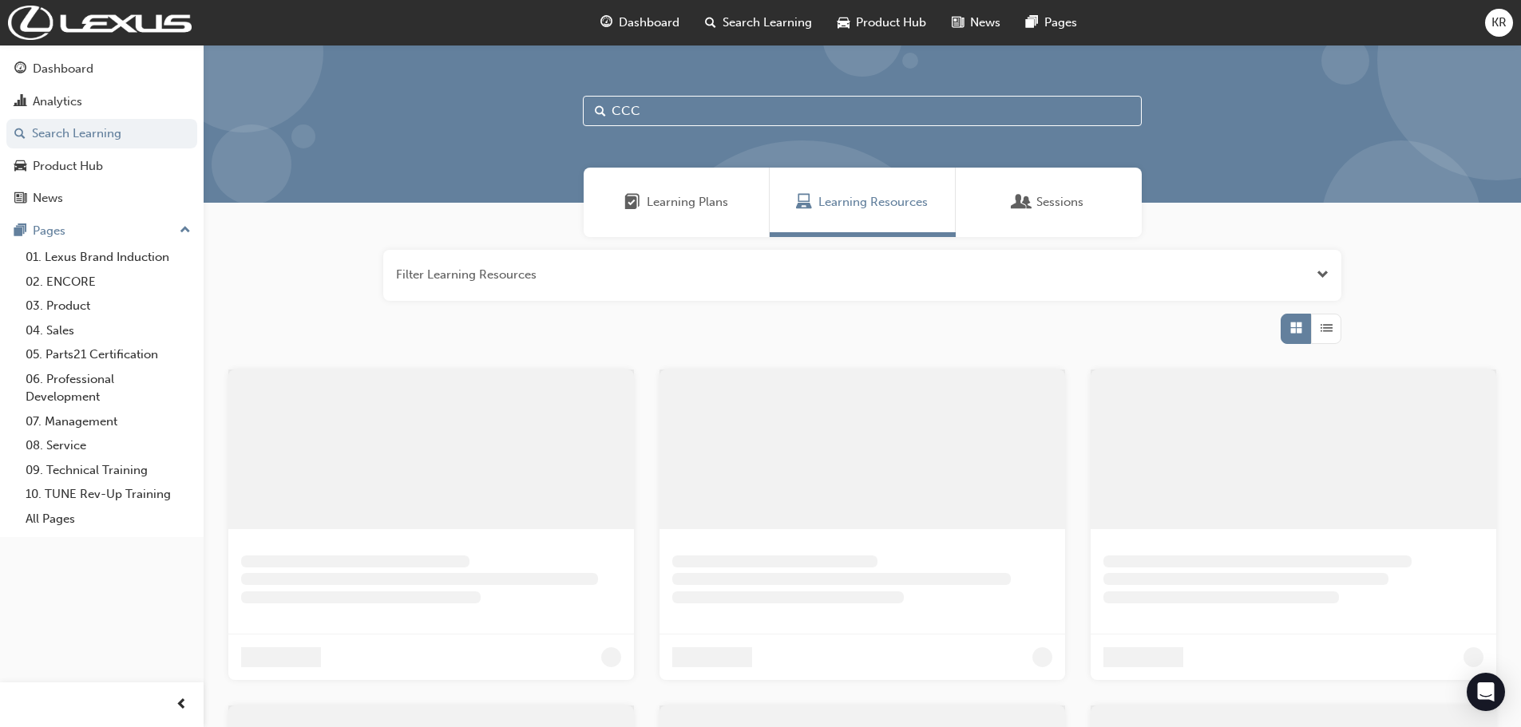
type input "CCC"
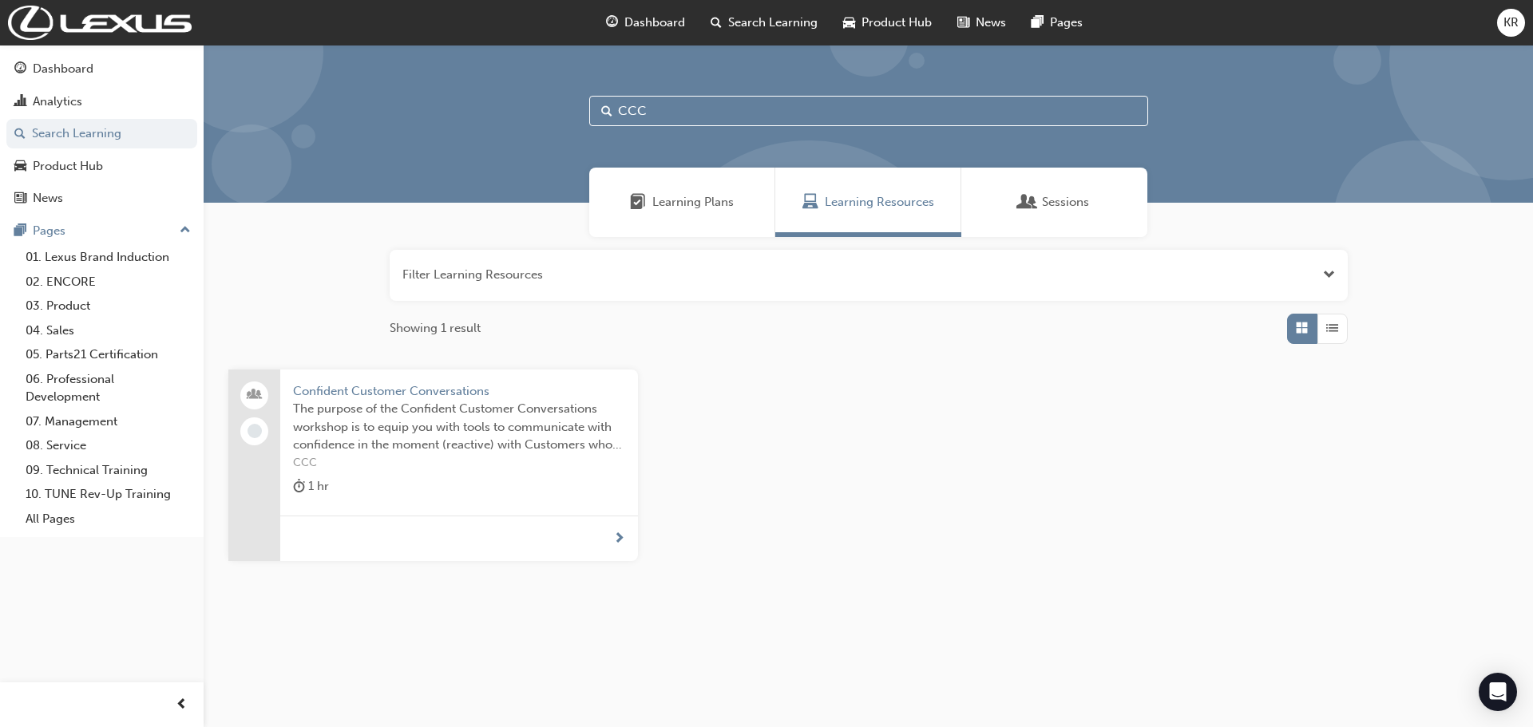
click at [354, 391] on span "Confident Customer Conversations" at bounding box center [459, 391] width 332 height 18
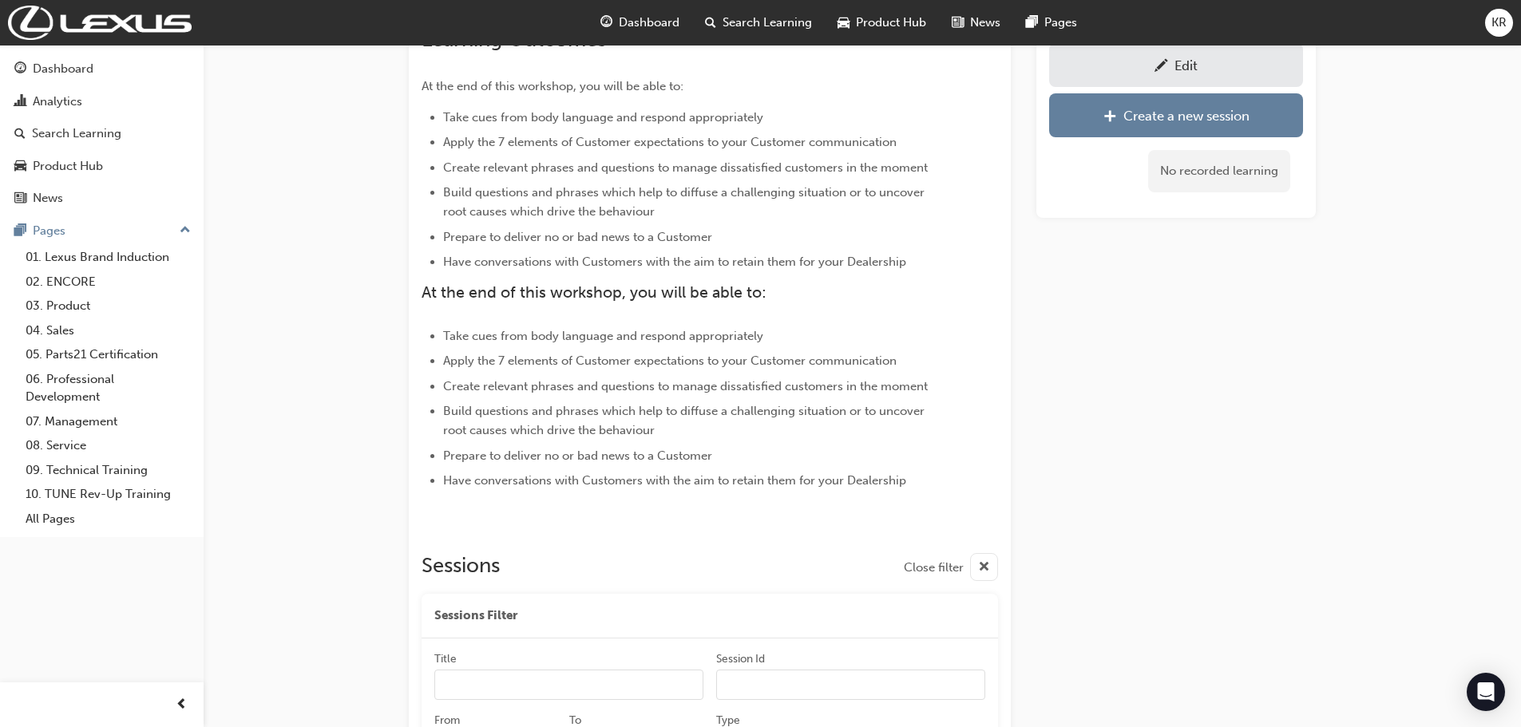
scroll to position [662, 0]
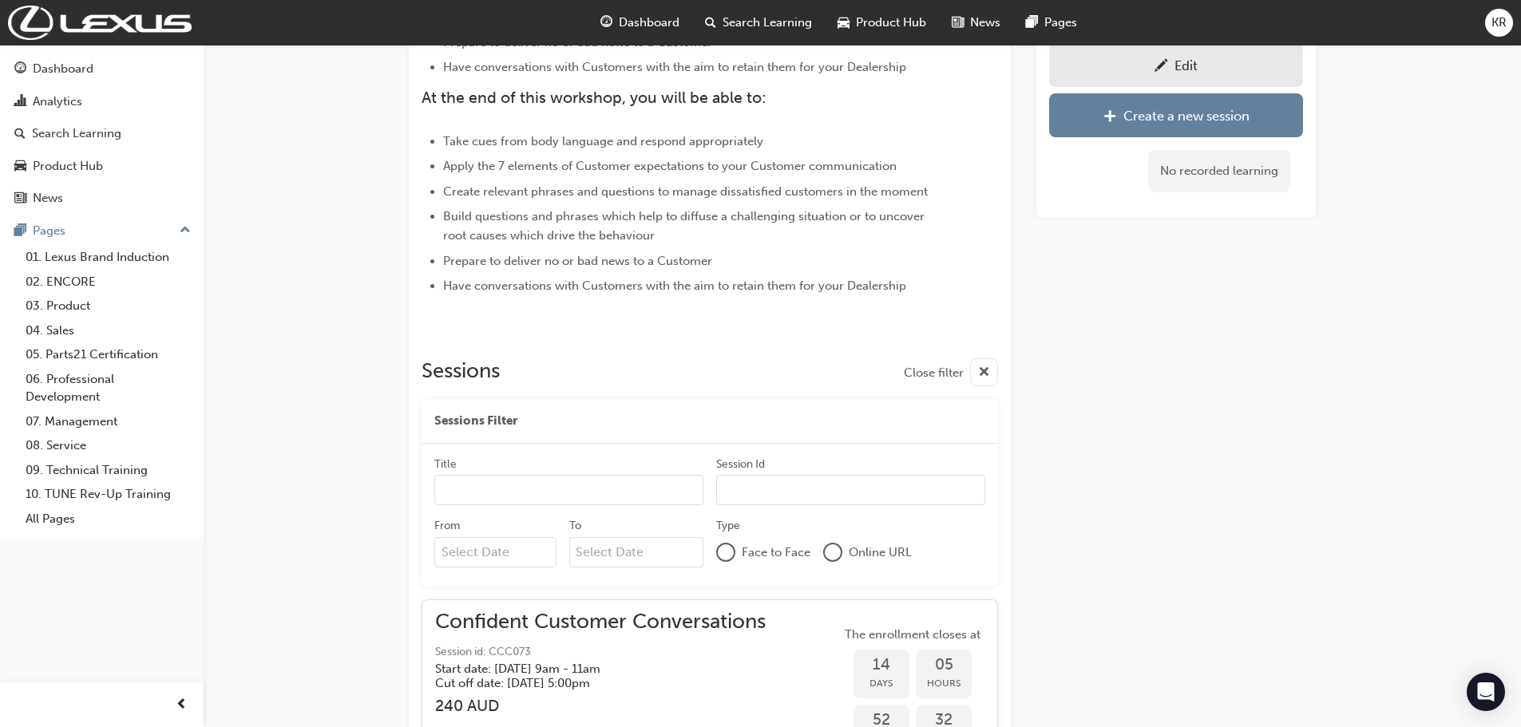
click at [1154, 59] on span "pencil-icon" at bounding box center [1161, 67] width 14 height 16
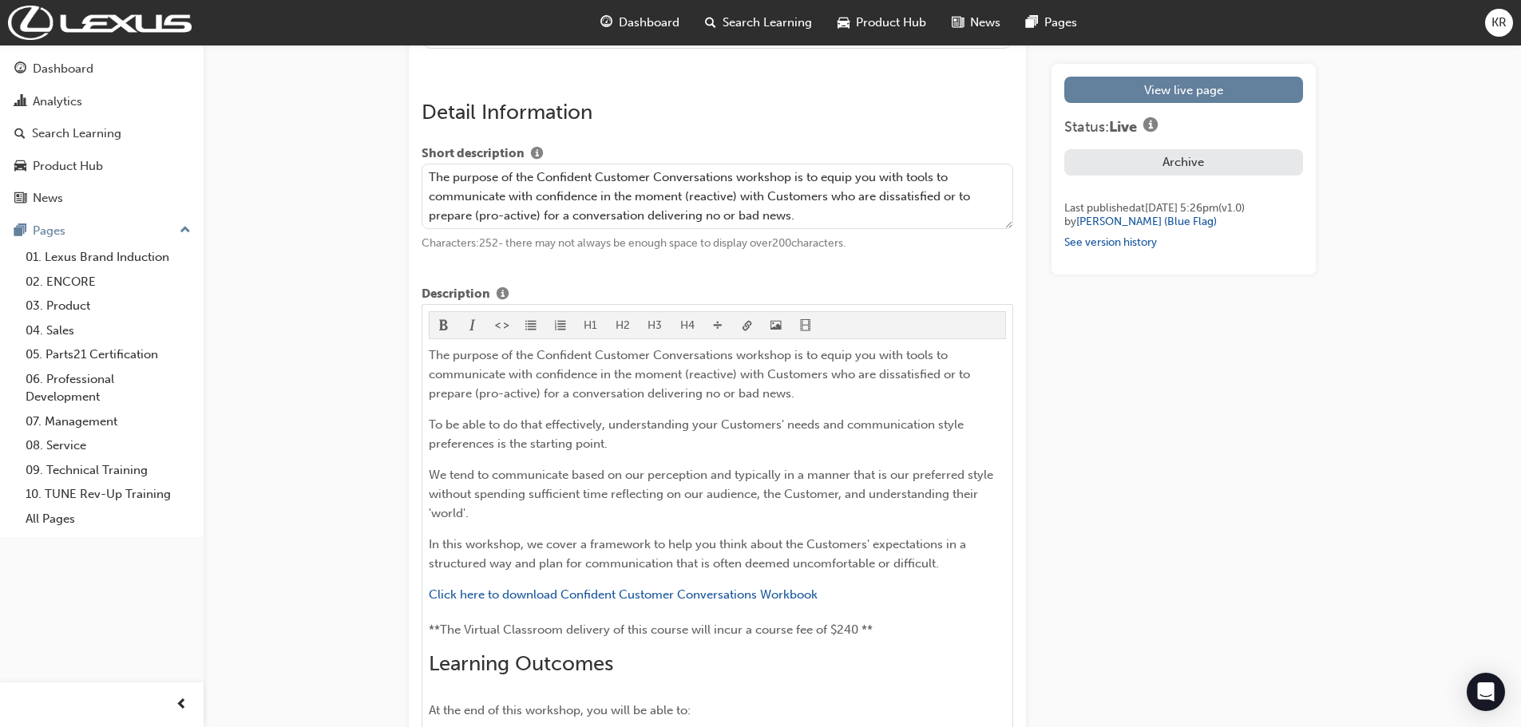
scroll to position [798, 0]
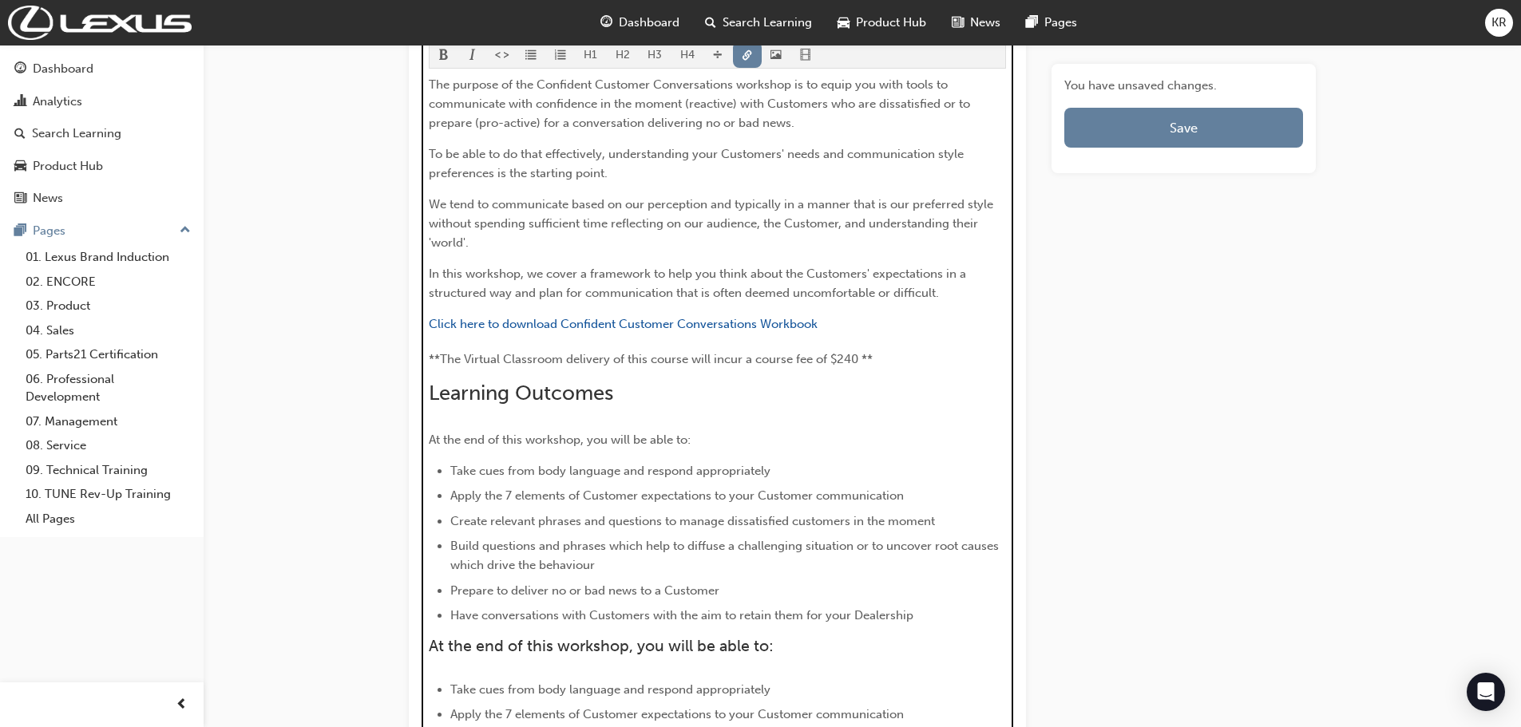
drag, startPoint x: 787, startPoint y: 324, endPoint x: 434, endPoint y: 310, distance: 353.1
click at [434, 310] on div "The purpose of the Confident Customer Conversations workshop is to equip you wi…" at bounding box center [718, 459] width 578 height 769
click at [747, 56] on span "link-icon" at bounding box center [747, 56] width 11 height 14
click at [465, 352] on span "**The Virtual Classroom delivery of this course will incur a course fee of $240…" at bounding box center [651, 355] width 444 height 14
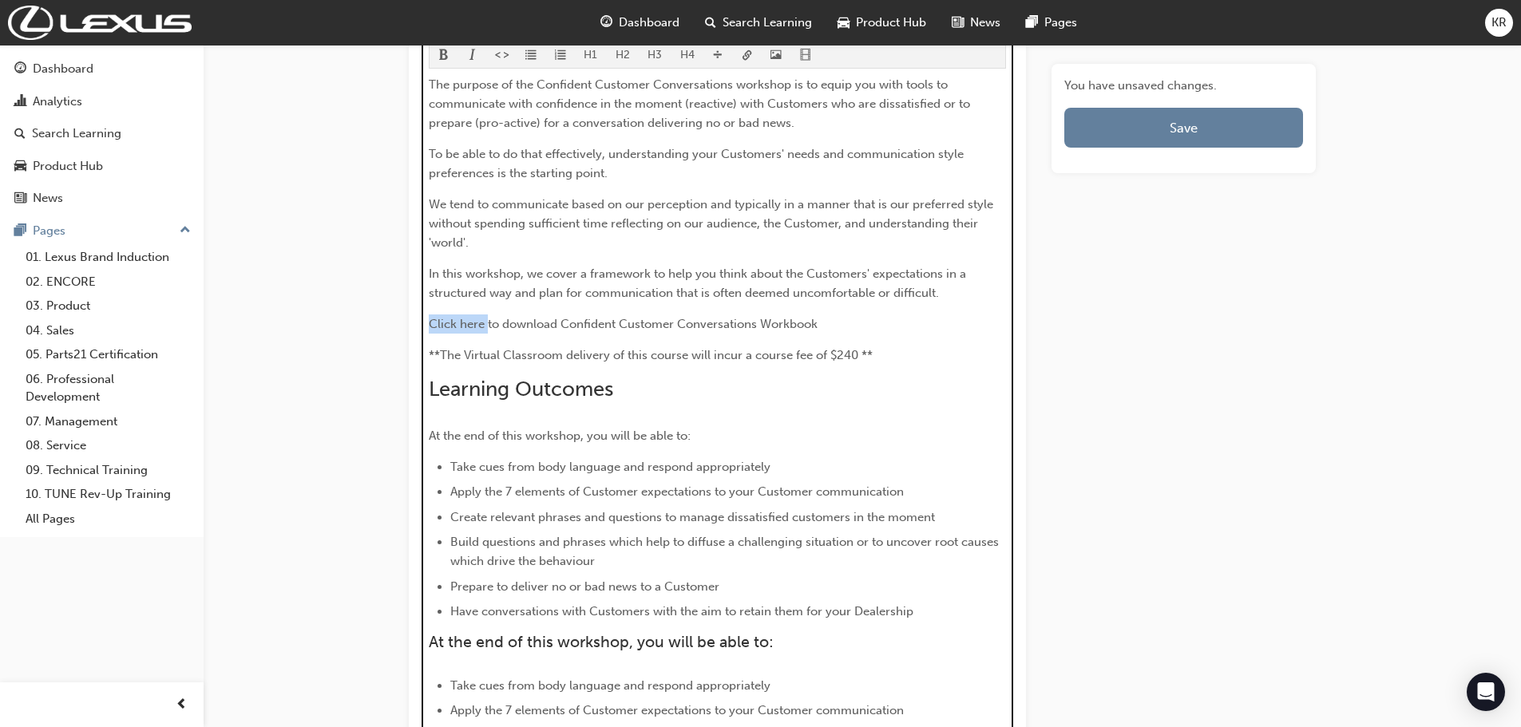
drag, startPoint x: 429, startPoint y: 319, endPoint x: 411, endPoint y: 316, distance: 18.6
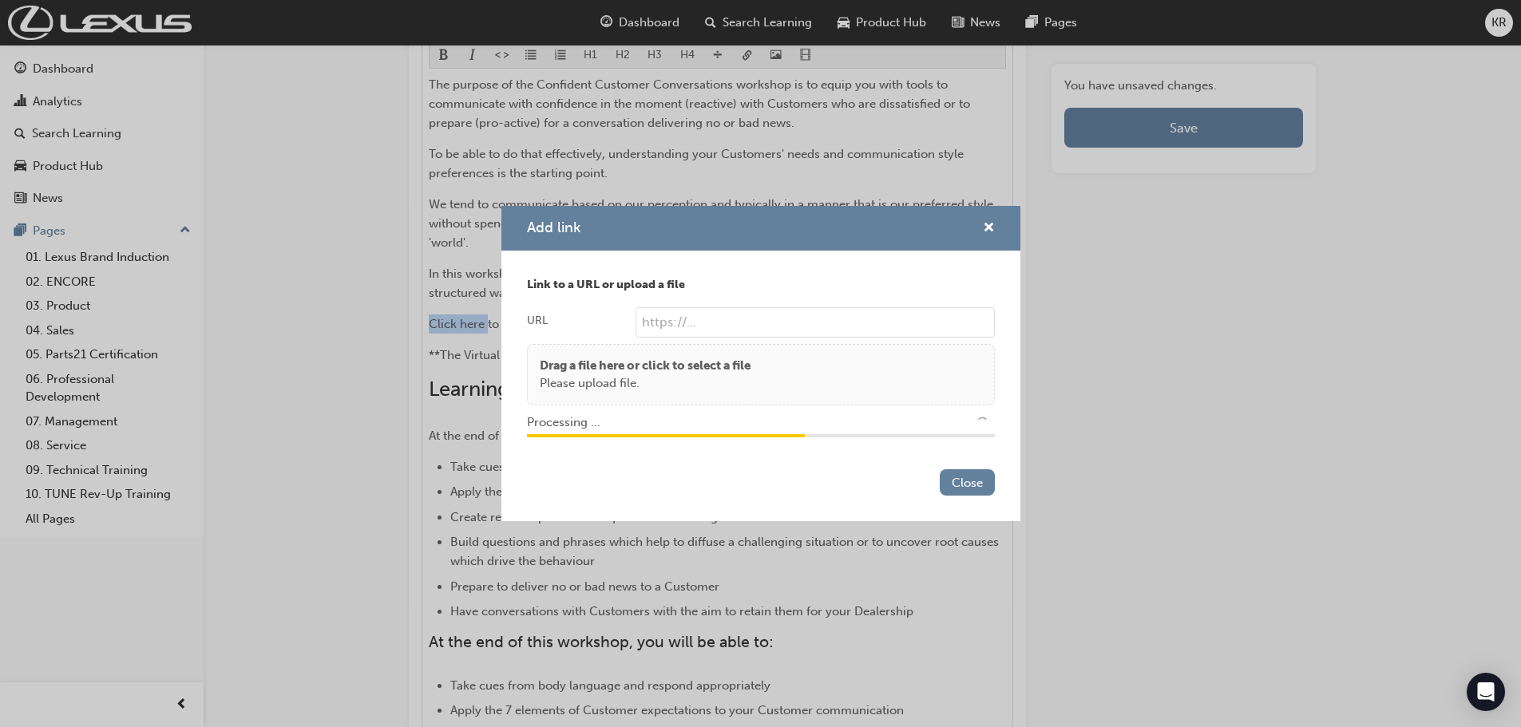
type input "/upload/39c4341c-11eb-46b3-83cb-3cc1ece1cb52.pdf"
click at [960, 474] on button "Close" at bounding box center [967, 482] width 55 height 26
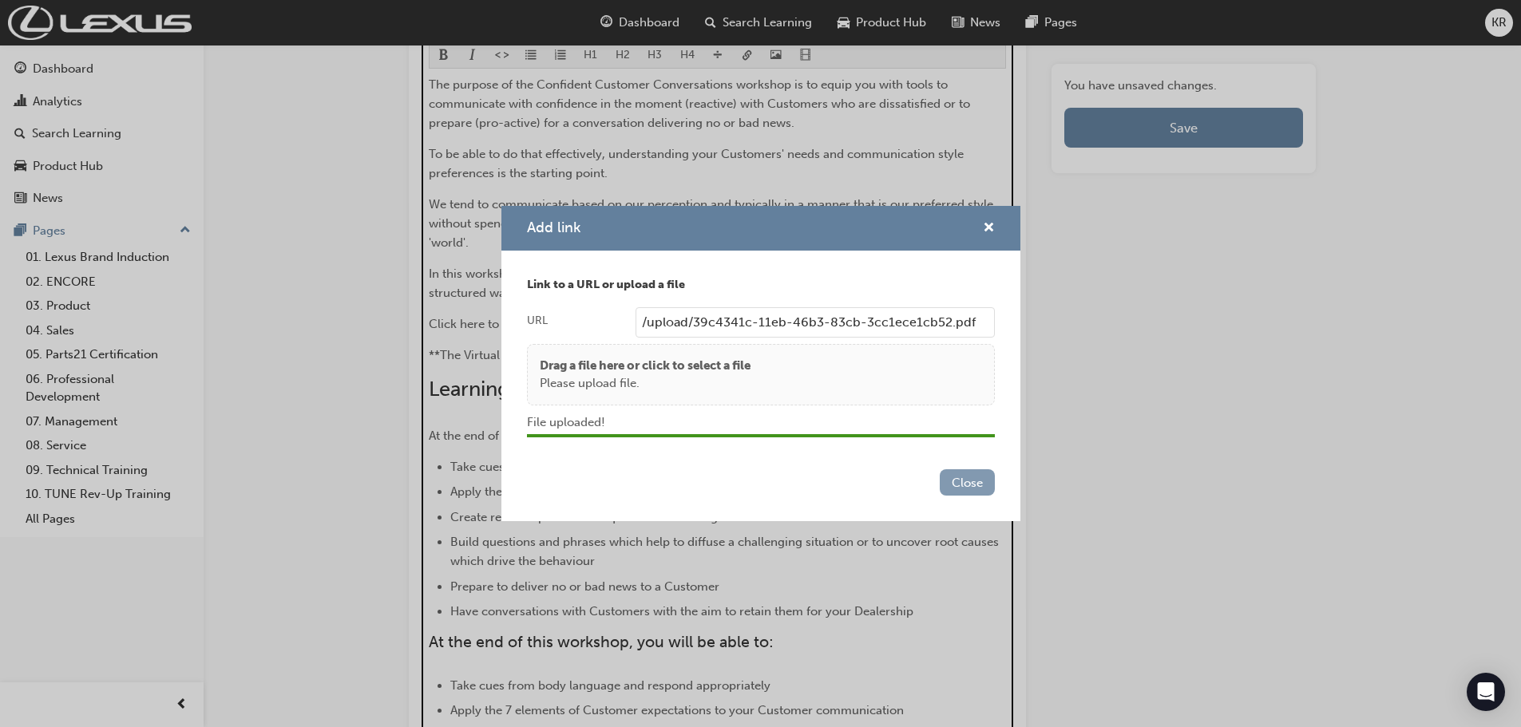
scroll to position [758, 0]
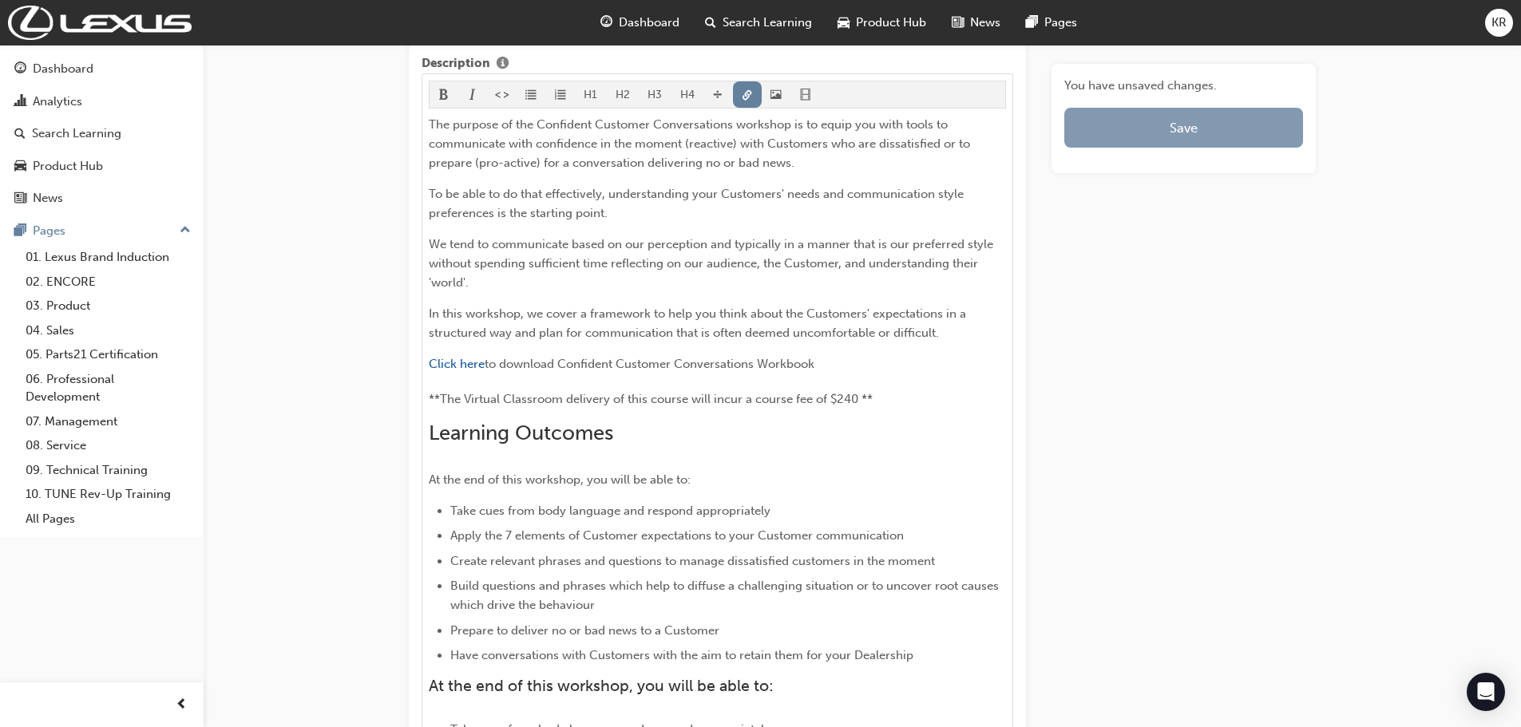
click at [1129, 125] on button "Save" at bounding box center [1183, 128] width 239 height 40
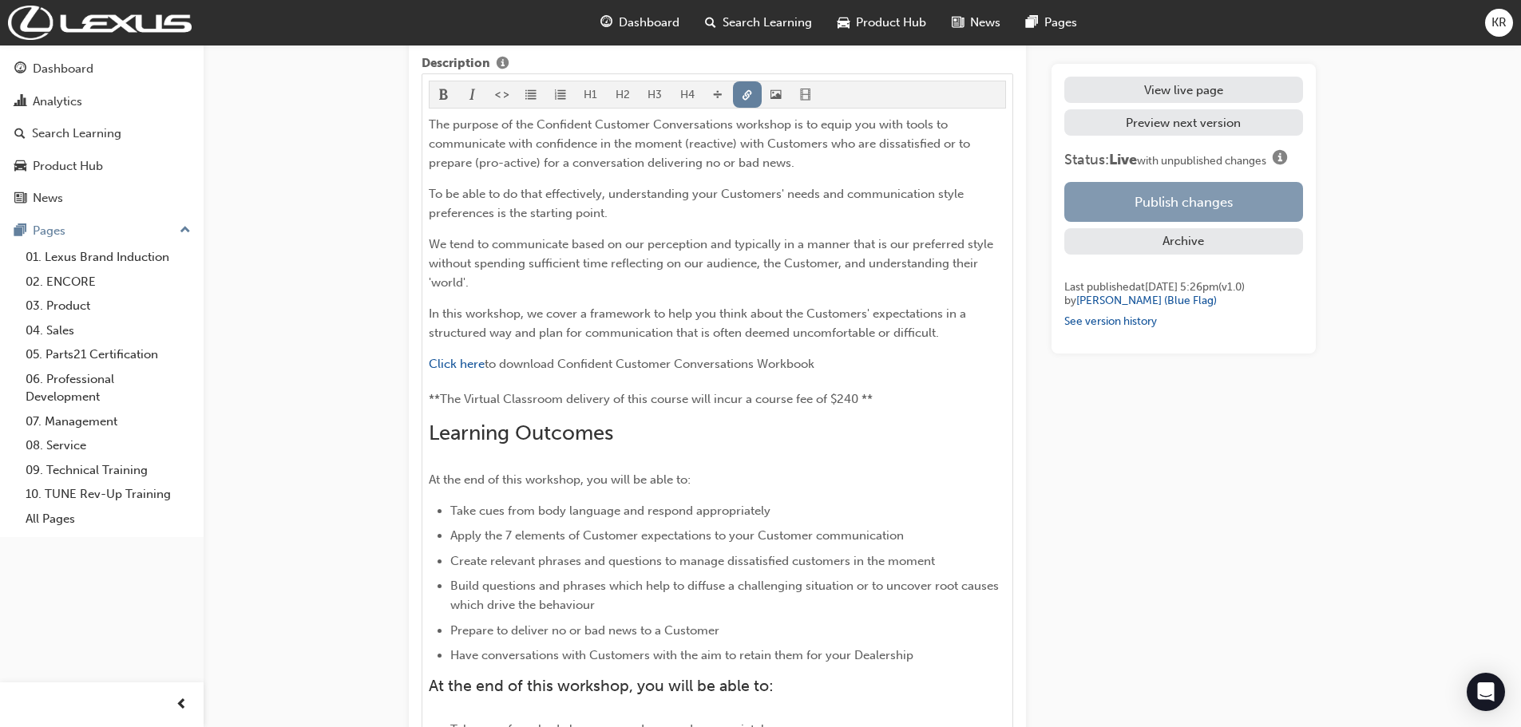
click at [1136, 199] on button "Publish changes" at bounding box center [1183, 202] width 239 height 40
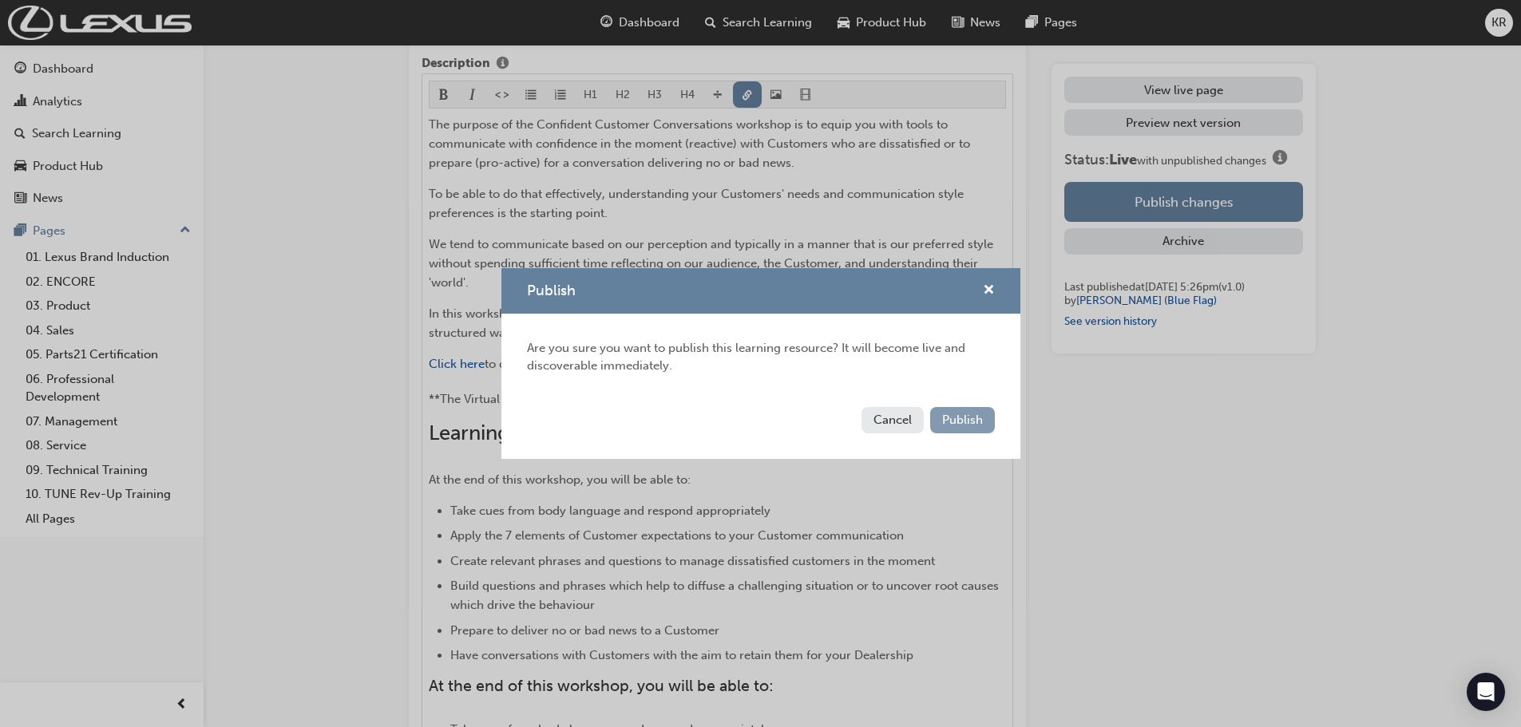
click at [949, 423] on span "Publish" at bounding box center [962, 420] width 41 height 14
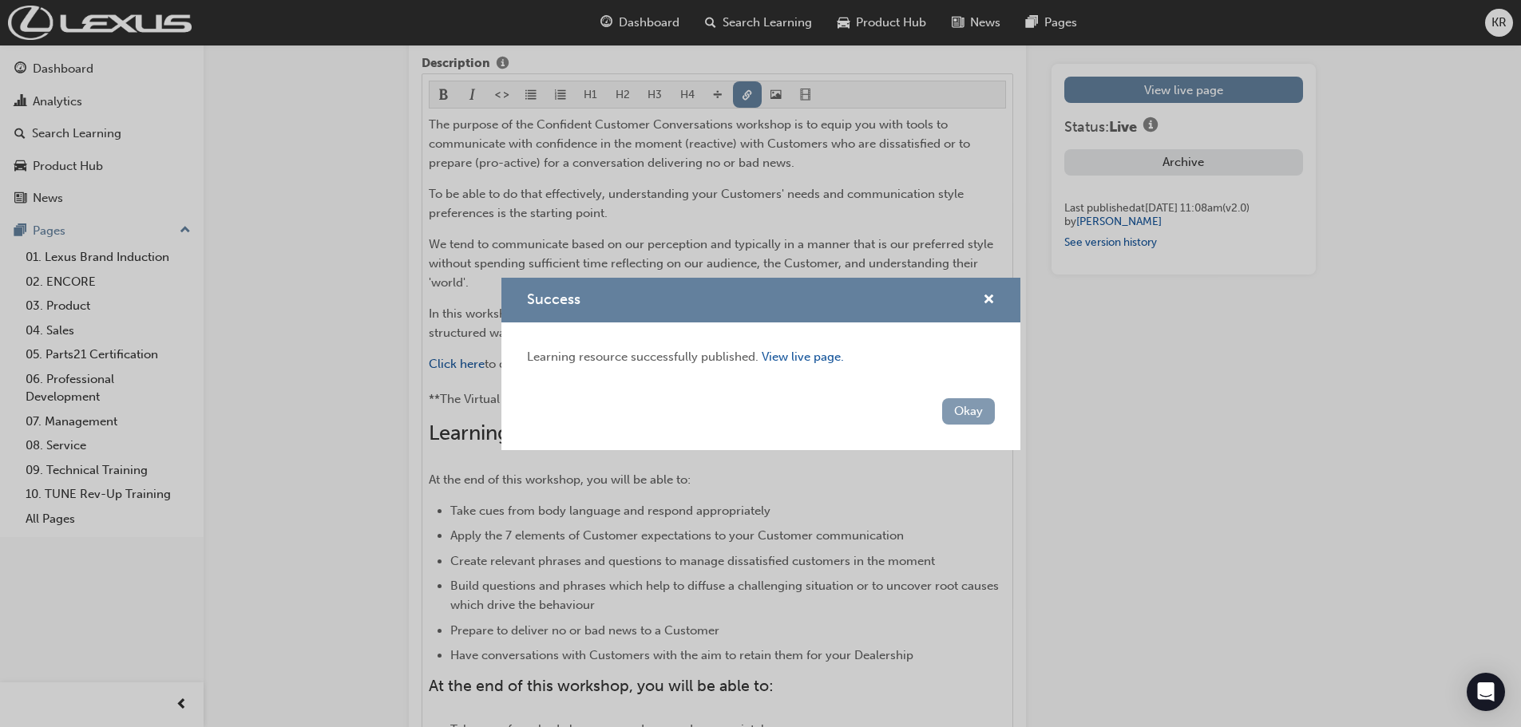
click at [954, 411] on button "Okay" at bounding box center [968, 411] width 53 height 26
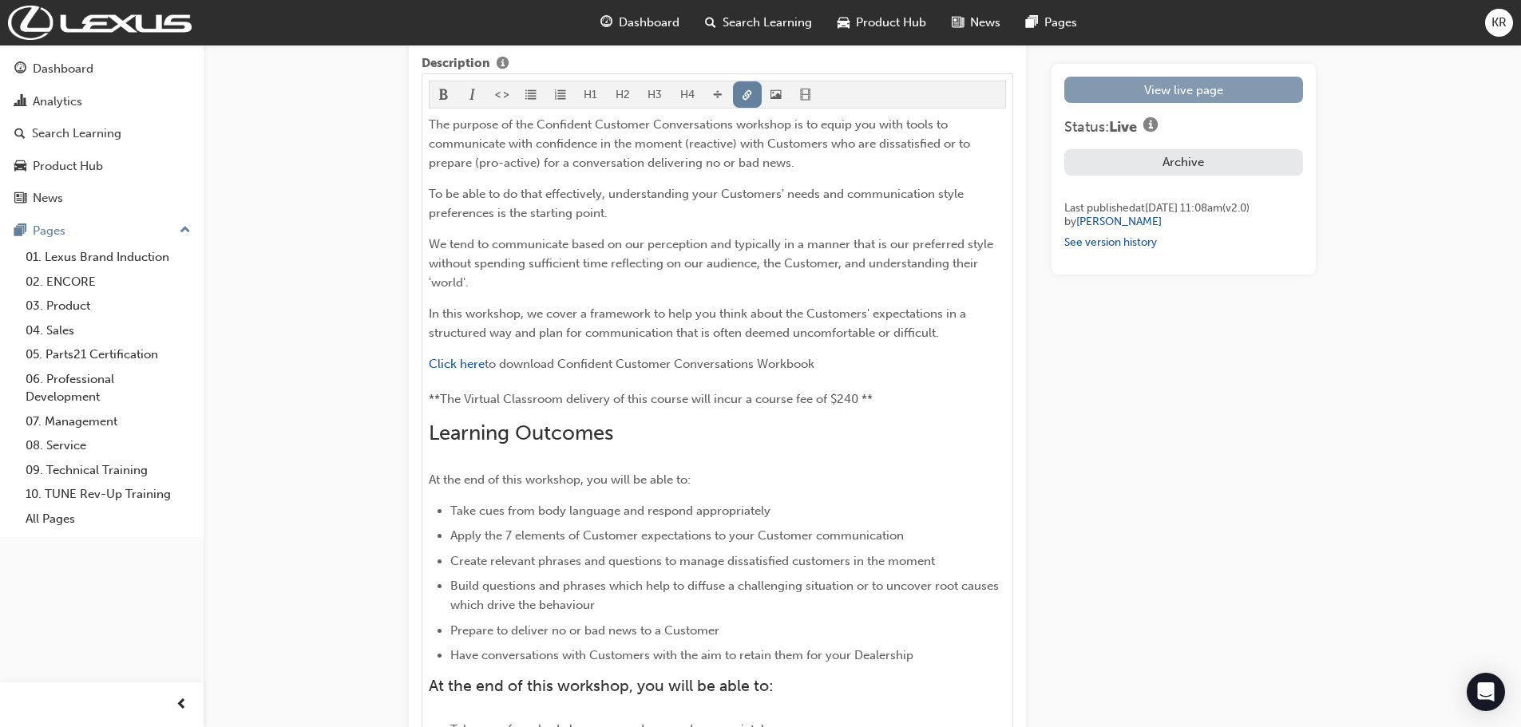
click at [1121, 84] on link "View live page" at bounding box center [1183, 90] width 239 height 26
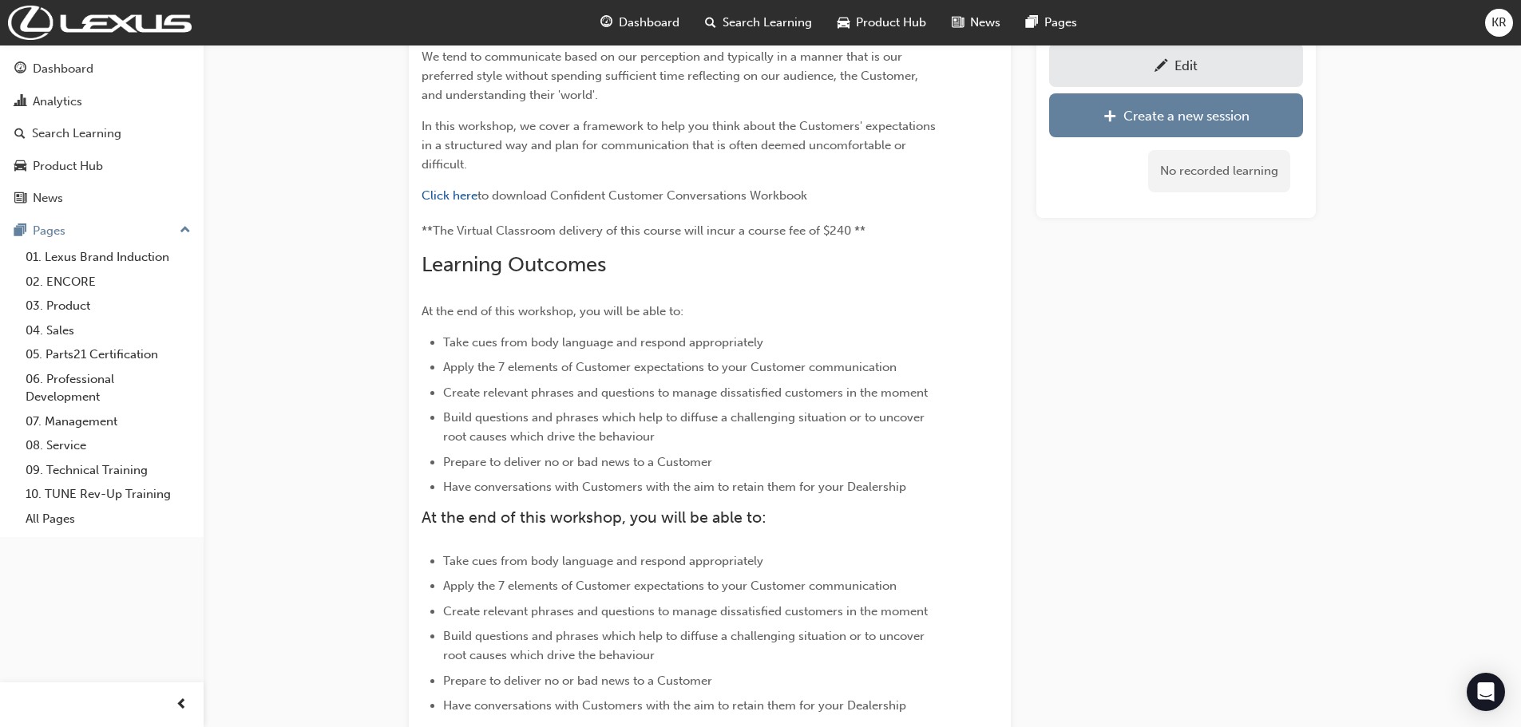
scroll to position [144, 0]
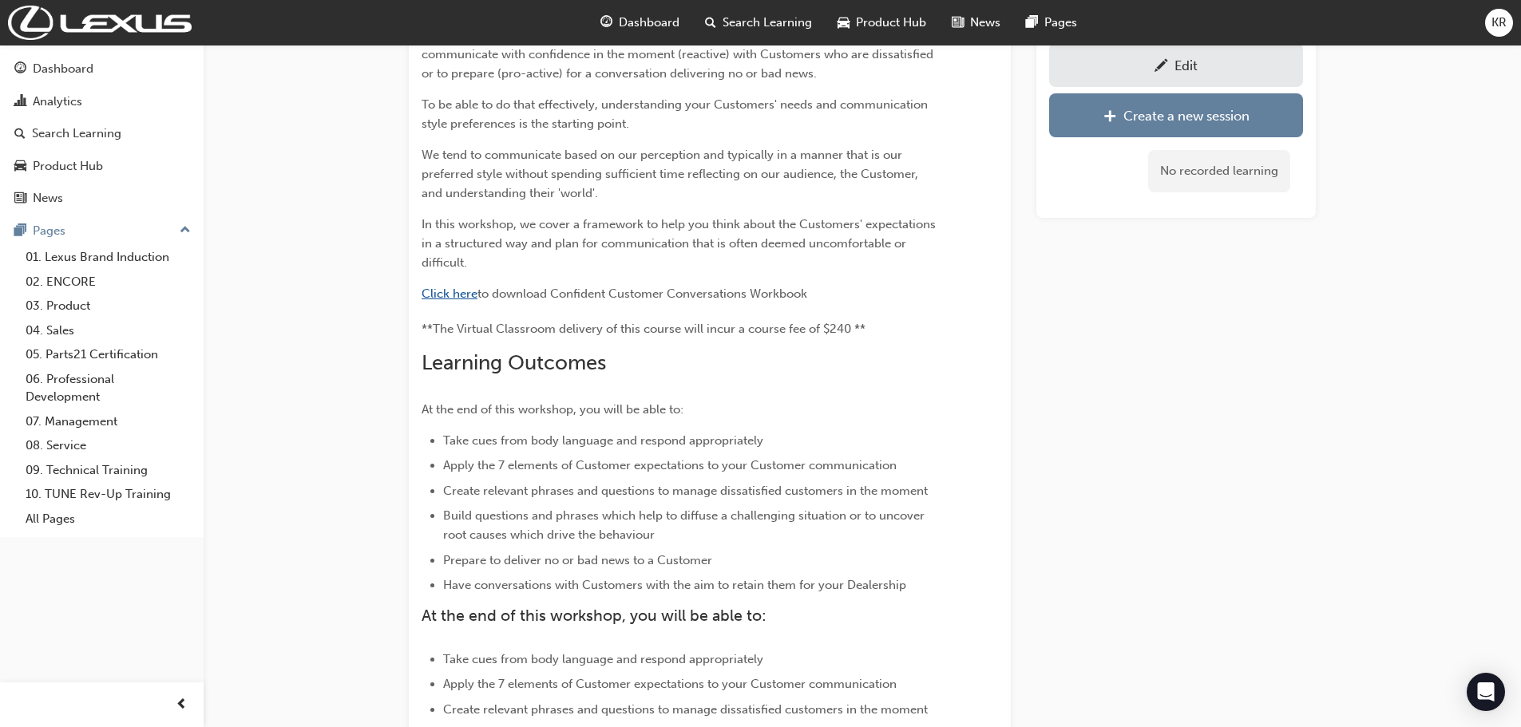
click at [458, 294] on span "Click here" at bounding box center [449, 294] width 56 height 14
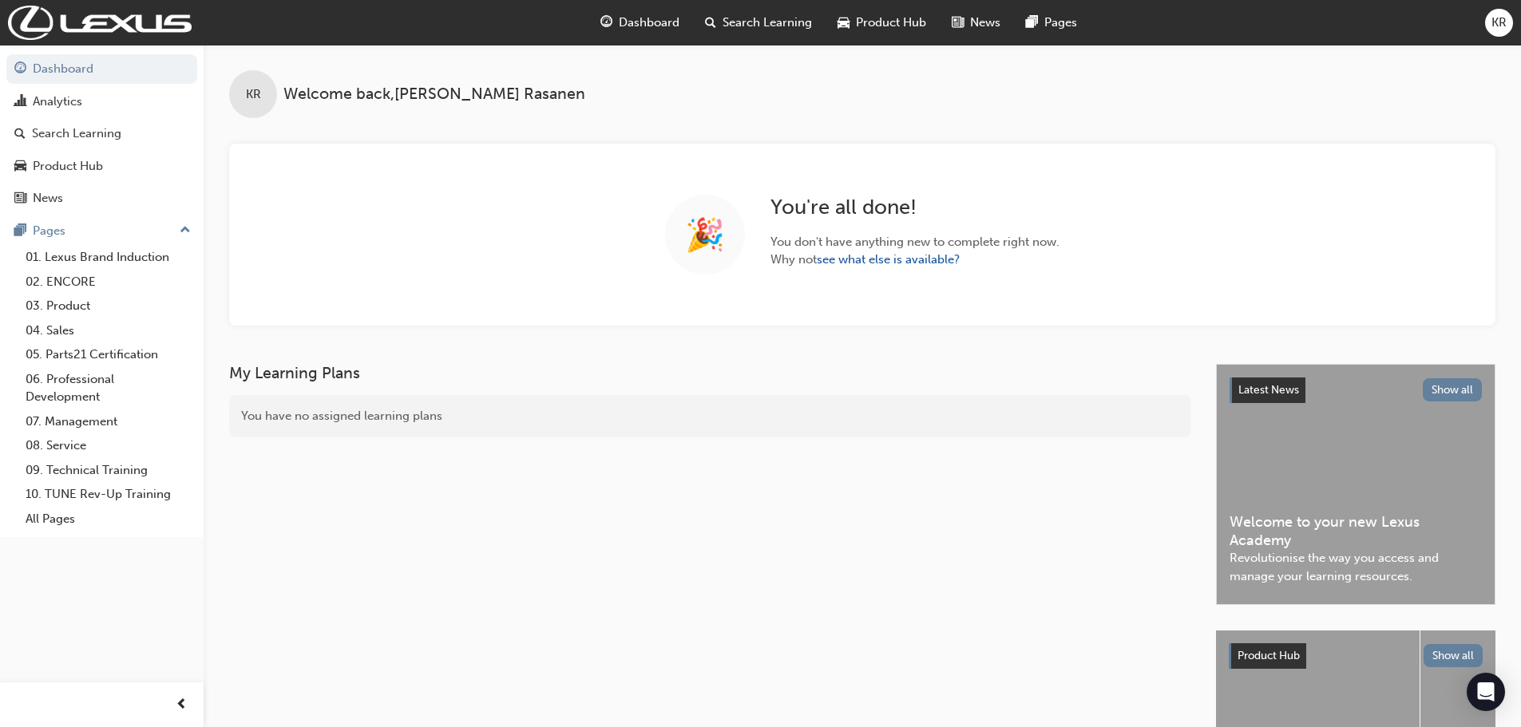
click at [789, 22] on span "Search Learning" at bounding box center [766, 23] width 89 height 18
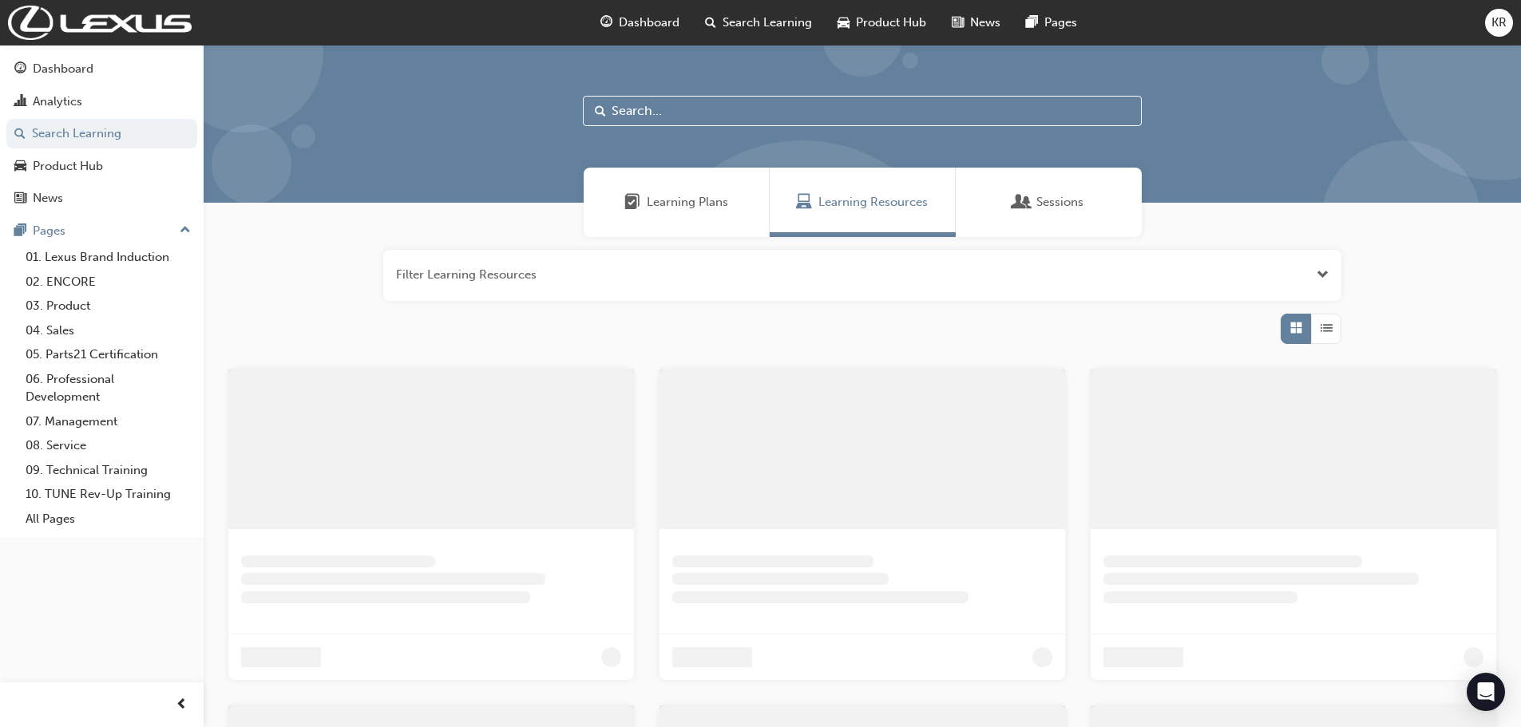
click at [705, 115] on input "text" at bounding box center [862, 111] width 559 height 30
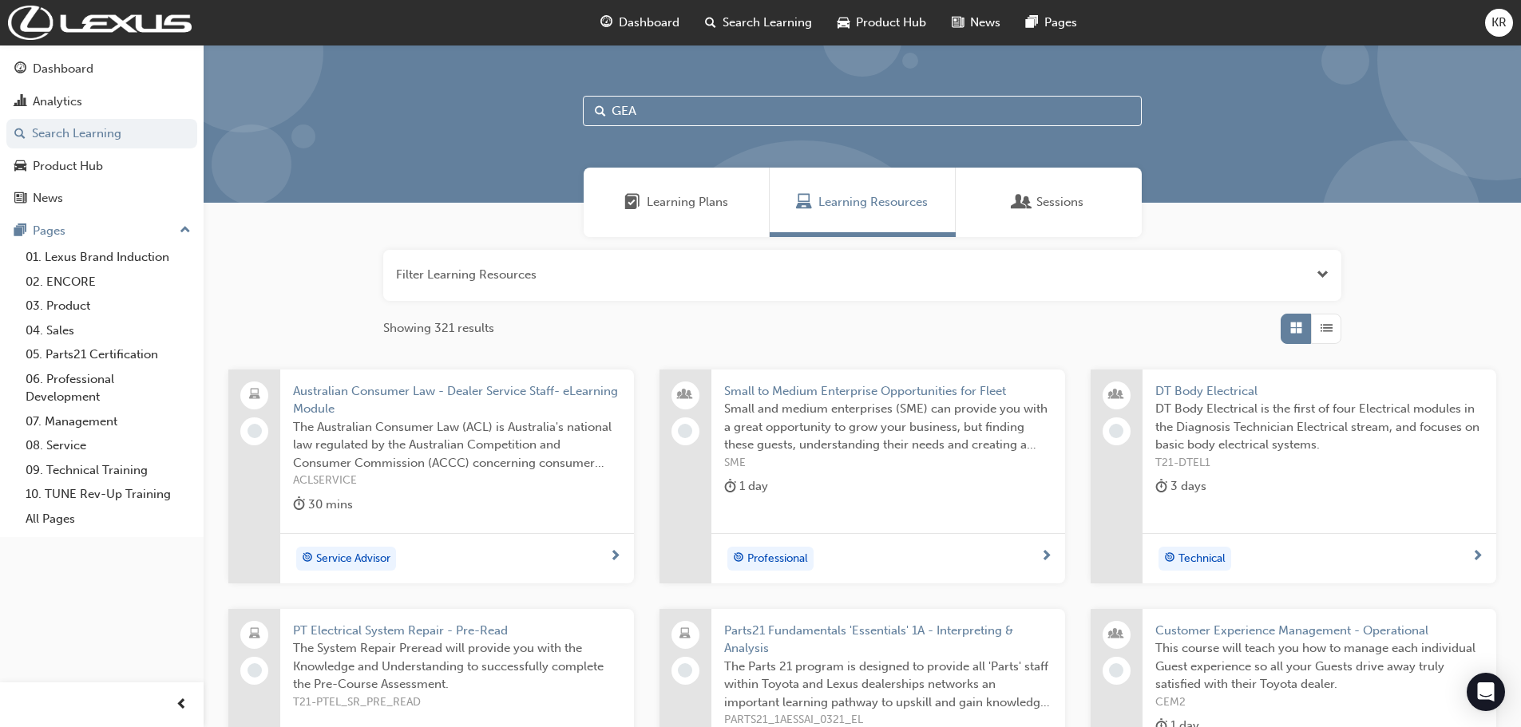
type input "GEA"
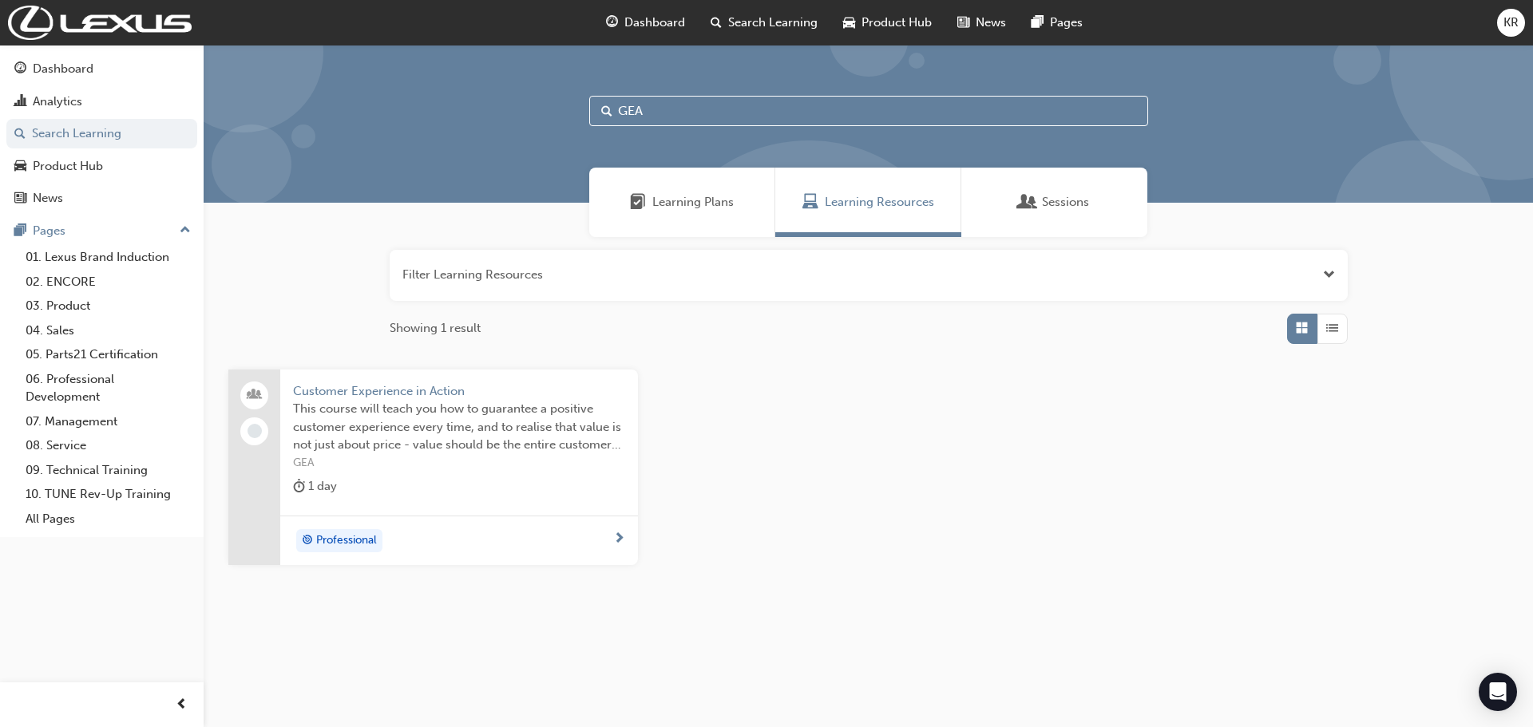
click at [370, 390] on span "Customer Experience in Action" at bounding box center [459, 391] width 332 height 18
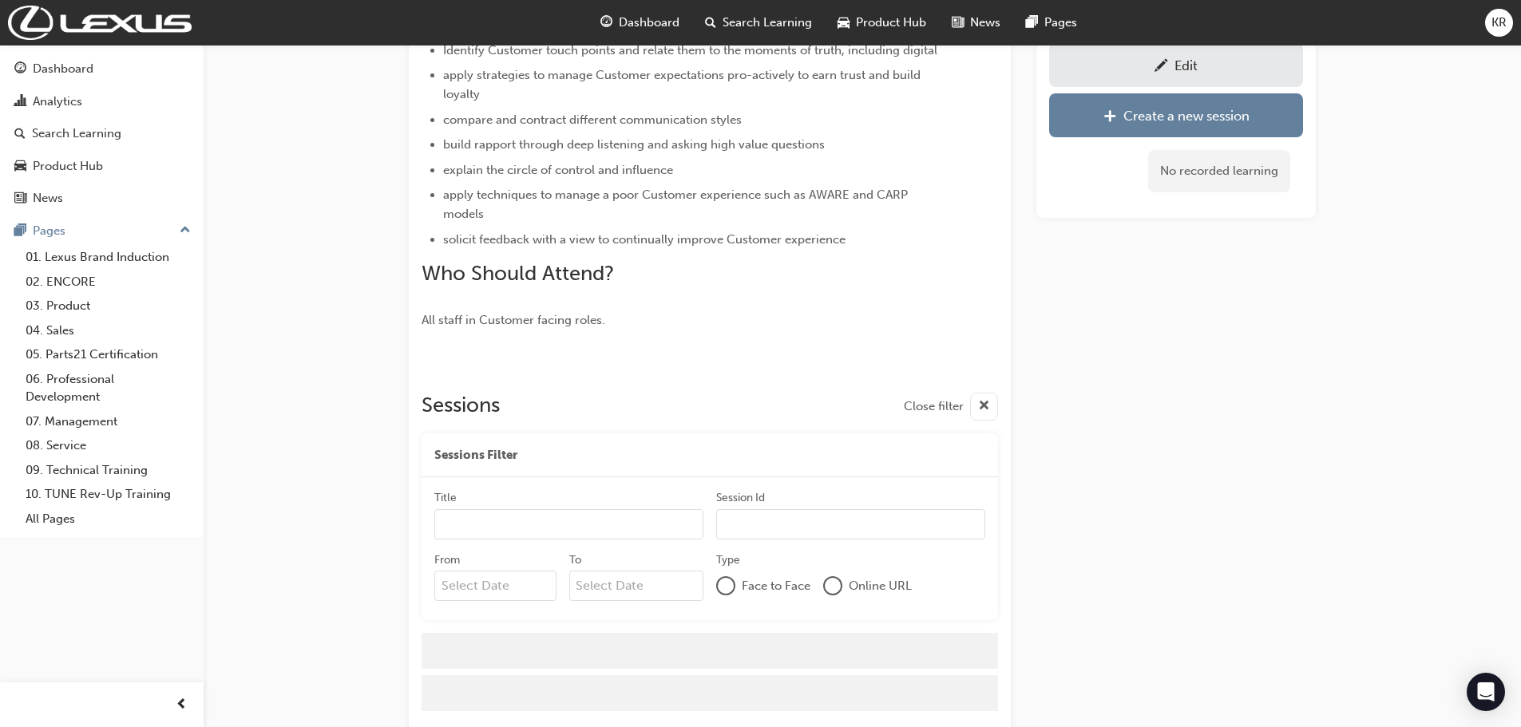
scroll to position [652, 0]
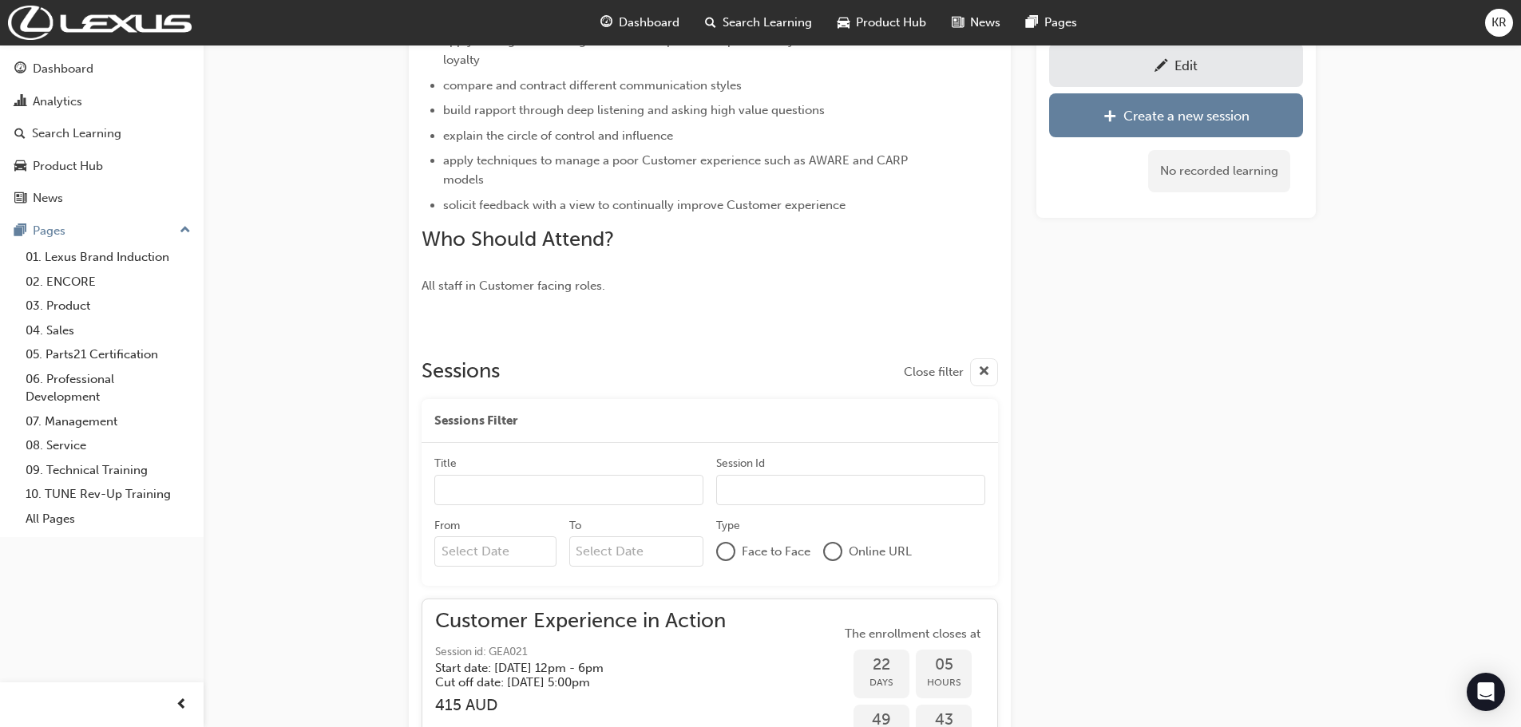
click at [1162, 65] on span "pencil-icon" at bounding box center [1161, 67] width 14 height 16
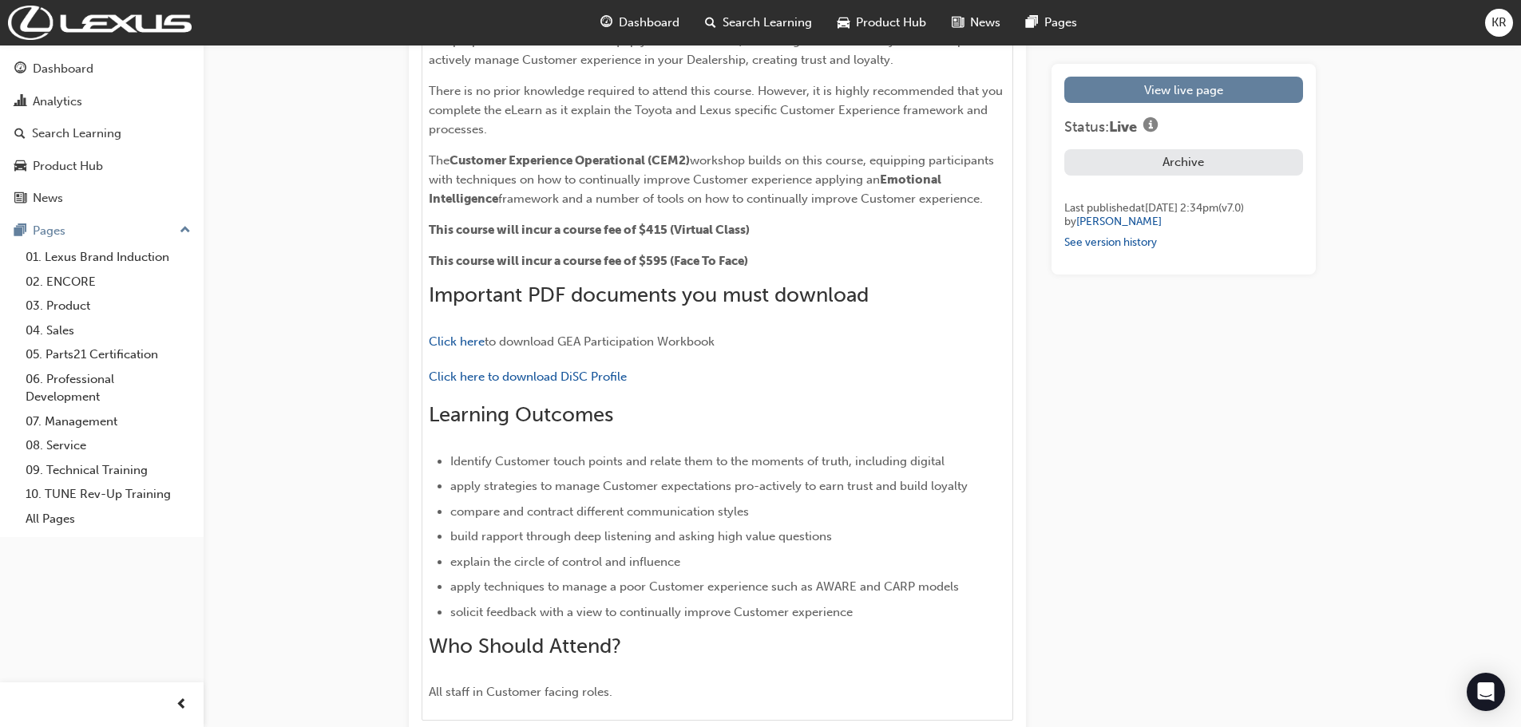
scroll to position [878, 0]
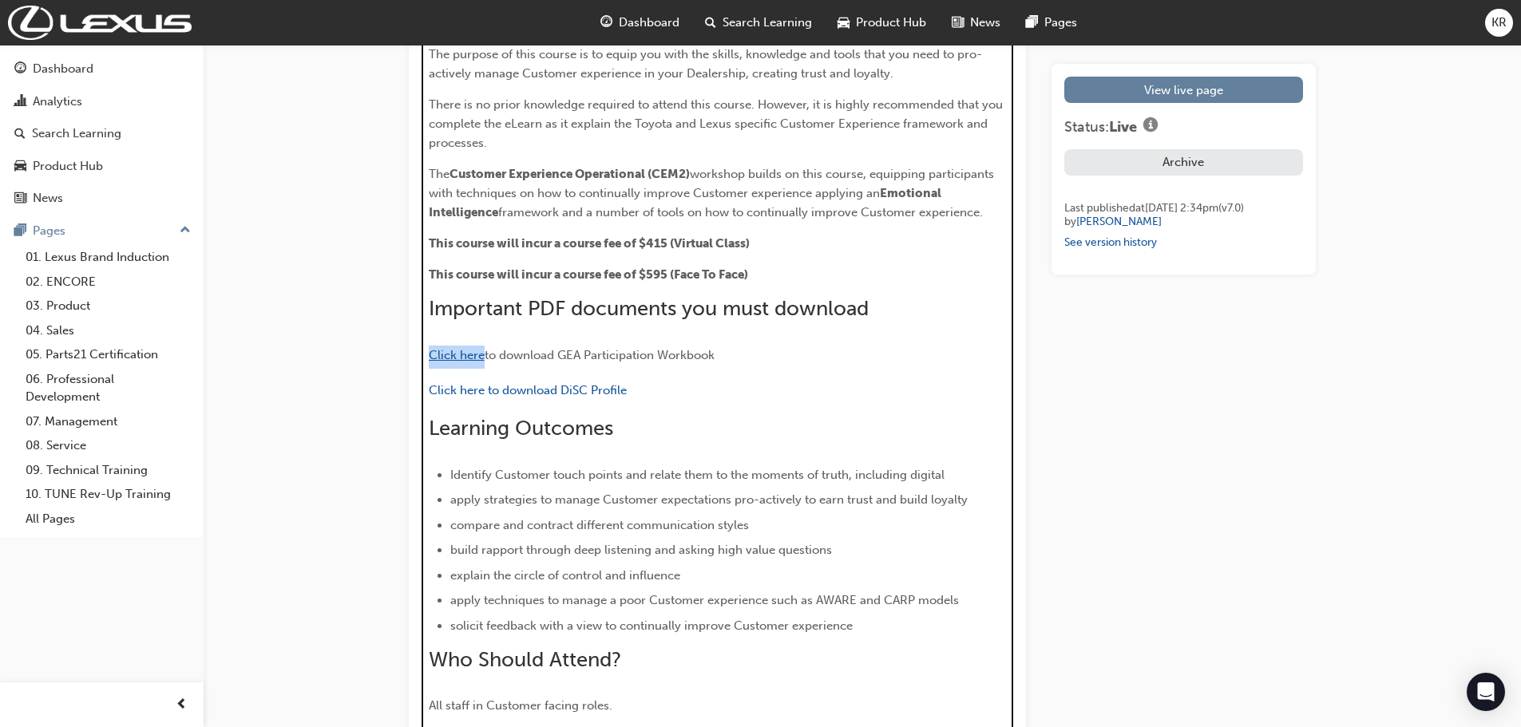
drag, startPoint x: 483, startPoint y: 354, endPoint x: 430, endPoint y: 350, distance: 52.8
click at [430, 350] on span "Click here" at bounding box center [457, 355] width 56 height 14
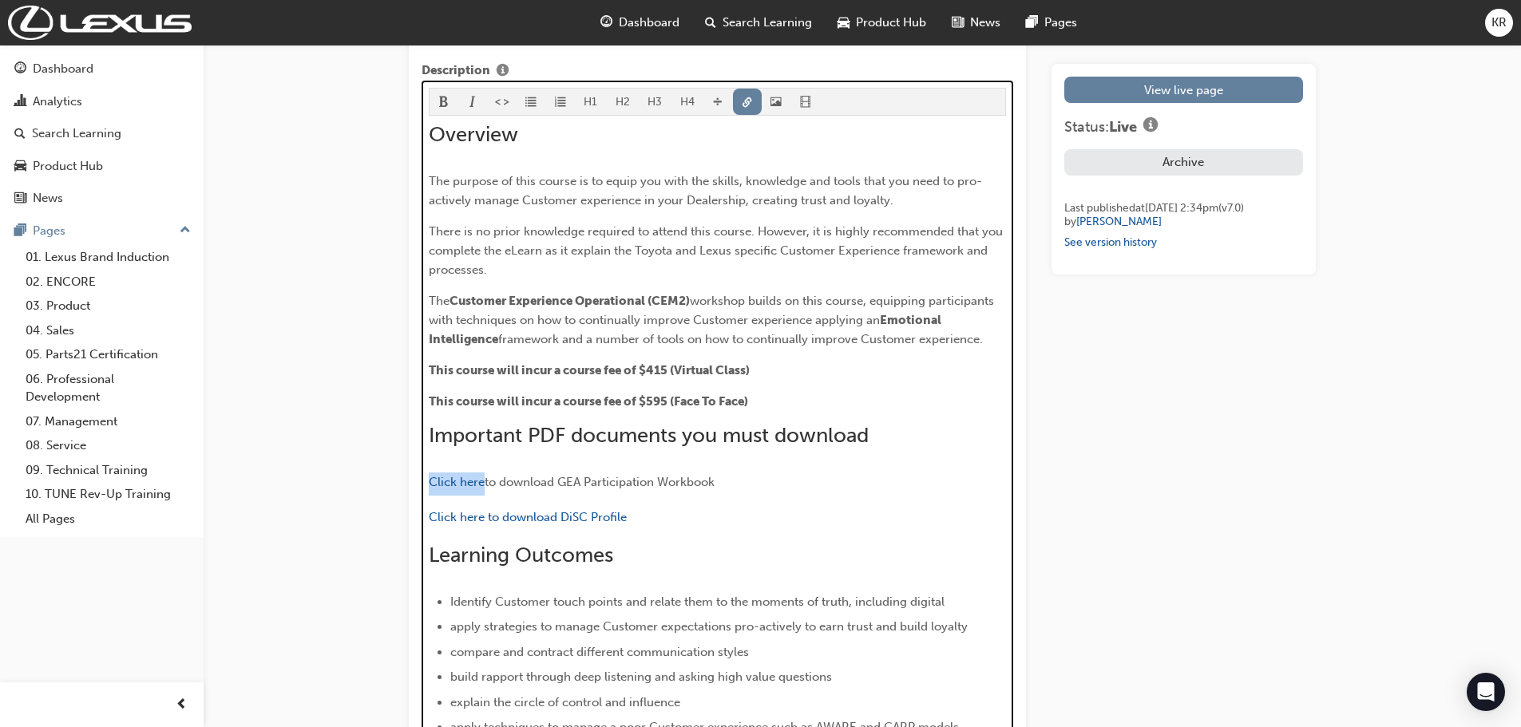
scroll to position [718, 0]
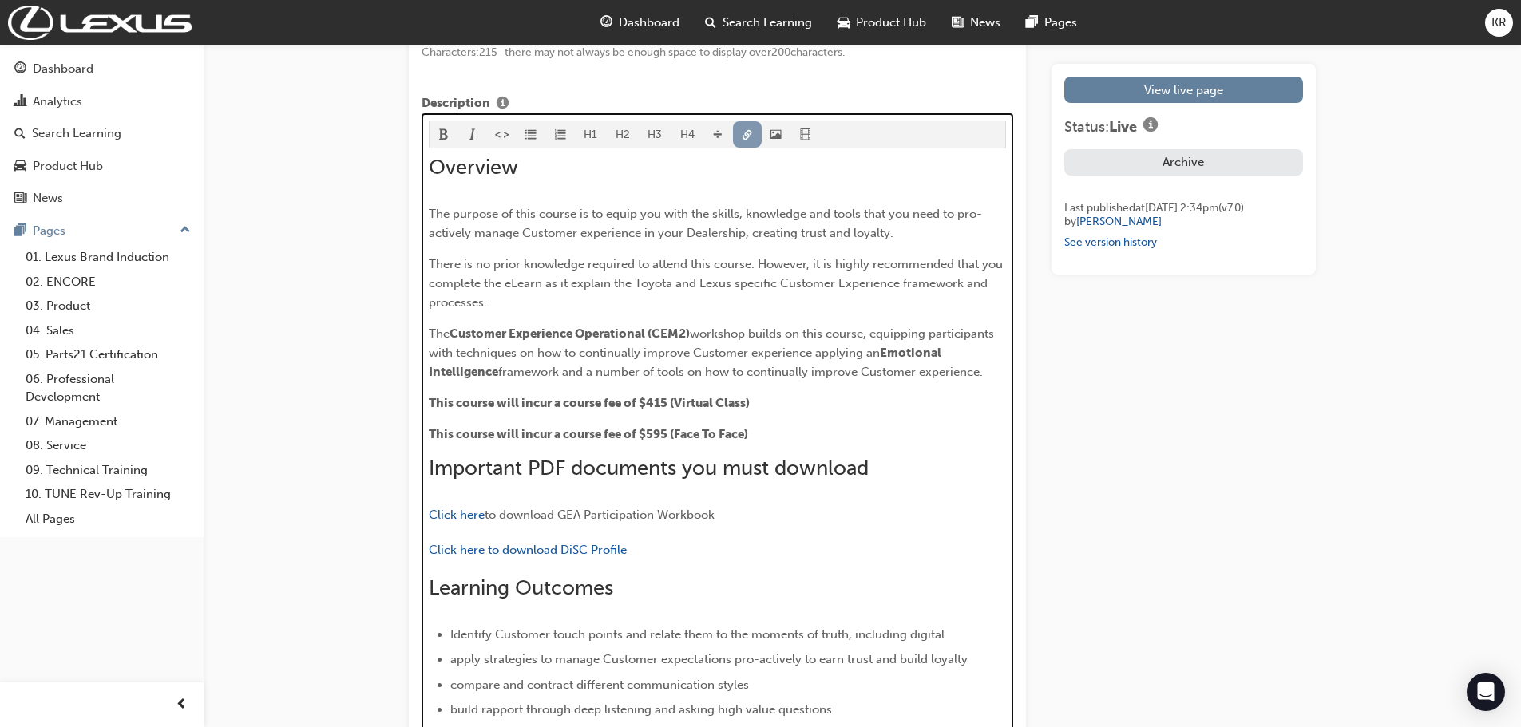
click at [744, 134] on span "link-icon" at bounding box center [747, 136] width 11 height 14
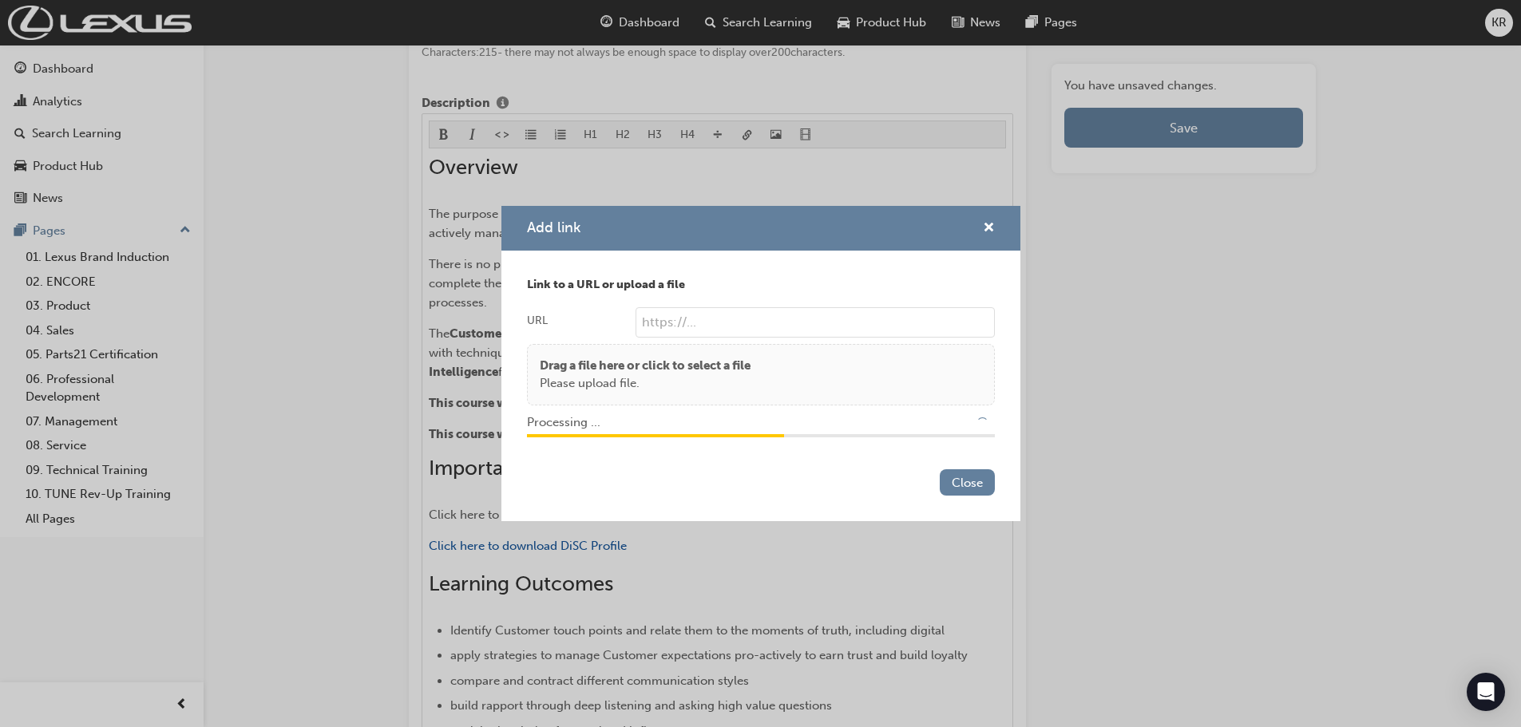
type input "/upload/7d1f1423-a92d-4616-812b-e810409cced3.pdf"
click at [967, 483] on button "Close" at bounding box center [967, 482] width 55 height 26
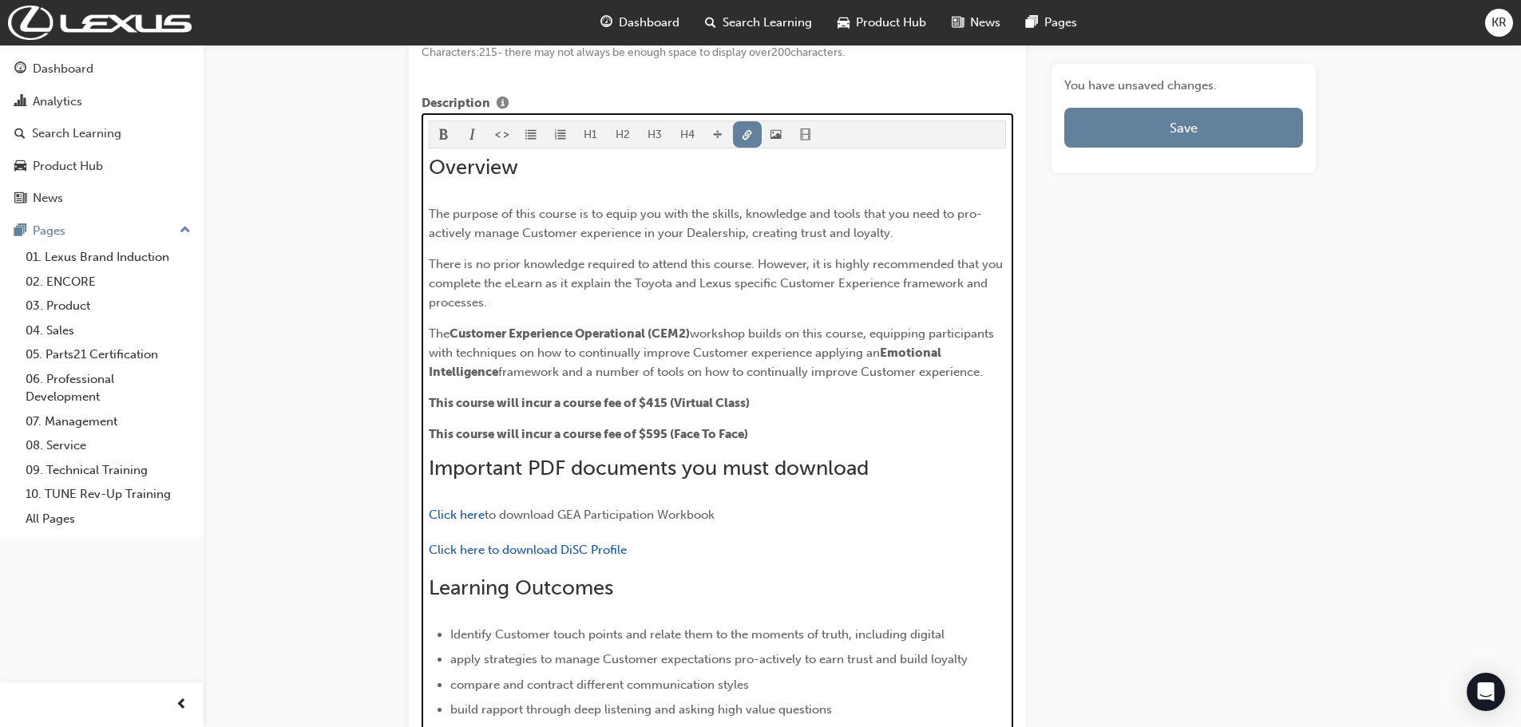
scroll to position [869, 0]
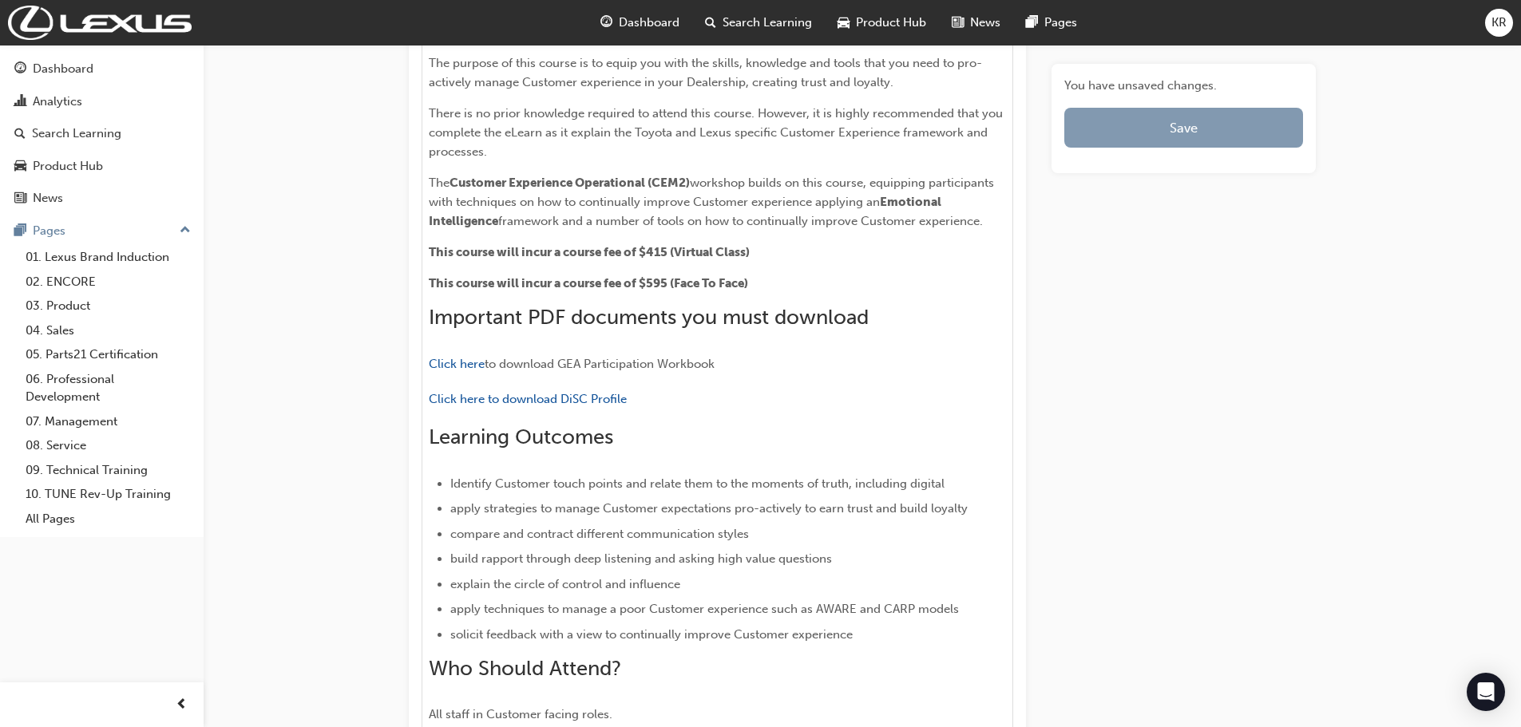
drag, startPoint x: 1153, startPoint y: 116, endPoint x: 1166, endPoint y: 128, distance: 17.5
click at [1154, 115] on button "Save" at bounding box center [1183, 128] width 239 height 40
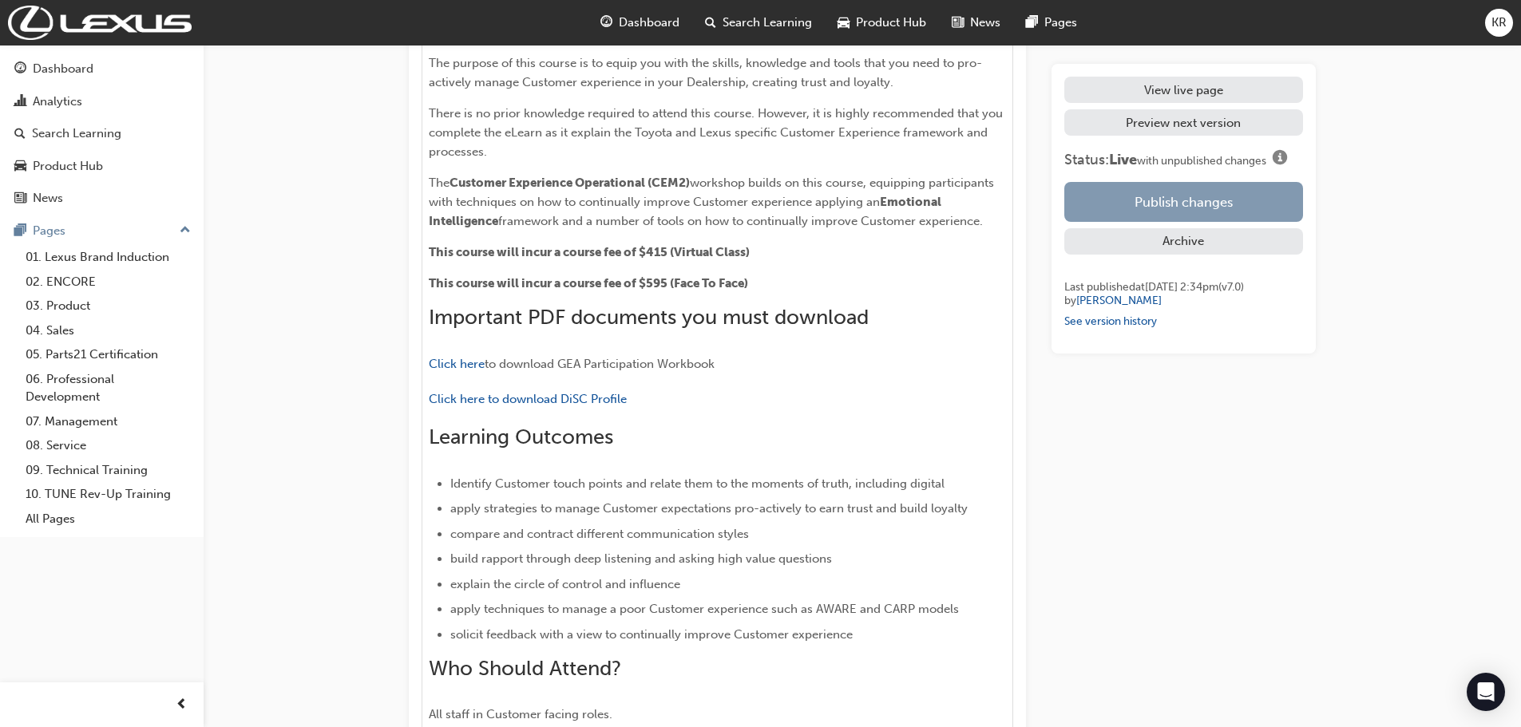
click at [1161, 201] on button "Publish changes" at bounding box center [1183, 202] width 239 height 40
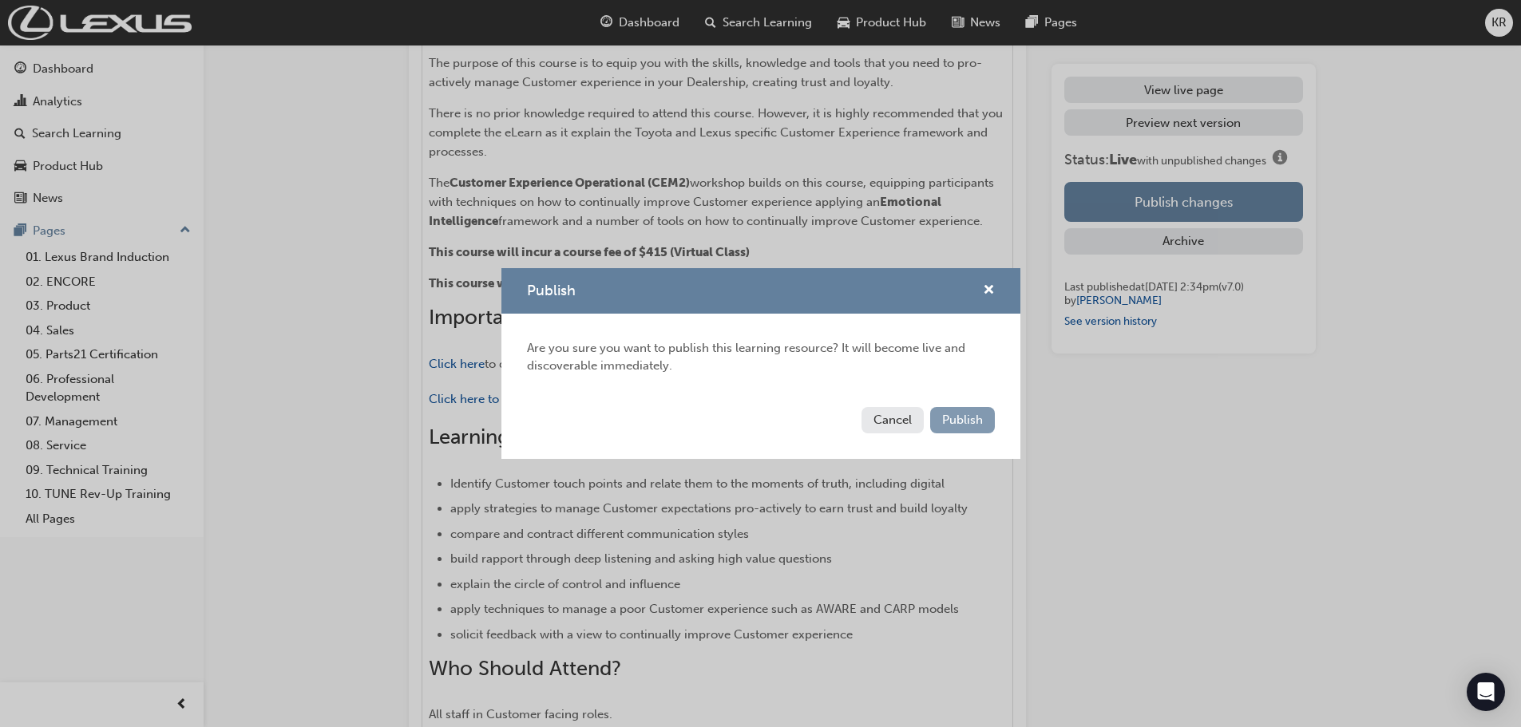
click at [961, 423] on span "Publish" at bounding box center [962, 420] width 41 height 14
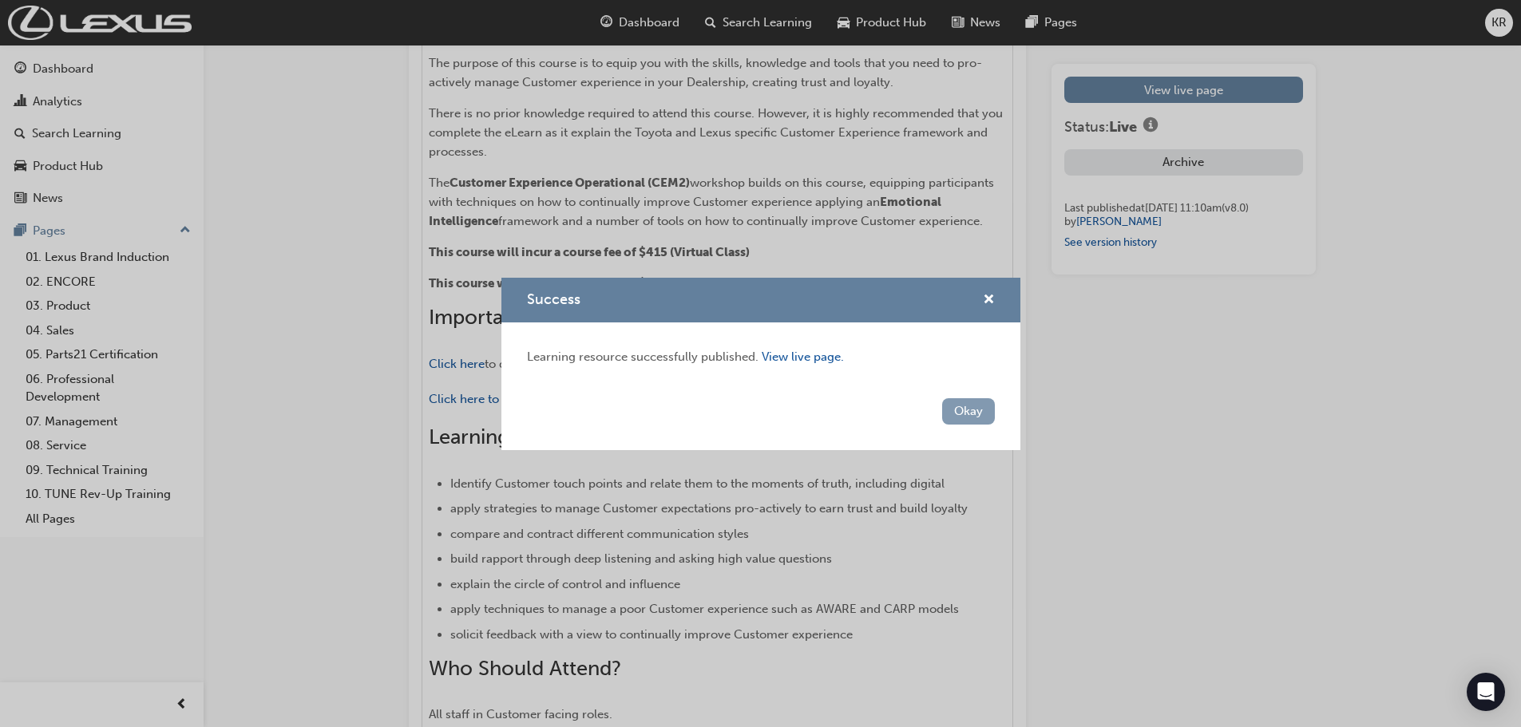
click at [958, 408] on button "Okay" at bounding box center [968, 411] width 53 height 26
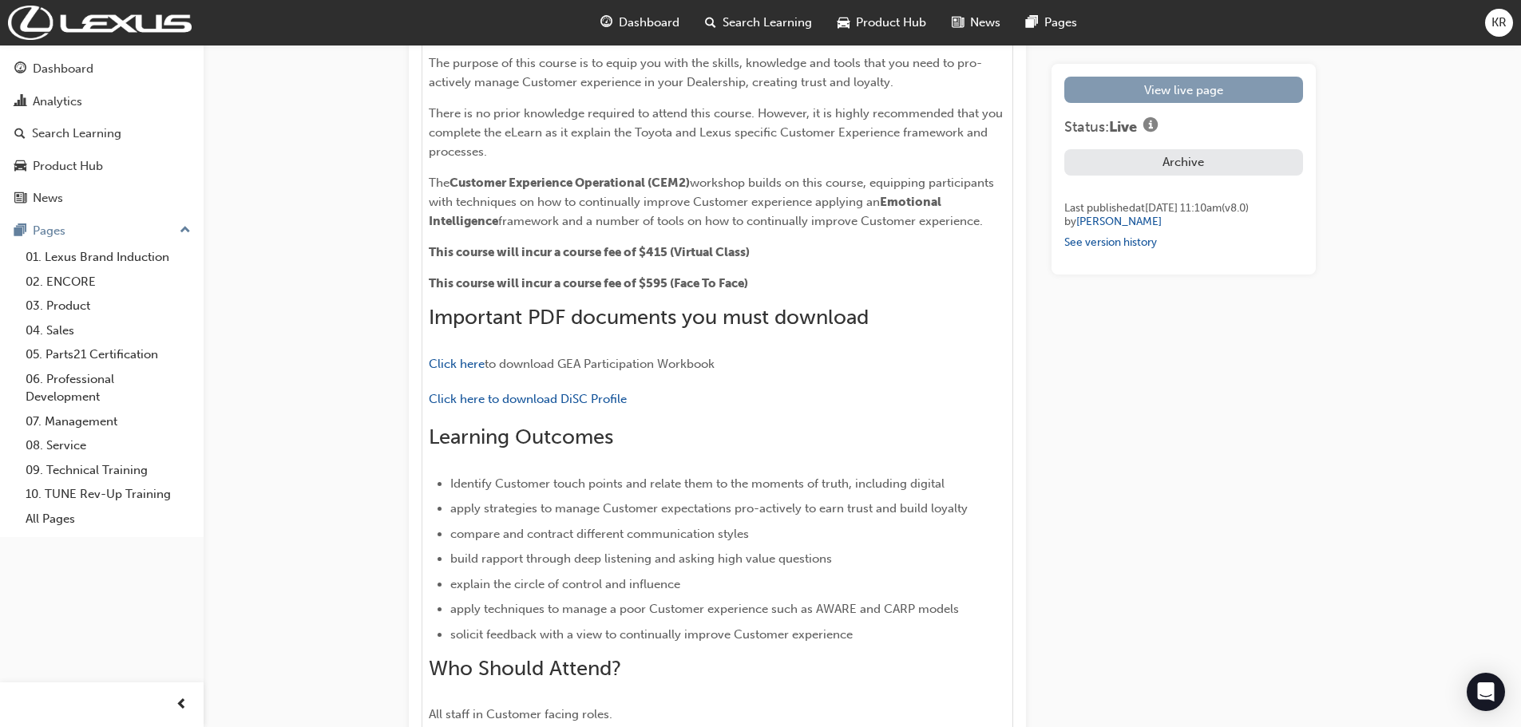
click at [1106, 94] on link "View live page" at bounding box center [1183, 90] width 239 height 26
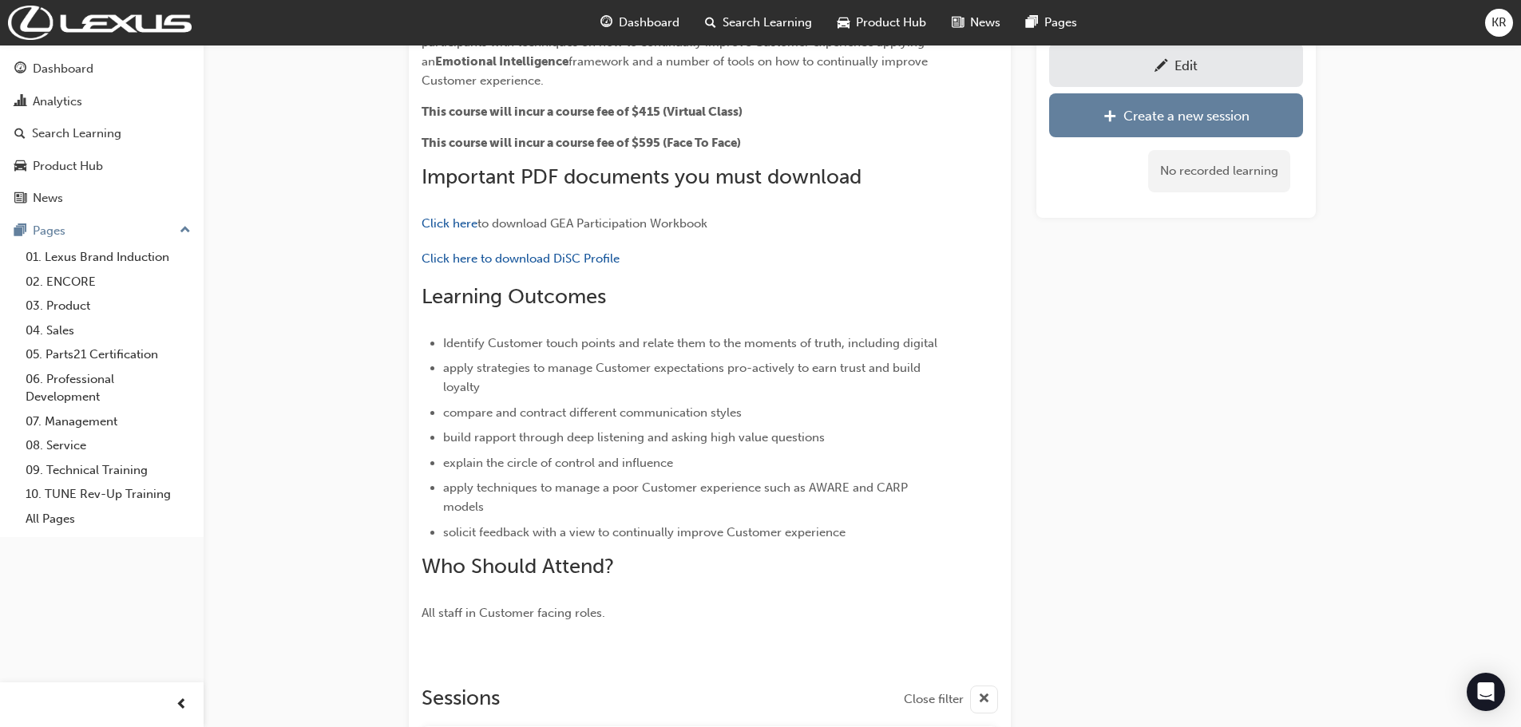
scroll to position [314, 0]
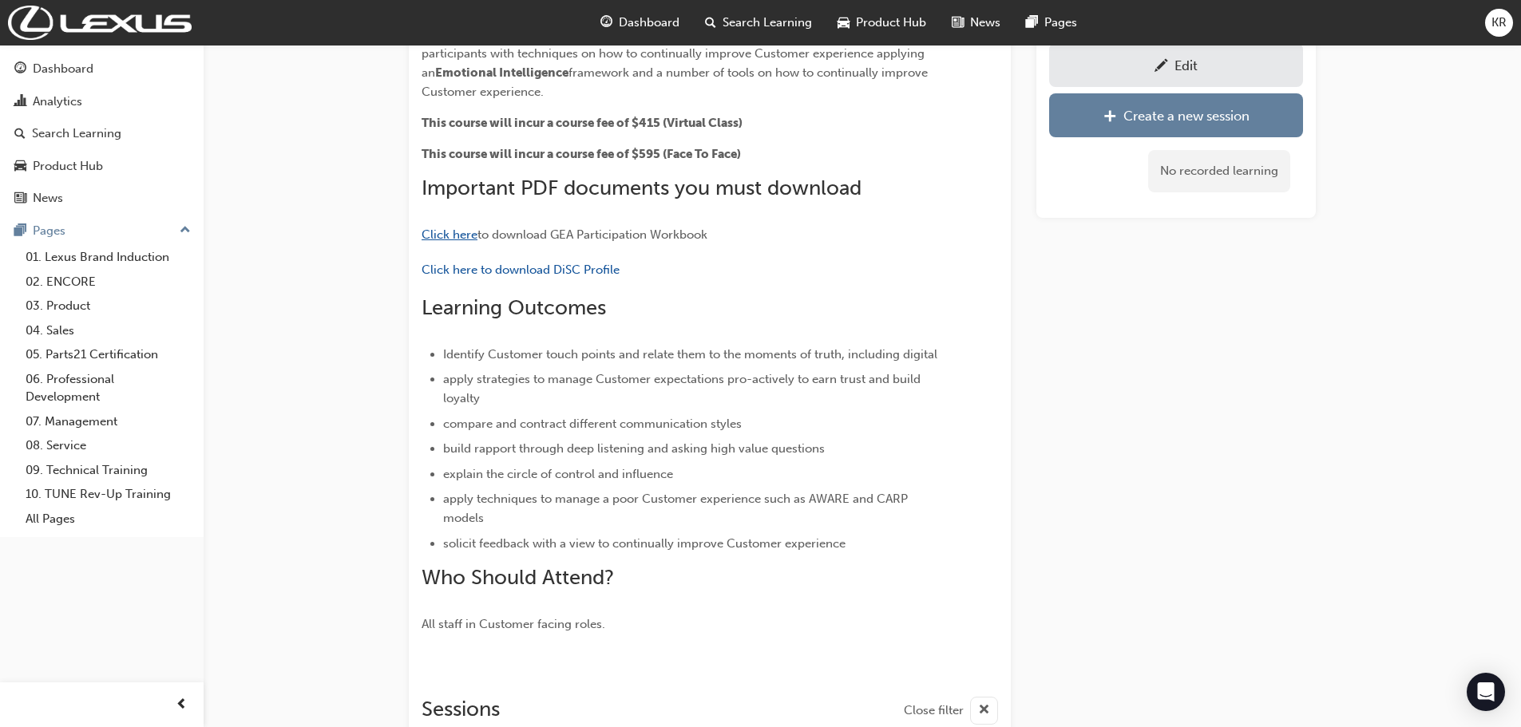
click at [448, 231] on span "Click here" at bounding box center [449, 234] width 56 height 14
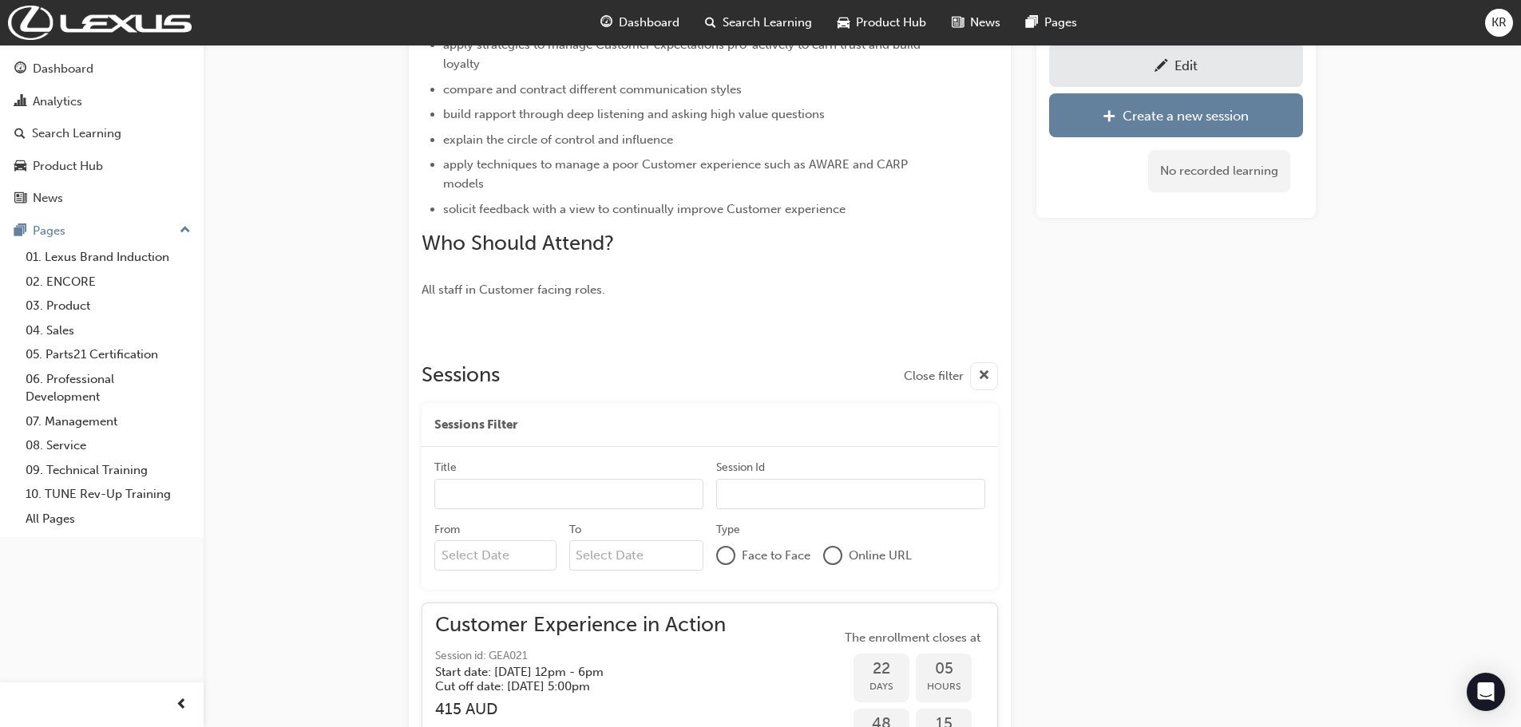
scroll to position [652, 0]
click at [771, 20] on span "Search Learning" at bounding box center [766, 23] width 89 height 18
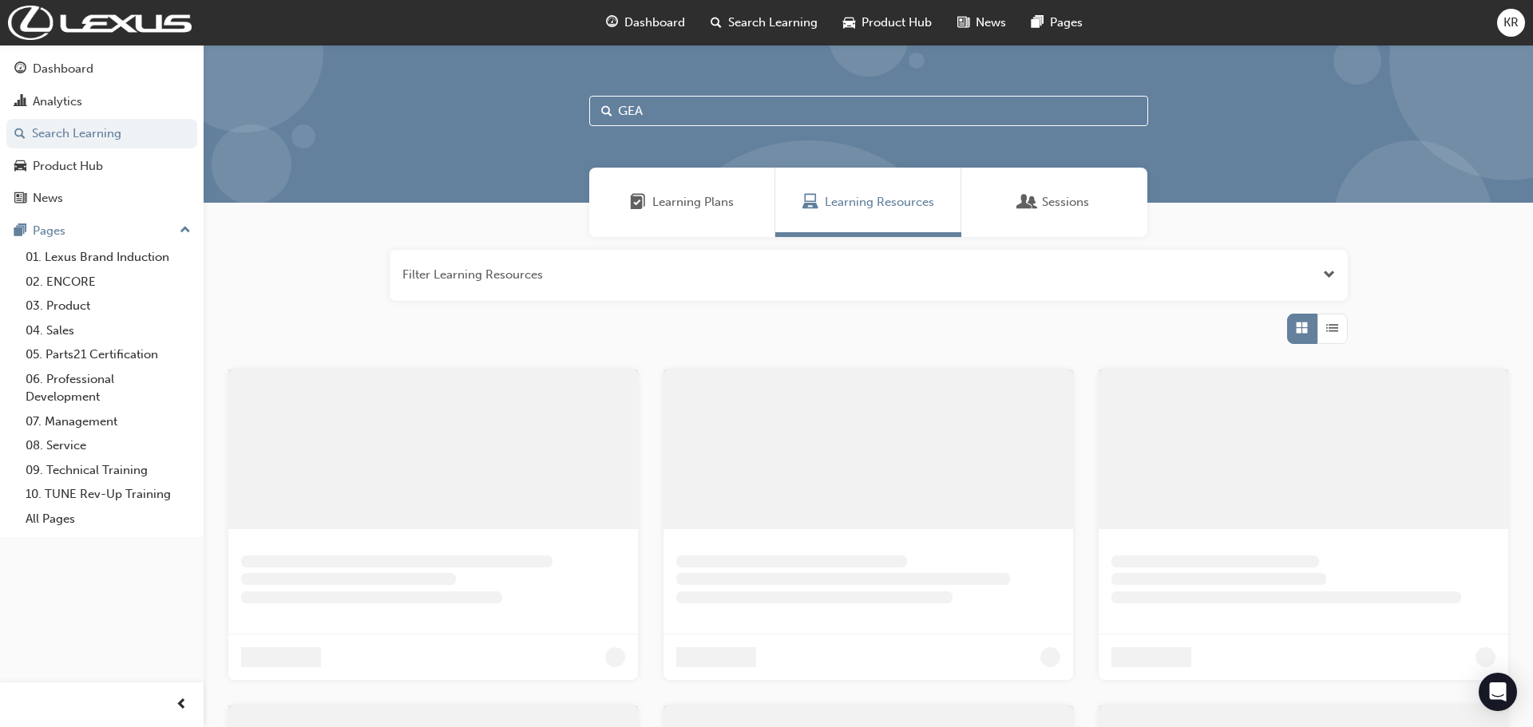
click at [635, 96] on input "GEA" at bounding box center [868, 111] width 559 height 30
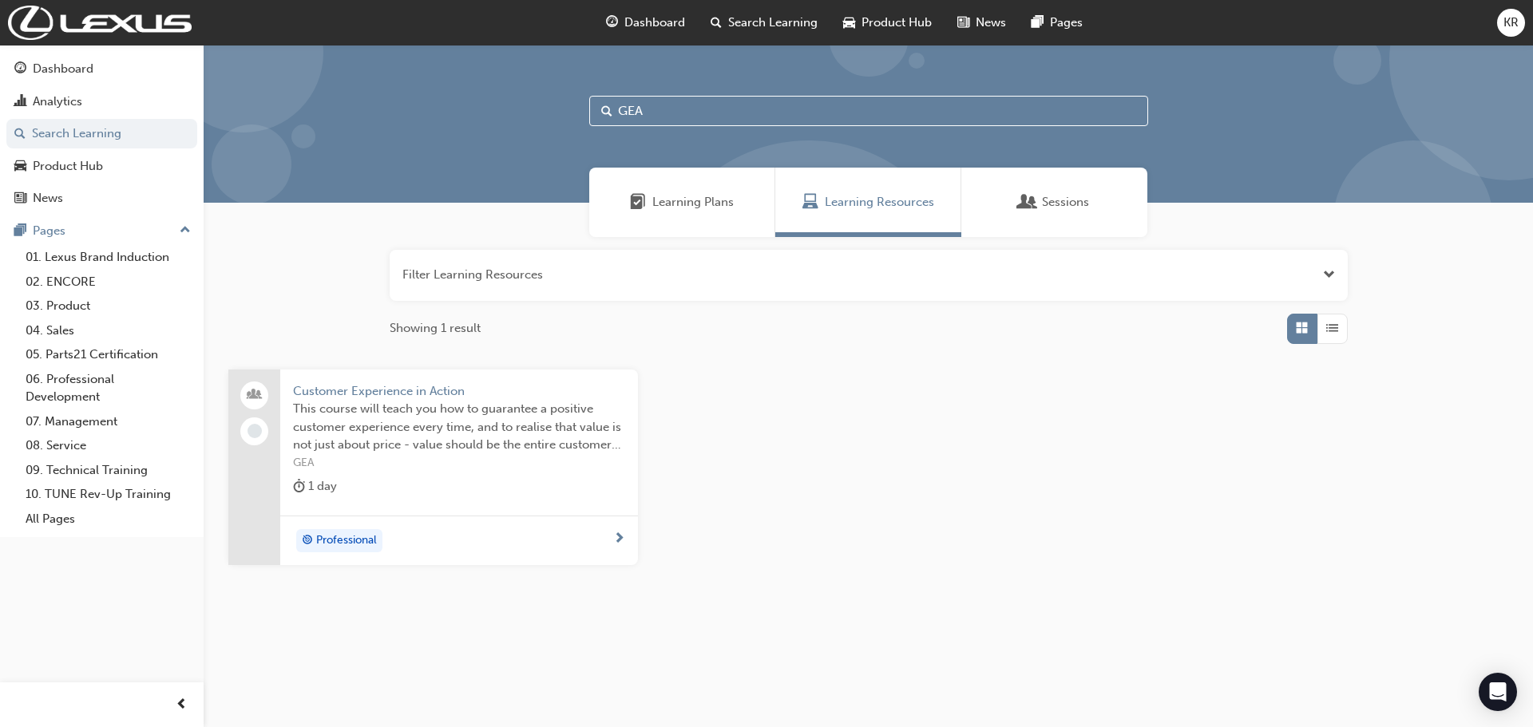
click at [500, 103] on div "GEA" at bounding box center [868, 124] width 1329 height 158
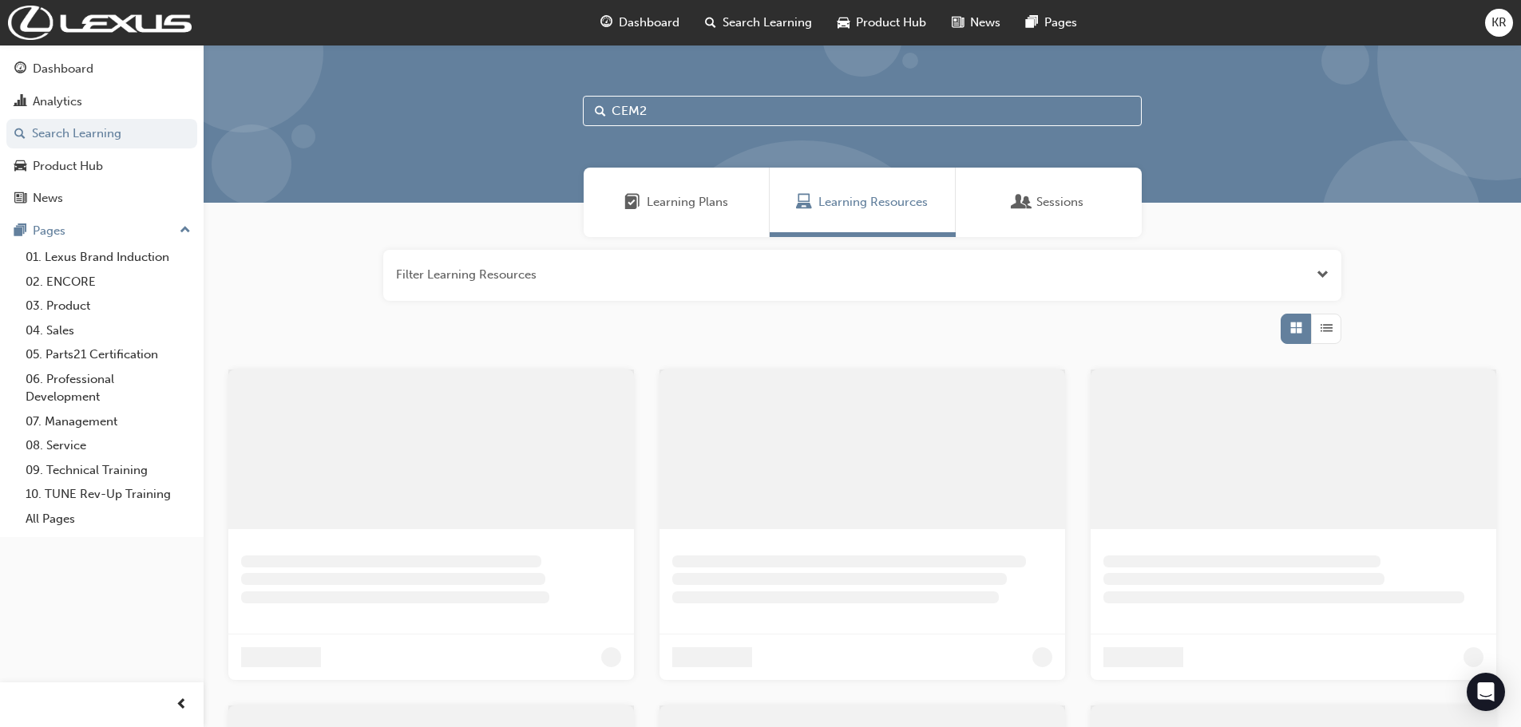
type input "CEM2"
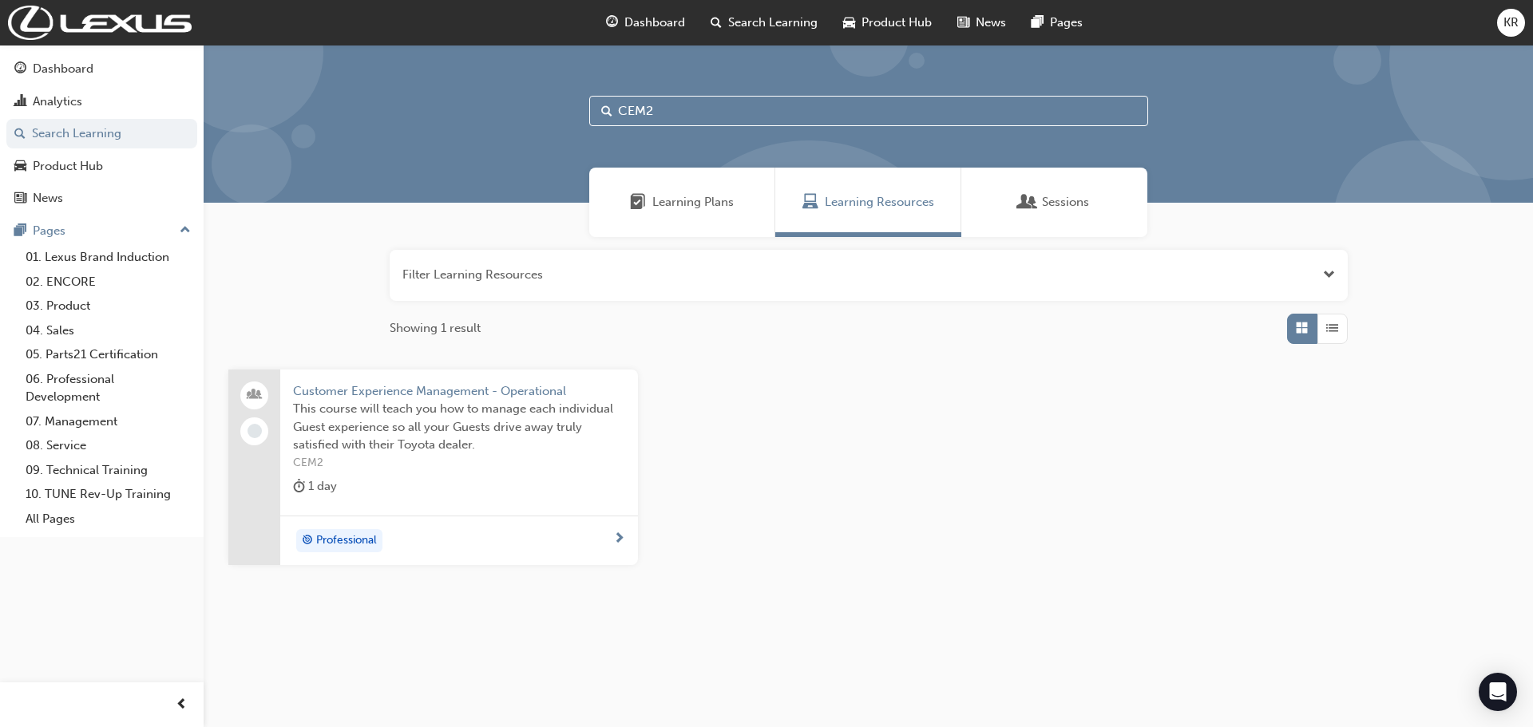
click at [366, 390] on span "Customer Experience Management - Operational" at bounding box center [459, 391] width 332 height 18
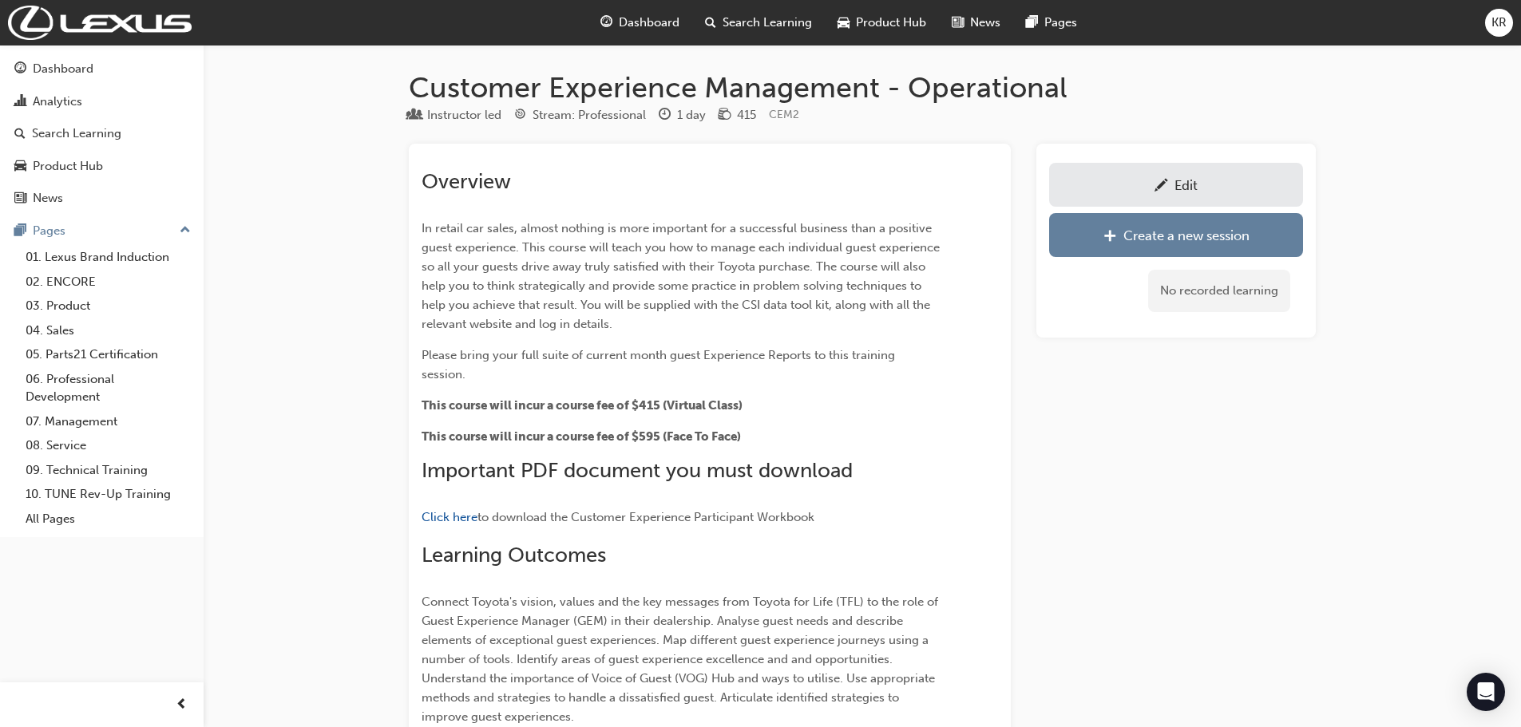
click at [1140, 187] on div "Edit" at bounding box center [1176, 185] width 230 height 20
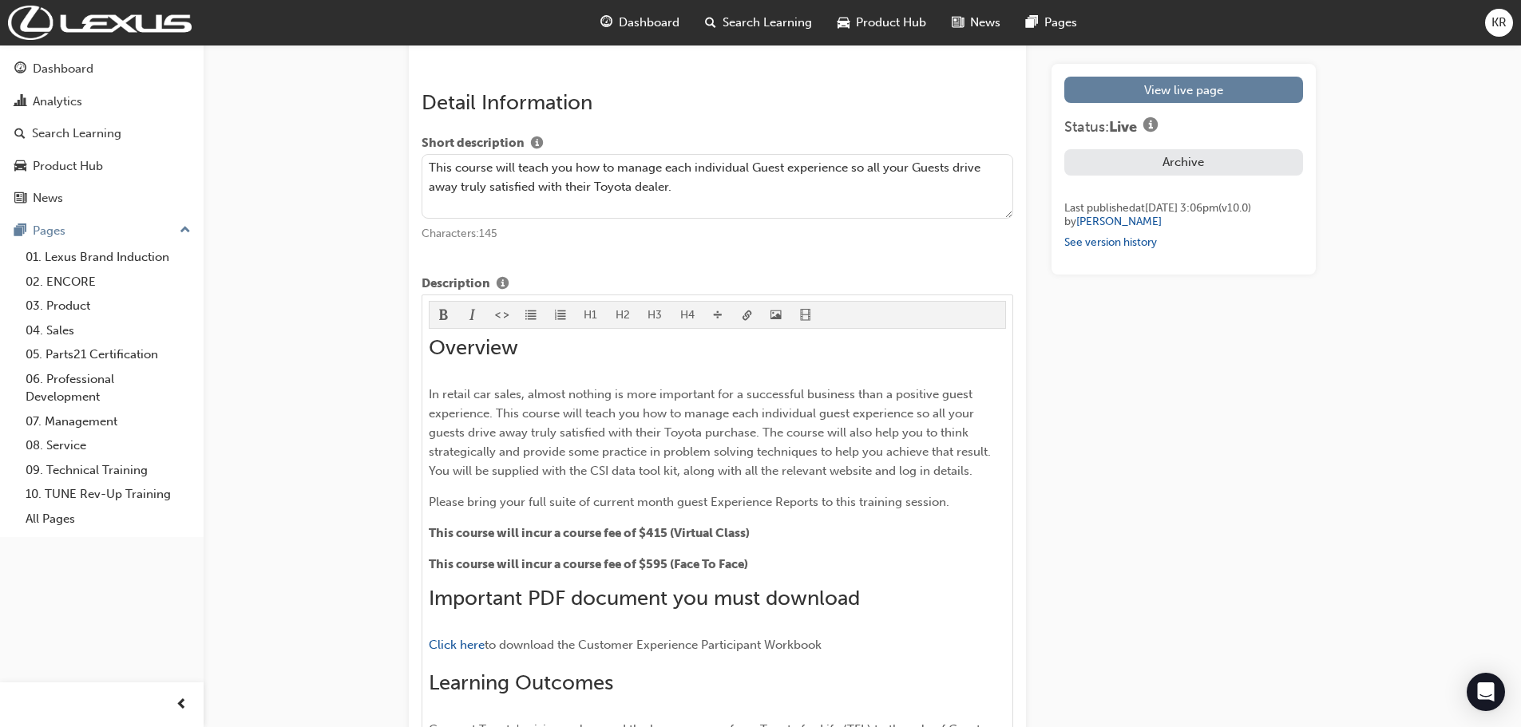
scroll to position [798, 0]
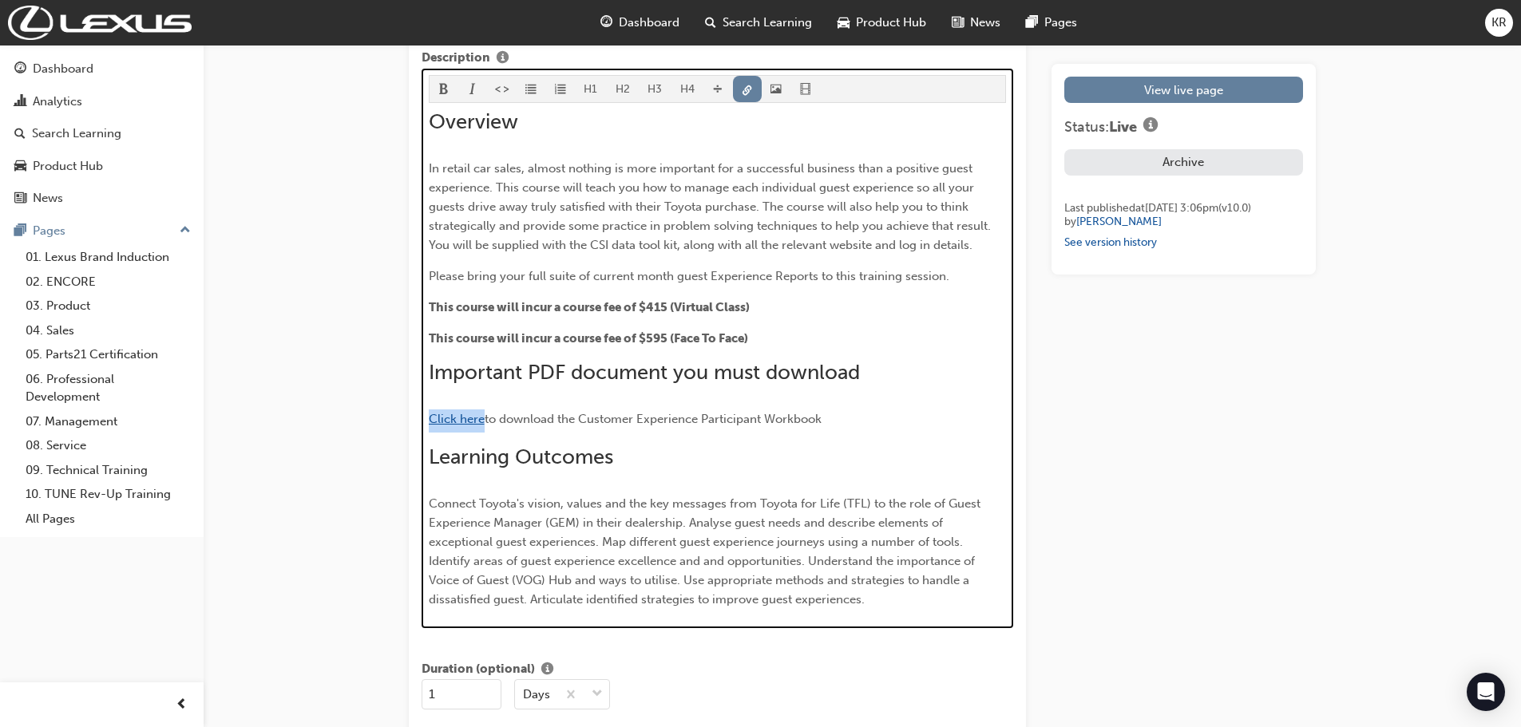
drag, startPoint x: 485, startPoint y: 419, endPoint x: 431, endPoint y: 418, distance: 53.5
click at [431, 418] on p "Click here to download the Customer Experience Participant Workbook" at bounding box center [718, 420] width 578 height 23
click at [745, 89] on span "link-icon" at bounding box center [747, 91] width 11 height 14
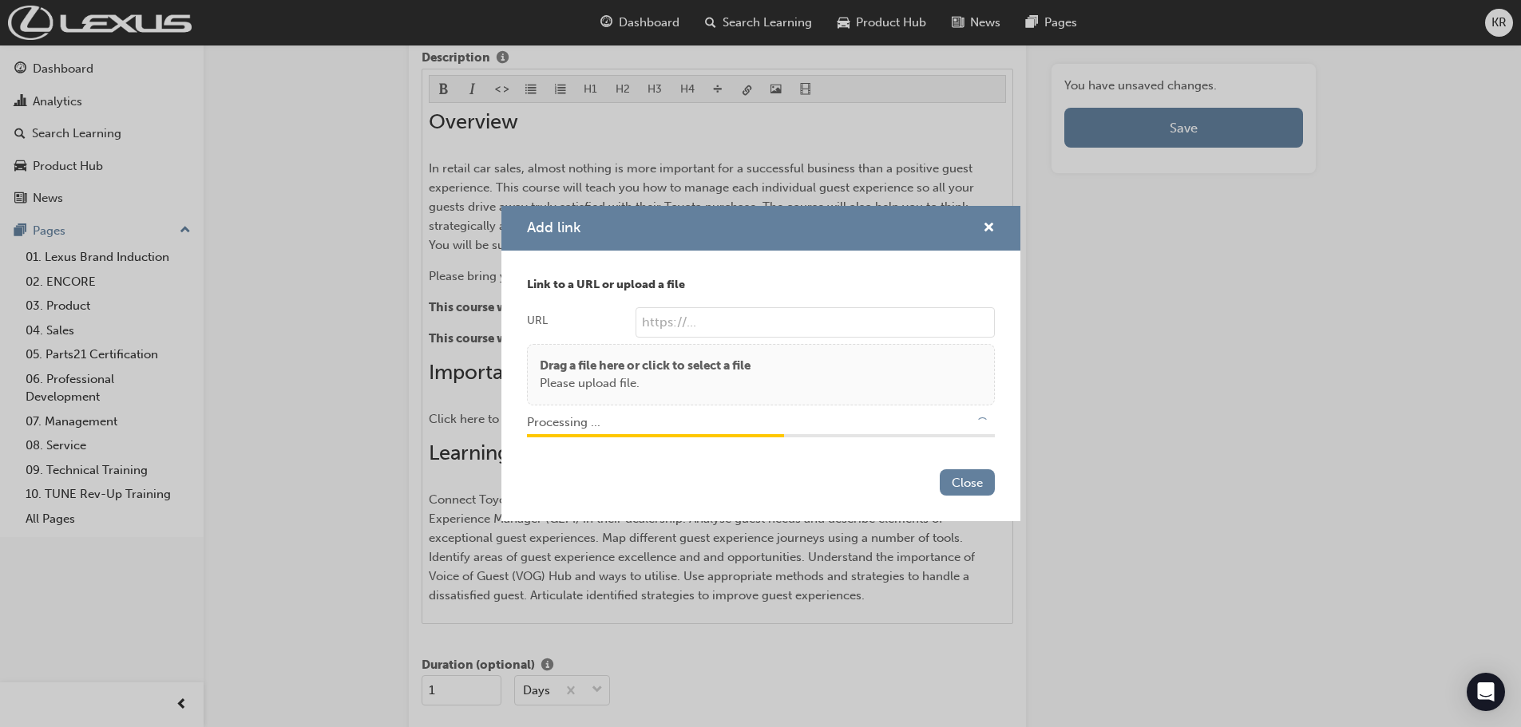
type input "/upload/ad0e1f31-4636-4bb3-8241-74e0128efc7e.pdf"
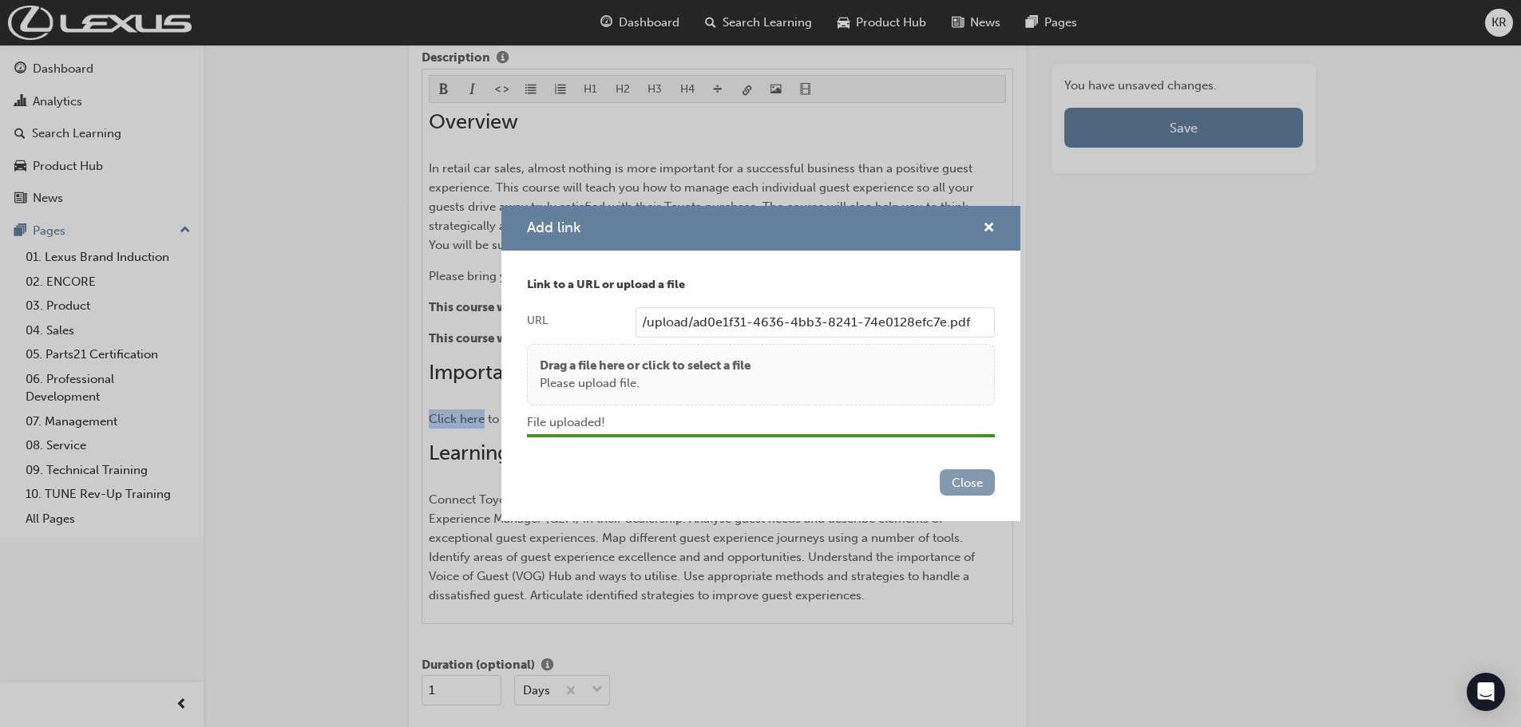
click at [949, 476] on button "Close" at bounding box center [967, 482] width 55 height 26
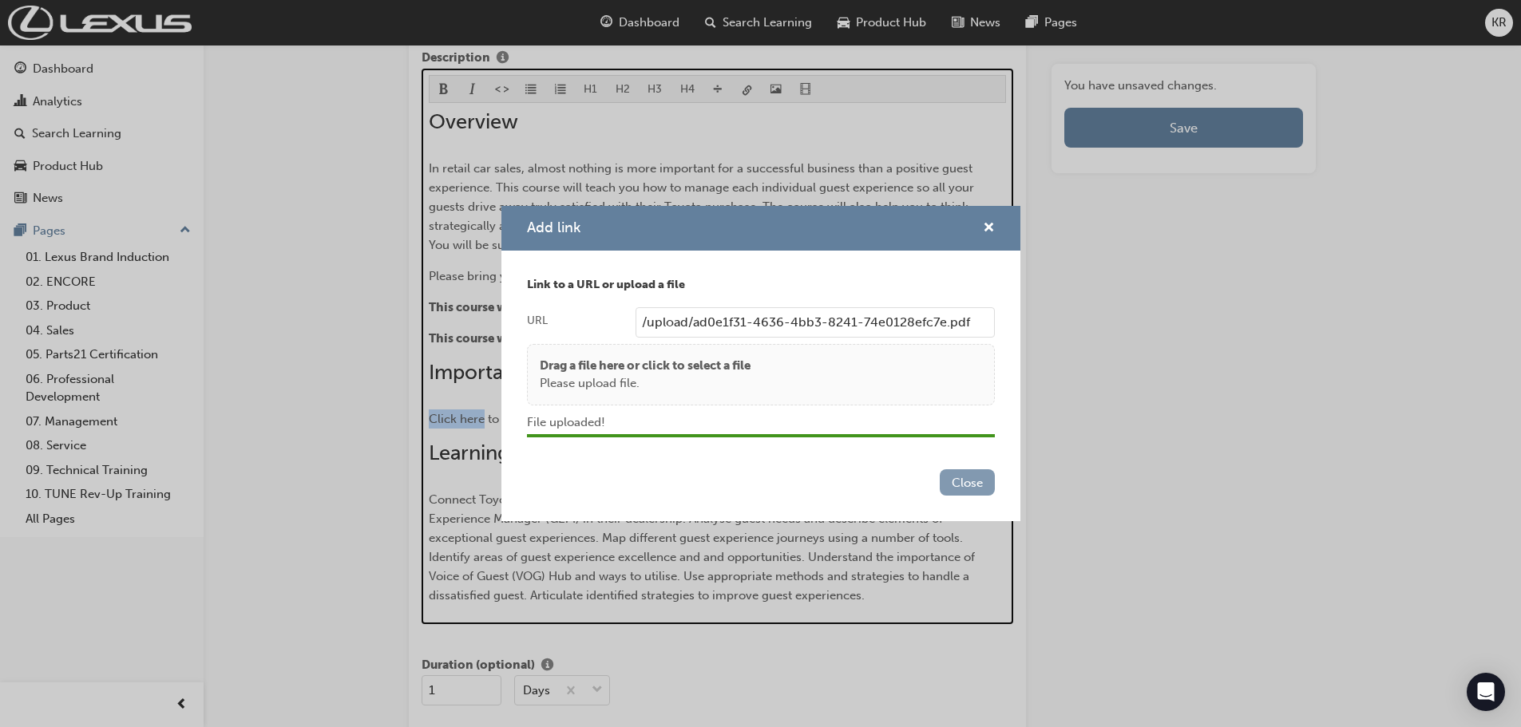
scroll to position [854, 0]
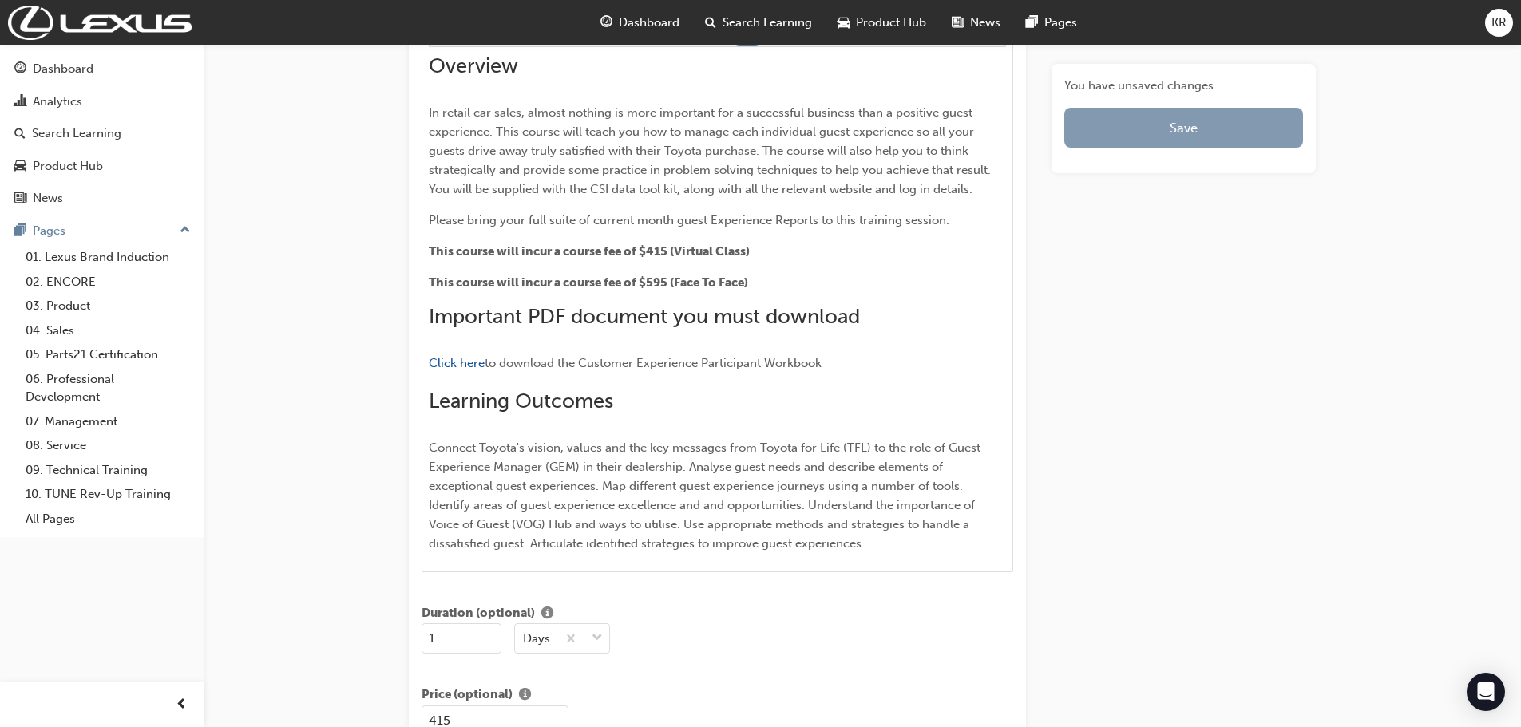
click at [1138, 123] on button "Save" at bounding box center [1183, 128] width 239 height 40
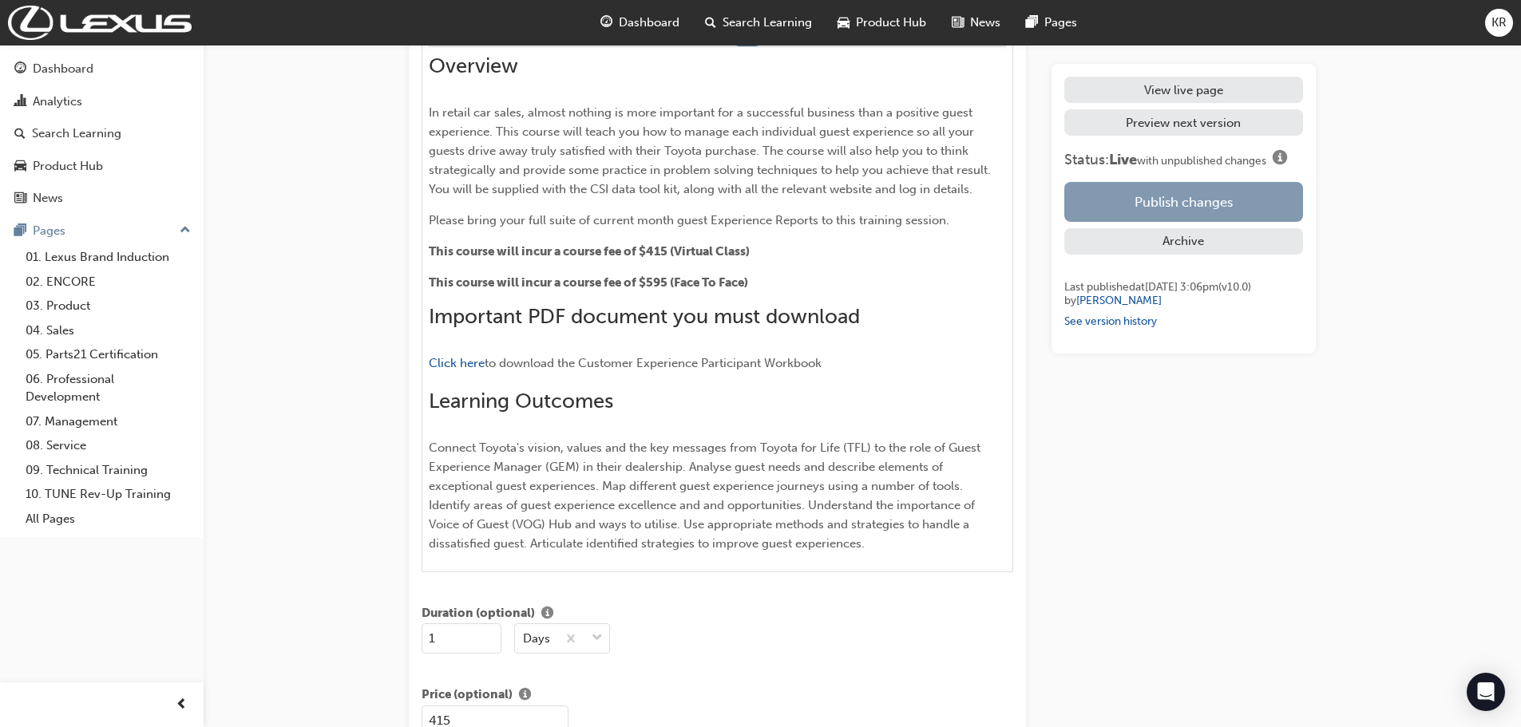
click at [1135, 200] on button "Publish changes" at bounding box center [1183, 202] width 239 height 40
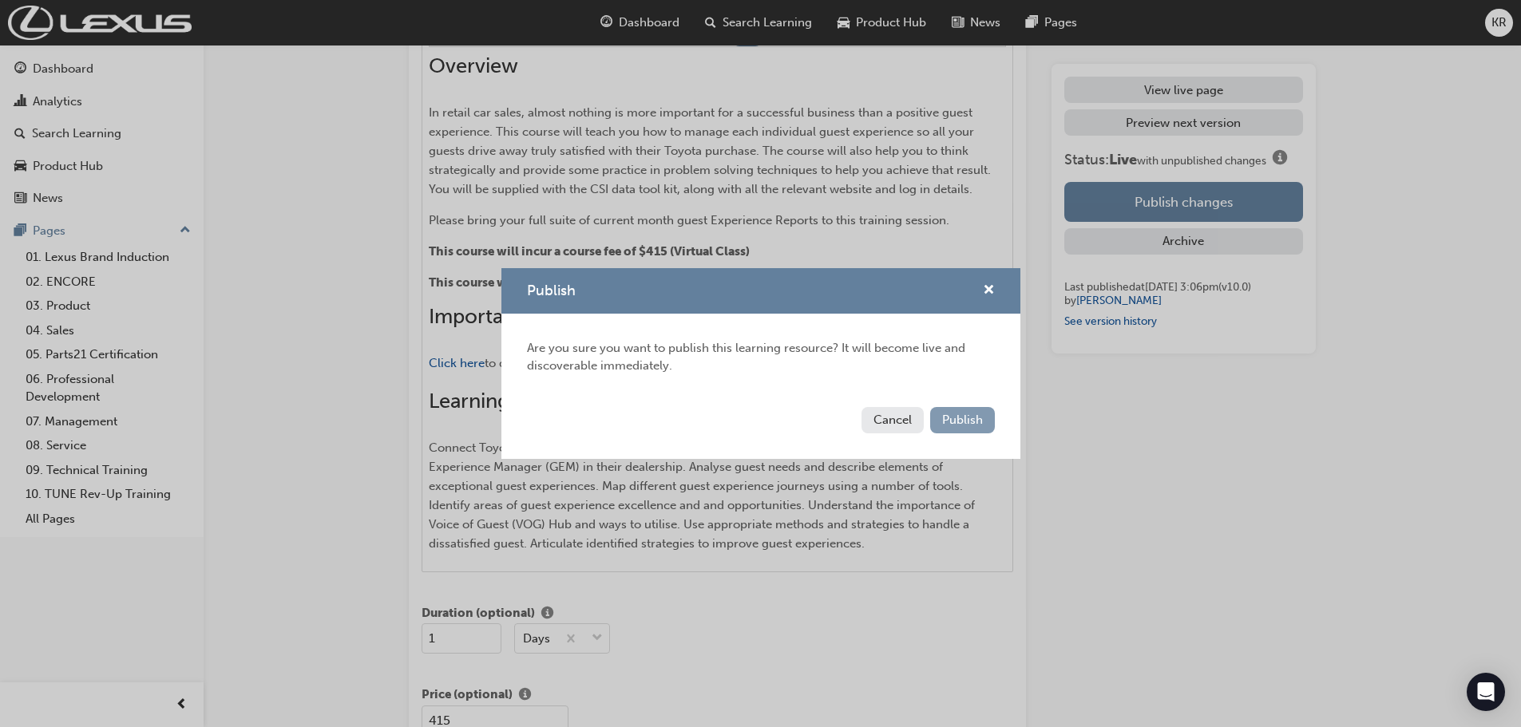
click at [970, 419] on span "Publish" at bounding box center [962, 420] width 41 height 14
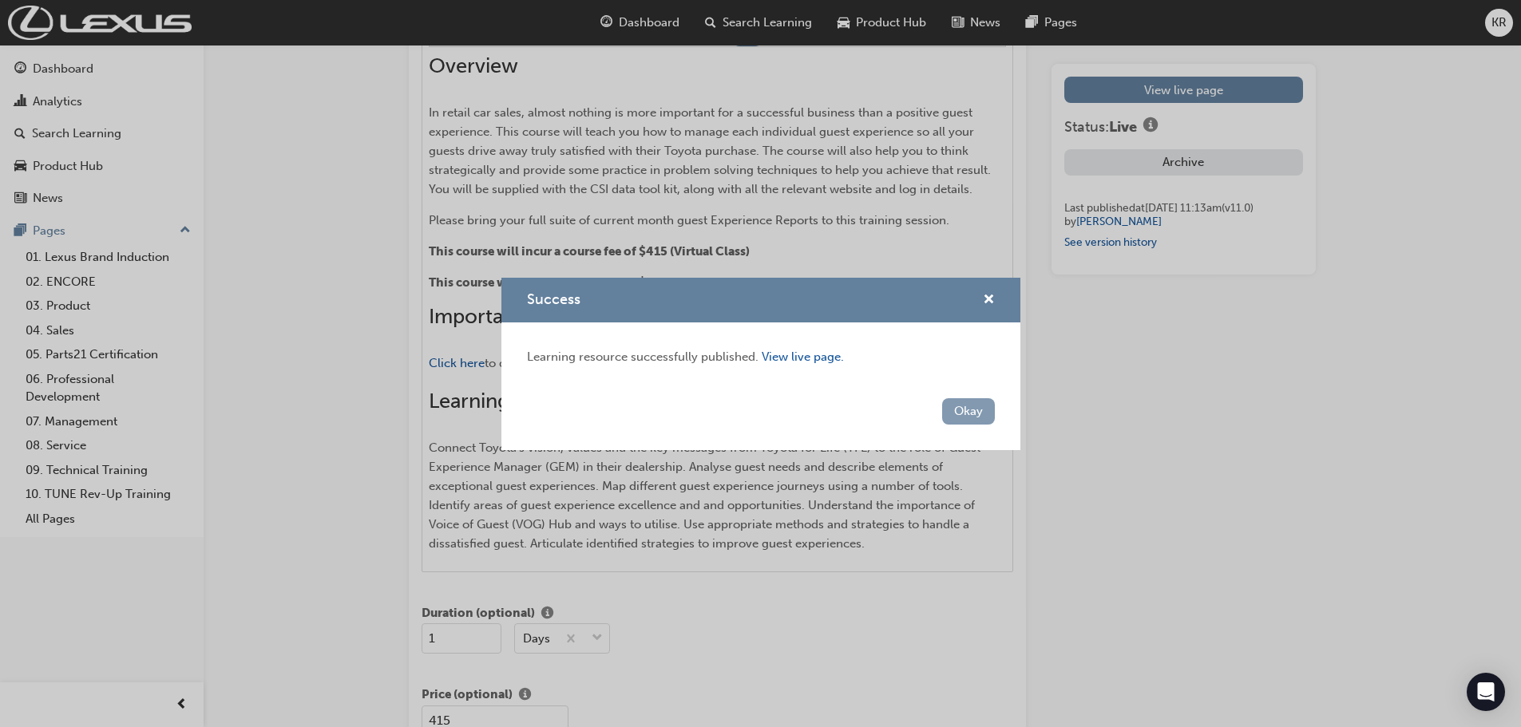
click at [959, 407] on button "Okay" at bounding box center [968, 411] width 53 height 26
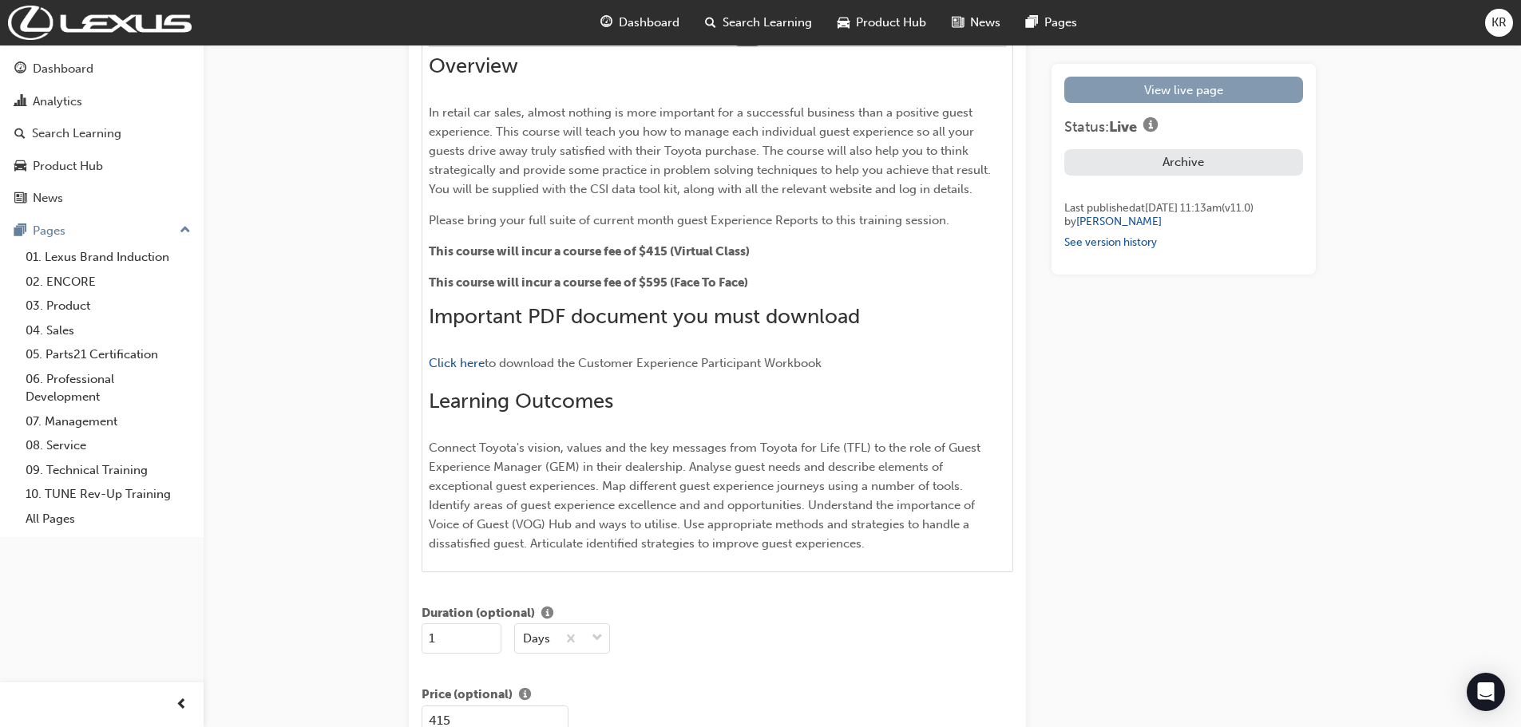
click at [1131, 100] on link "View live page" at bounding box center [1183, 90] width 239 height 26
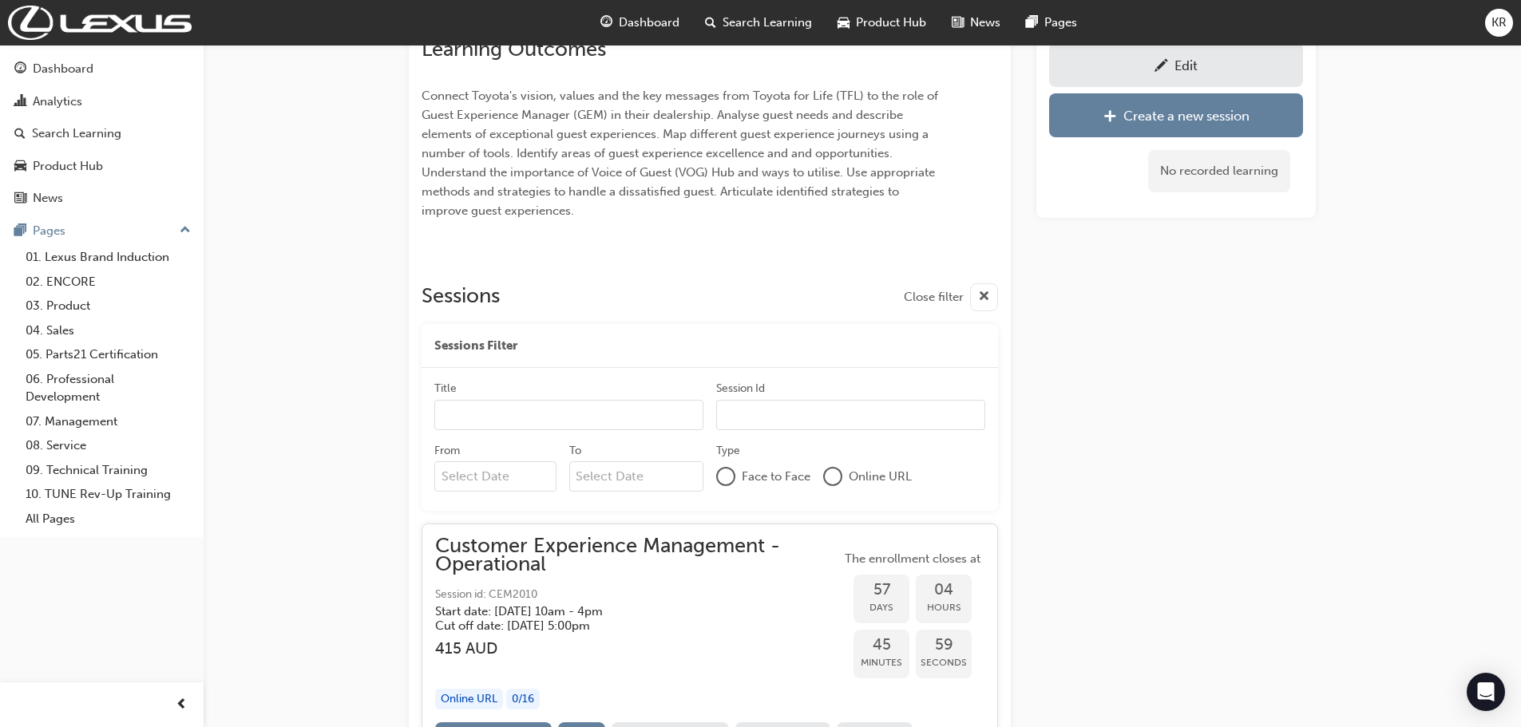
scroll to position [261, 0]
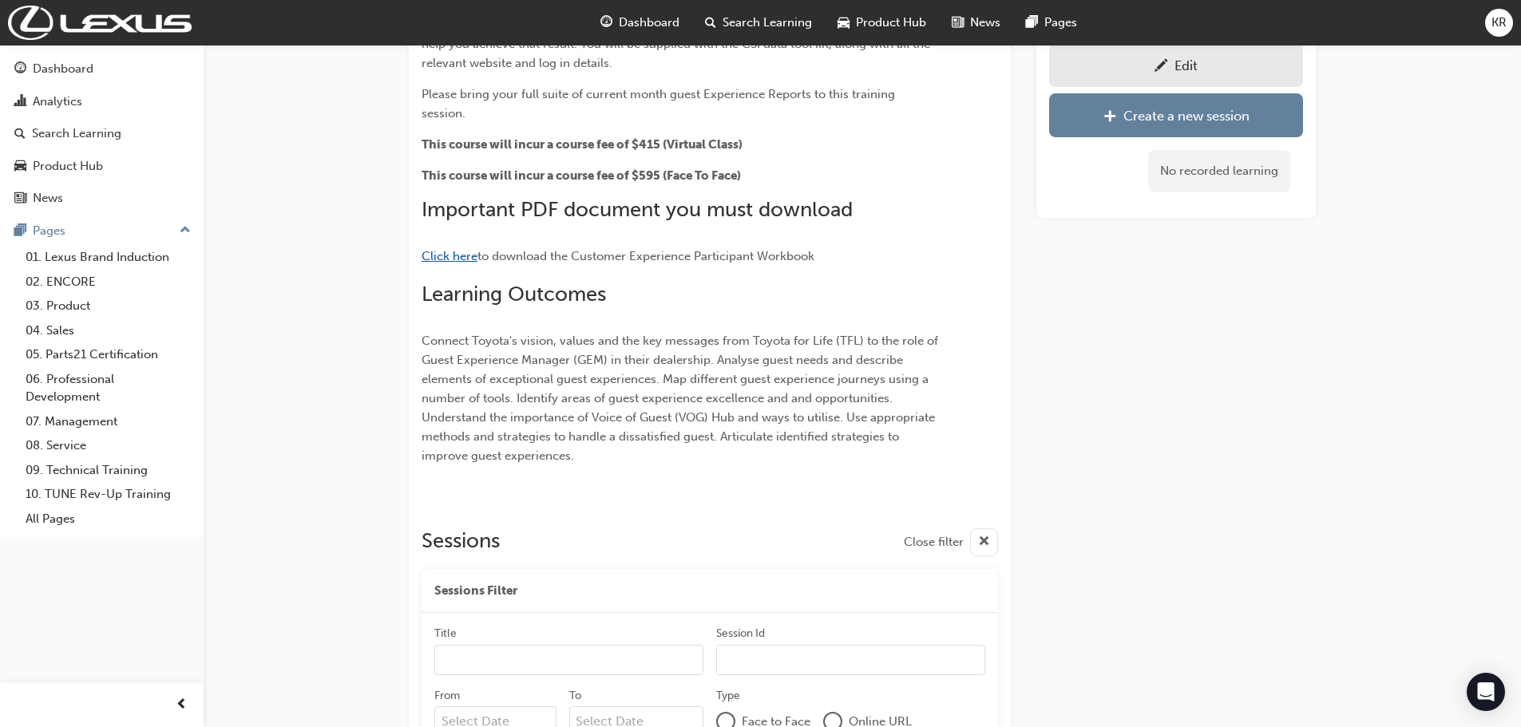
click at [449, 249] on span "Click here" at bounding box center [449, 256] width 56 height 14
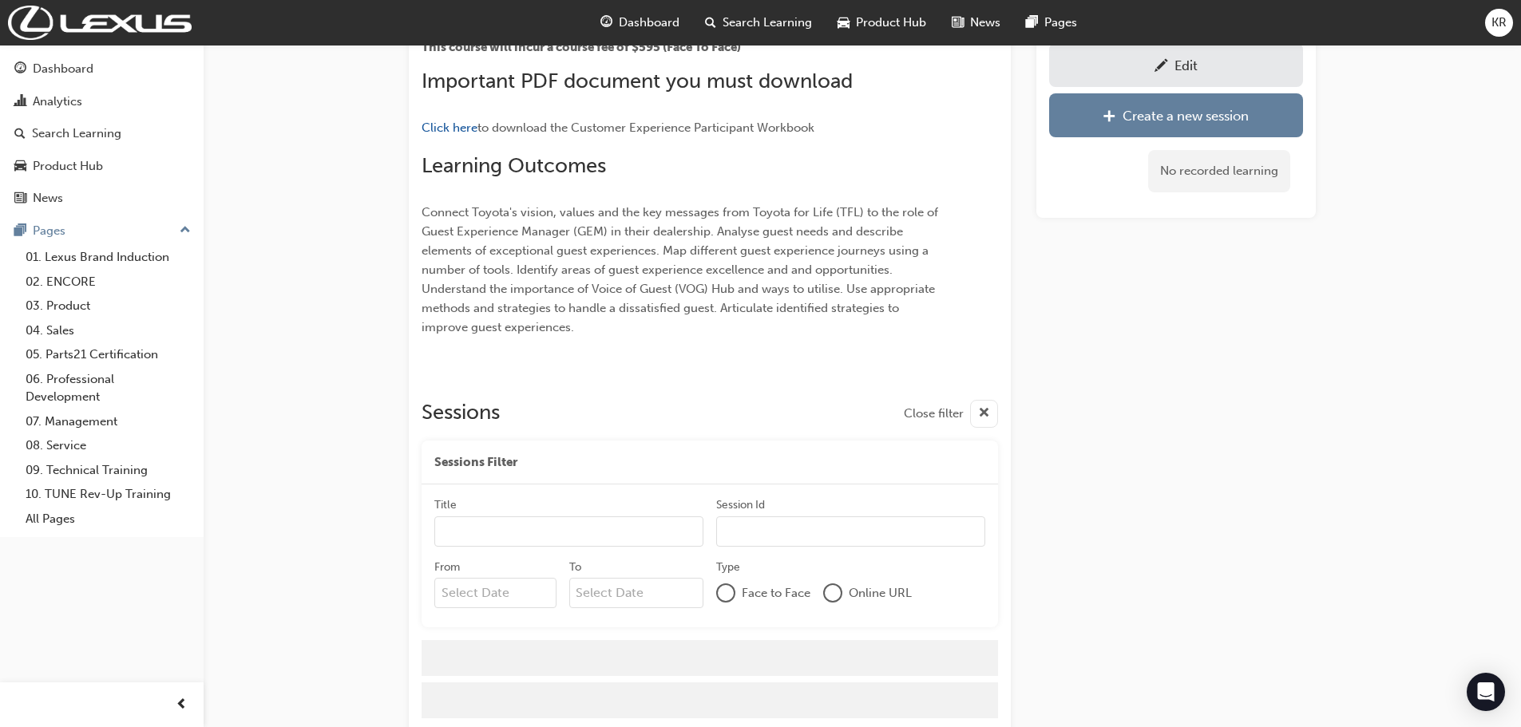
scroll to position [412, 0]
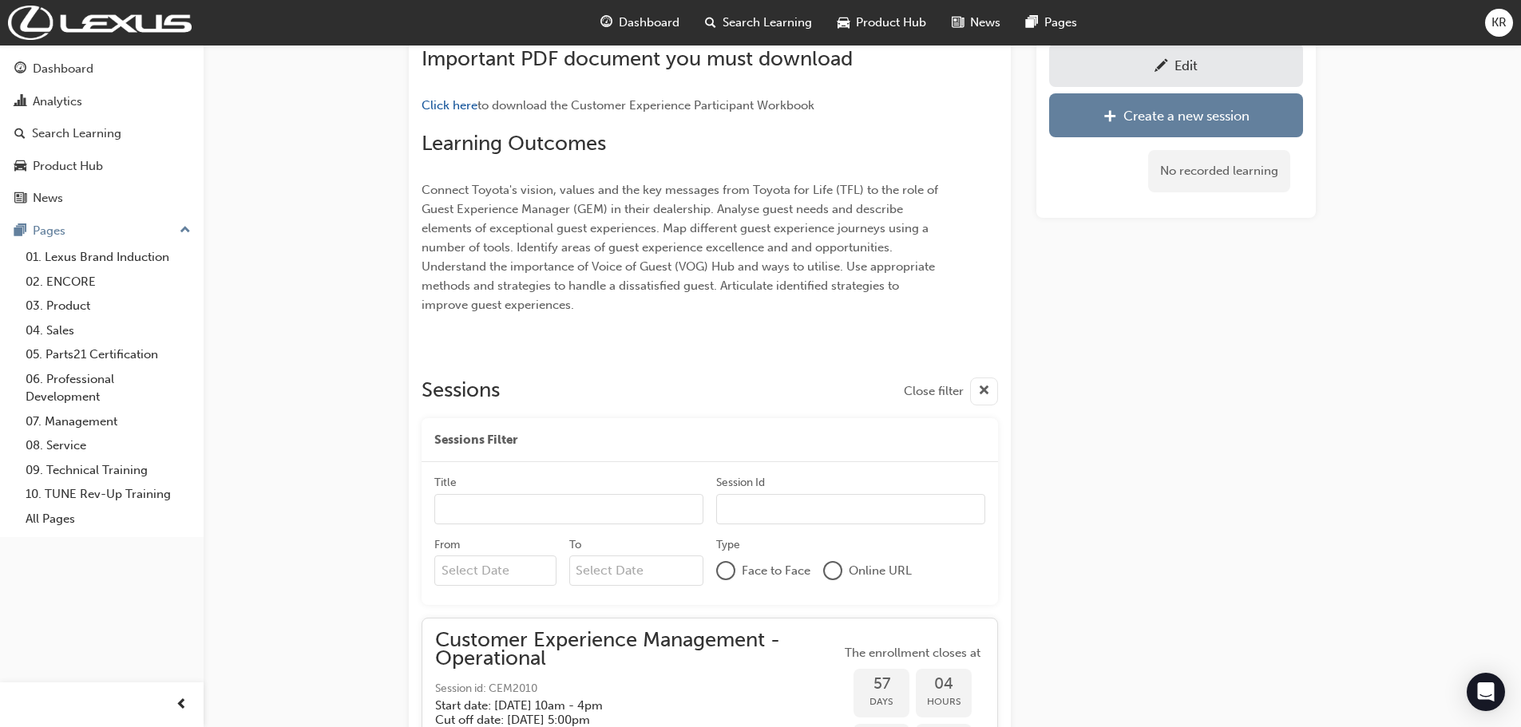
click at [1496, 22] on span "KR" at bounding box center [1498, 23] width 15 height 18
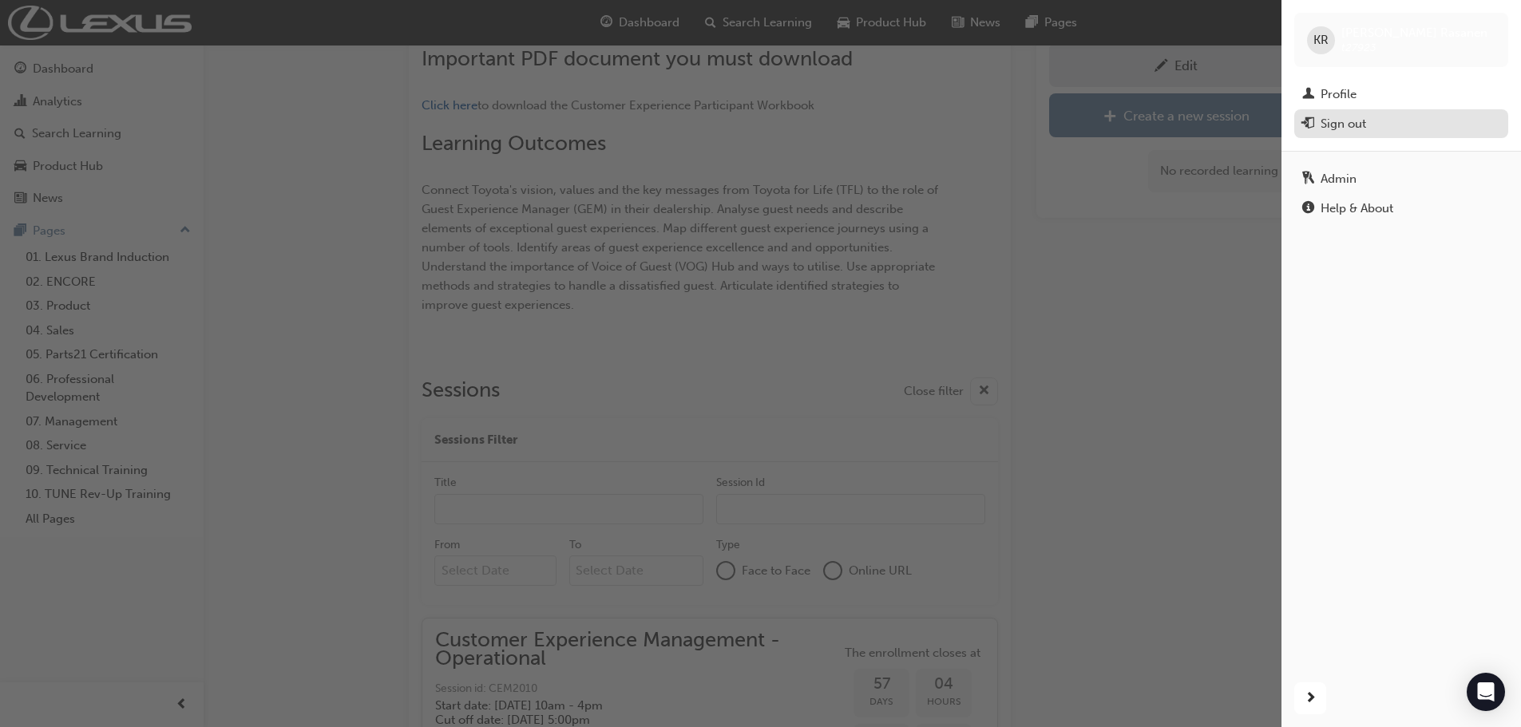
click at [1347, 125] on div "Sign out" at bounding box center [1342, 124] width 45 height 18
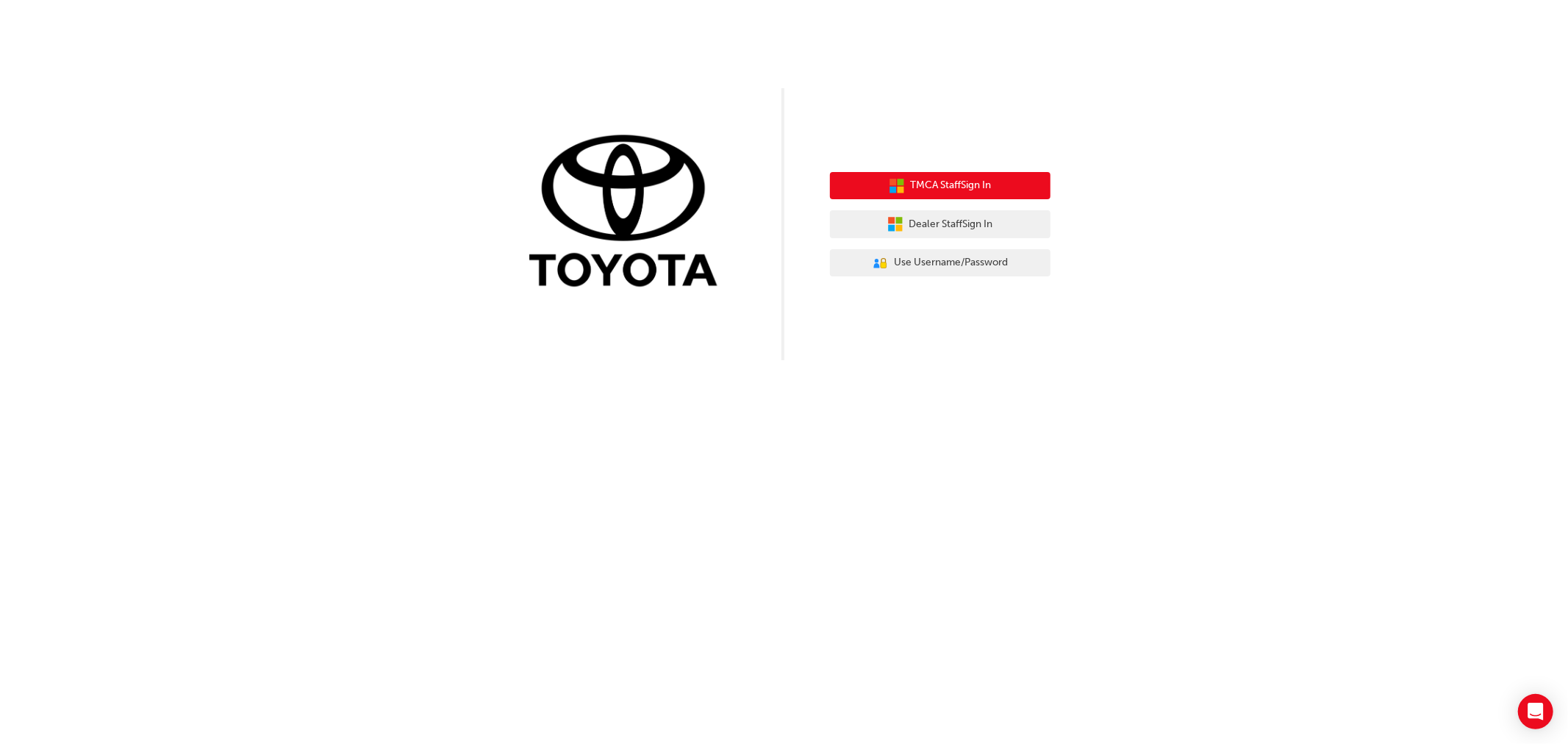
click at [917, 184] on span "TMCA Staff Sign In" at bounding box center [951, 185] width 81 height 17
